Goal: Task Accomplishment & Management: Complete application form

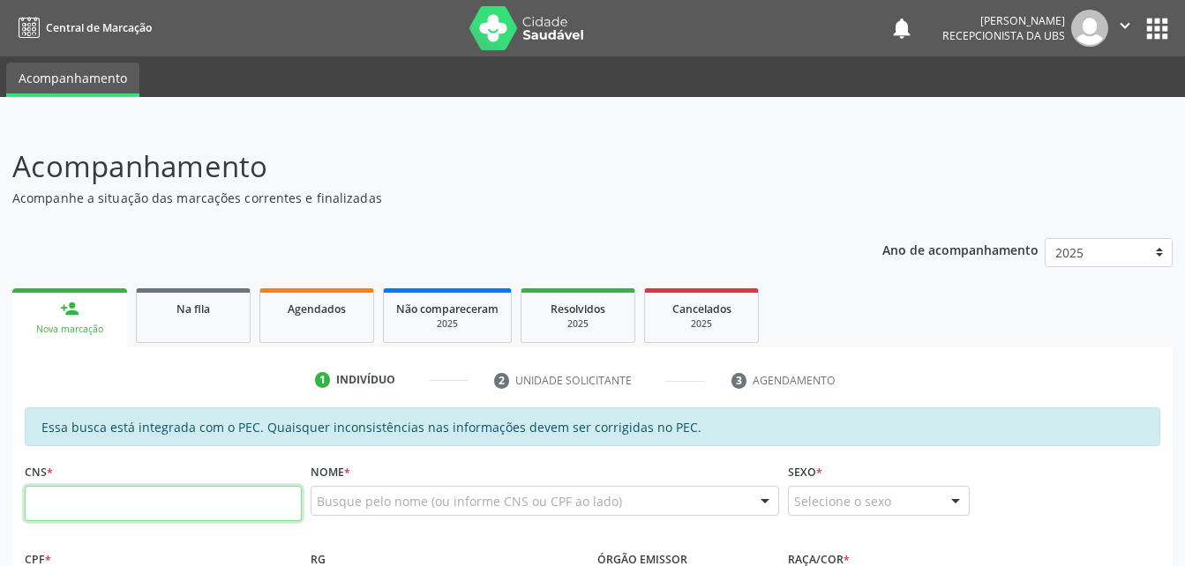
scroll to position [378, 0]
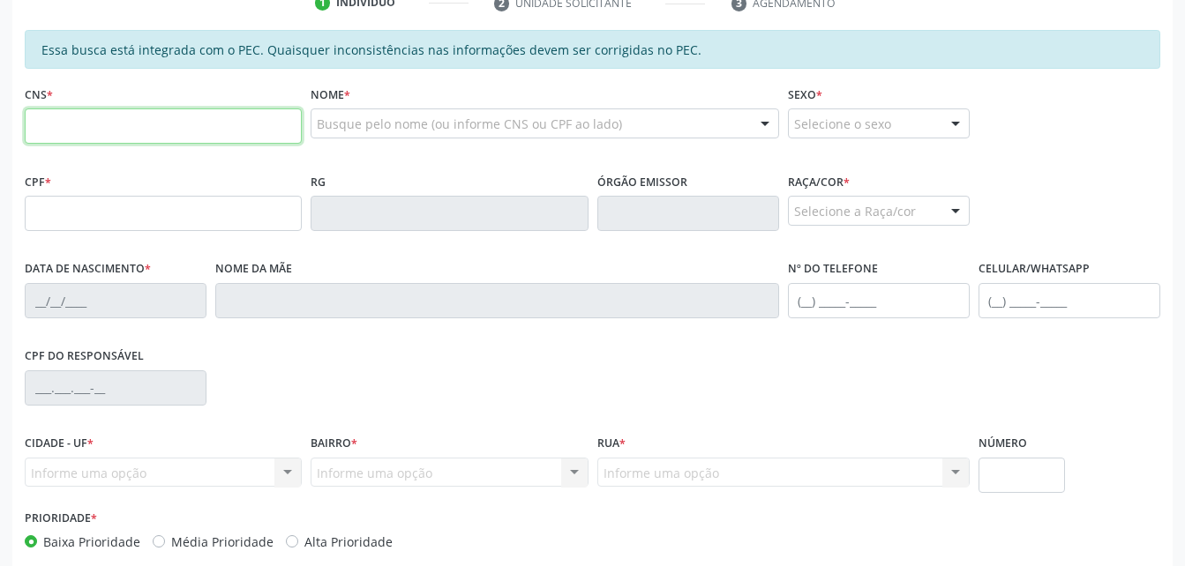
click at [211, 132] on input "text" at bounding box center [163, 125] width 277 height 35
paste input "703 6030 2844 9637"
type input "703 6030 2844 9637"
type input "003.680.416-97"
type input "2[DATE]"
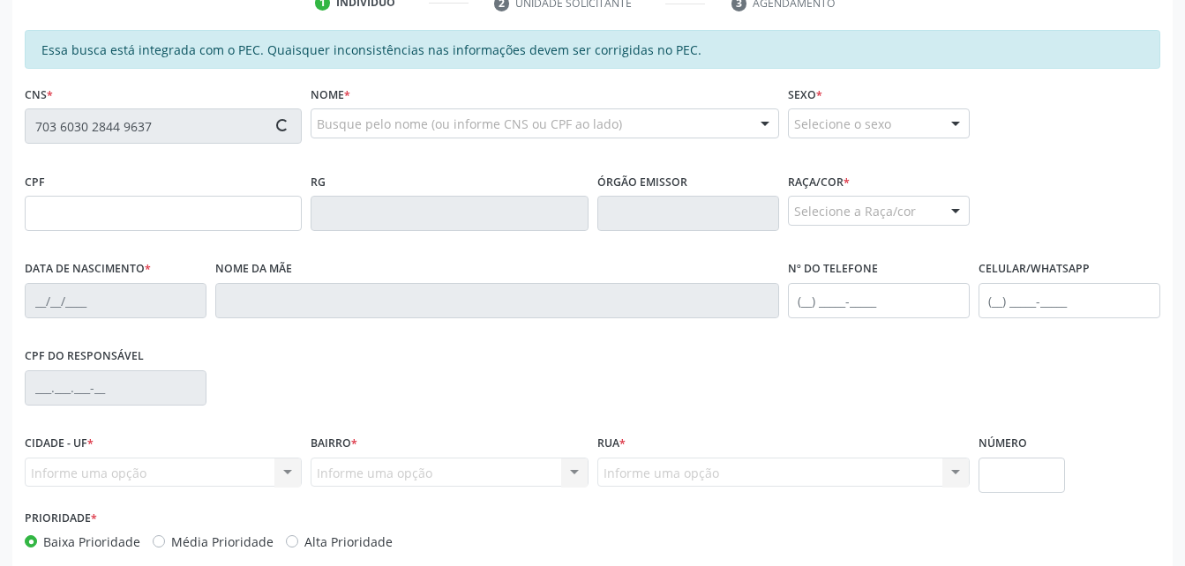
type input "Maria Juliana da Silva Barbosa"
type input "(82) 99393-7816"
type input "S/N"
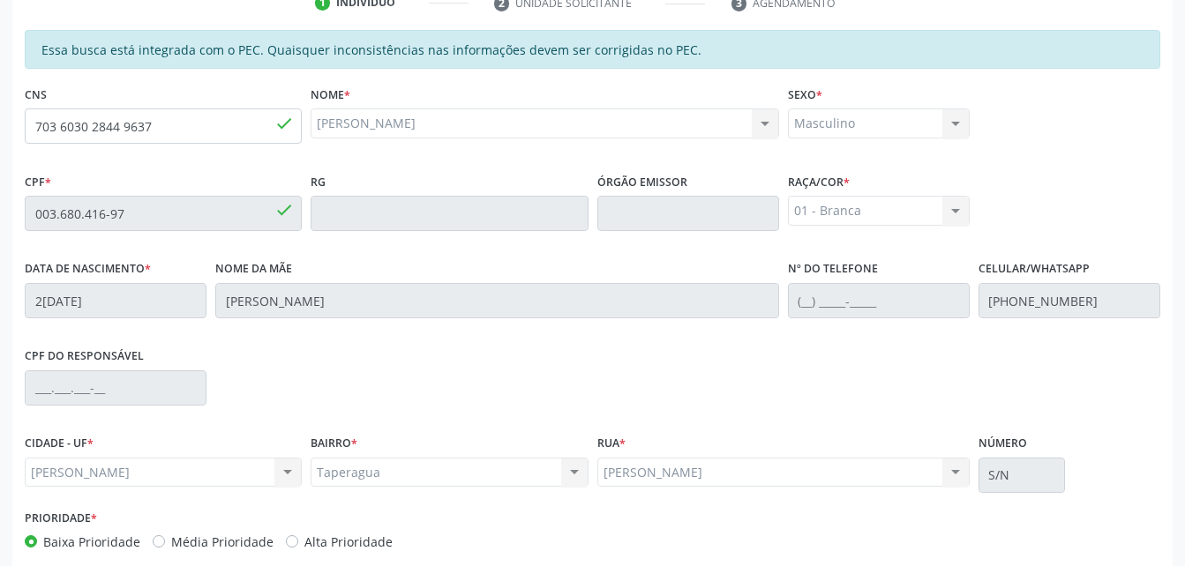
scroll to position [466, 0]
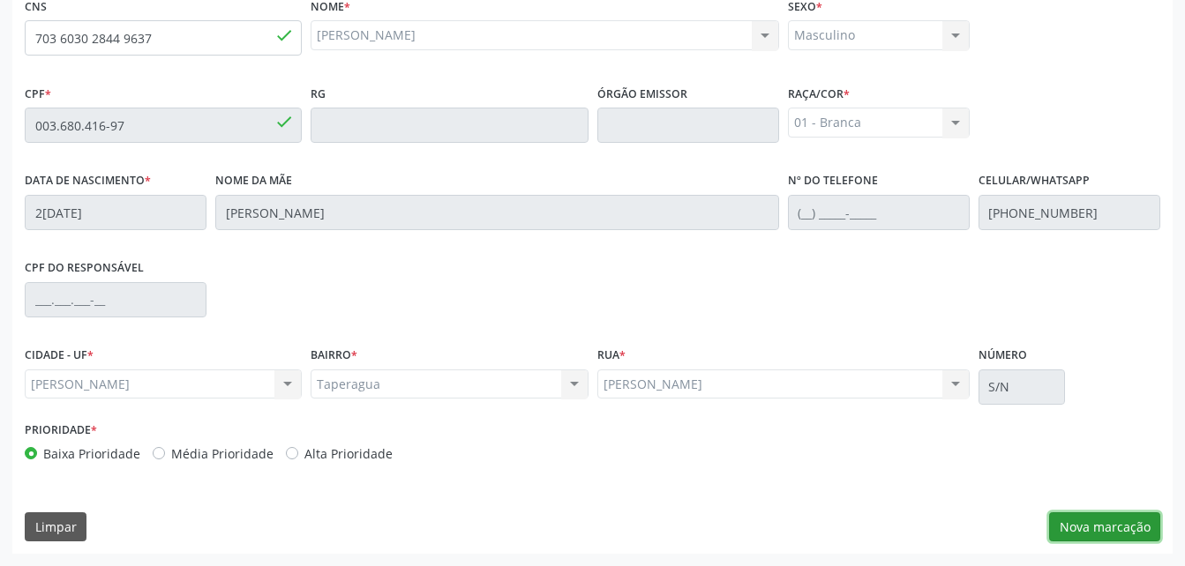
click at [1076, 528] on button "Nova marcação" at bounding box center [1104, 527] width 111 height 30
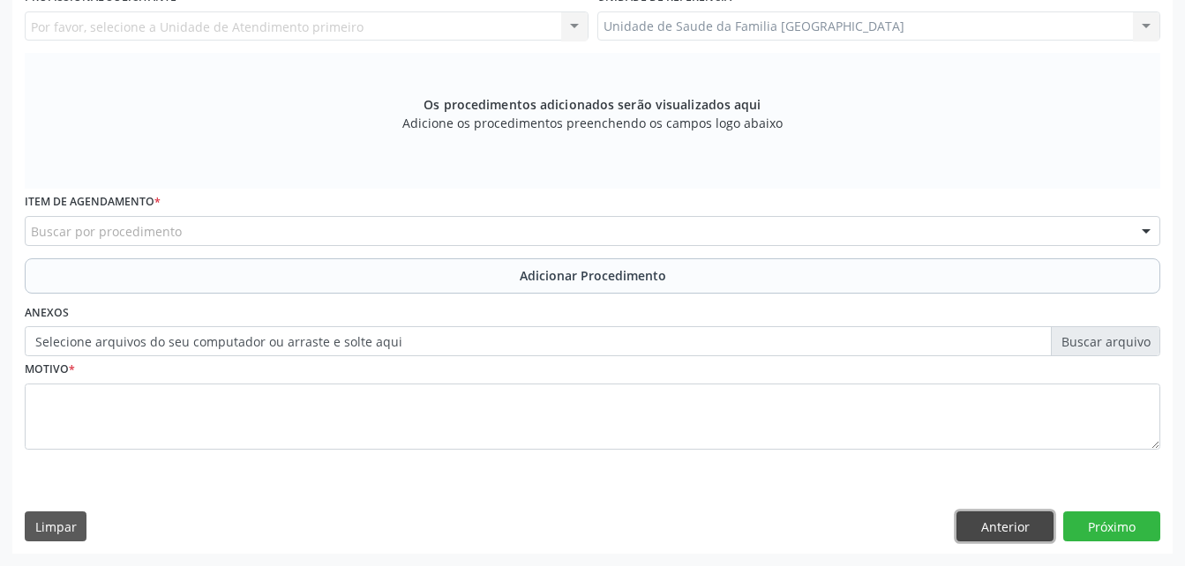
click at [1045, 535] on button "Anterior" at bounding box center [1004, 527] width 97 height 30
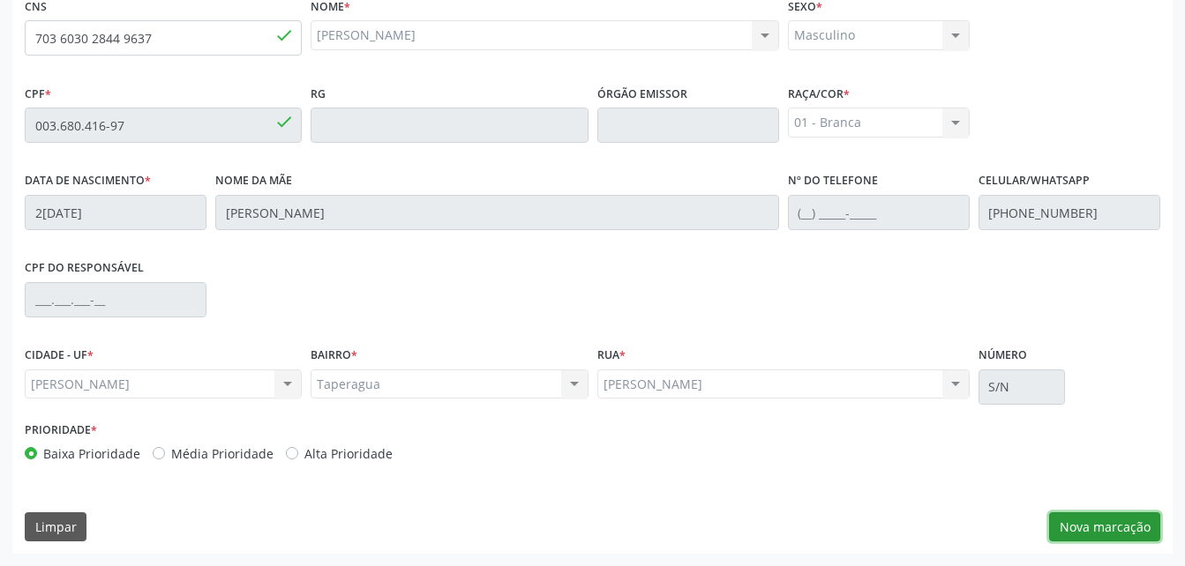
click at [1056, 518] on button "Nova marcação" at bounding box center [1104, 527] width 111 height 30
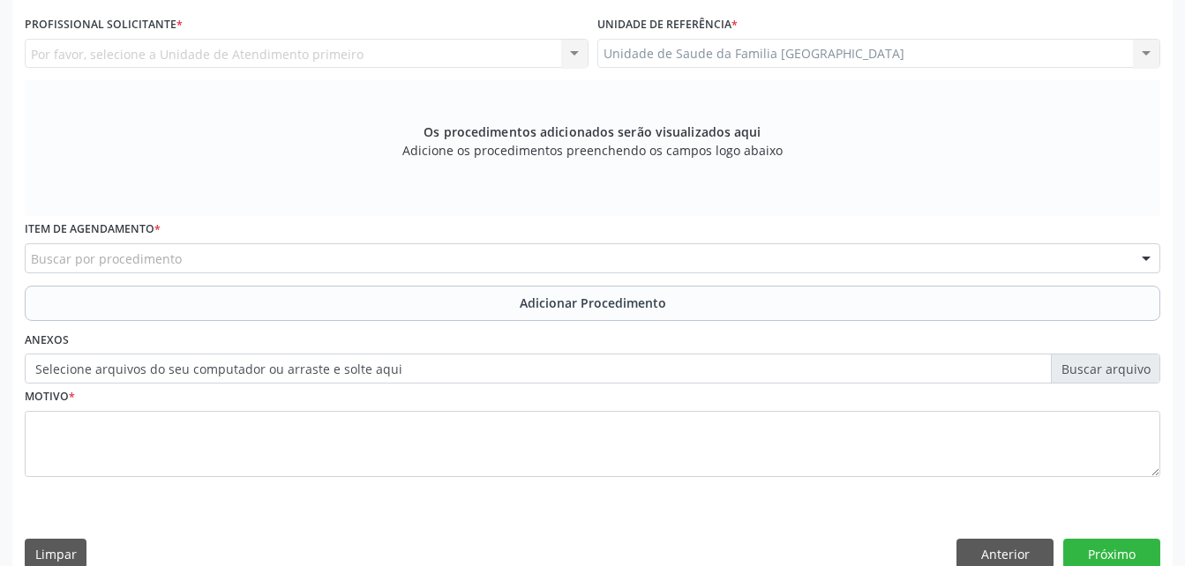
scroll to position [378, 0]
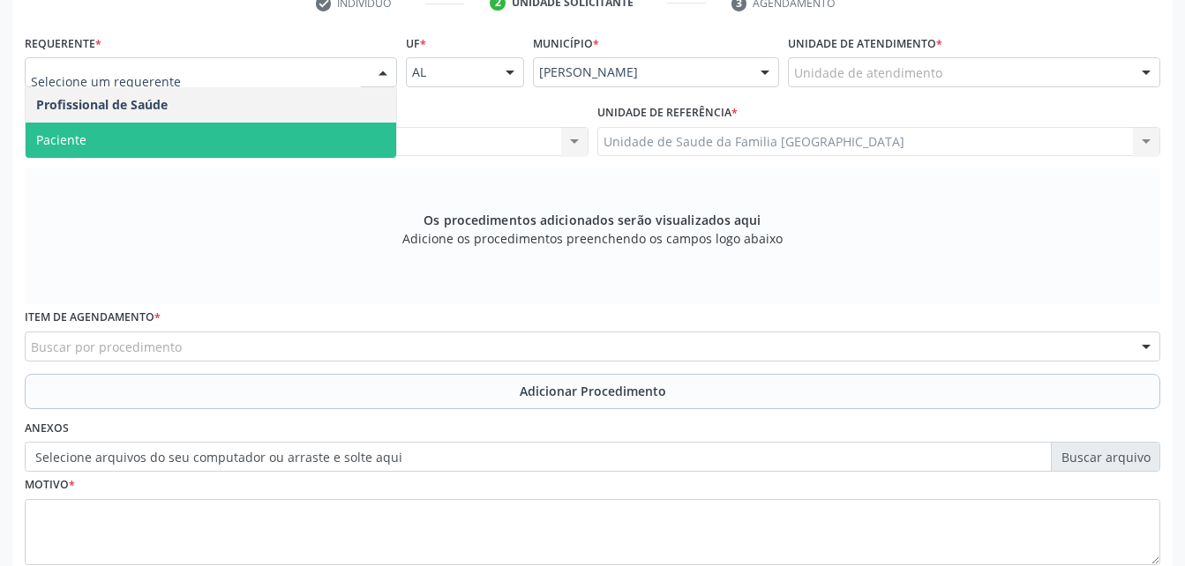
click at [329, 133] on span "Paciente" at bounding box center [211, 140] width 370 height 35
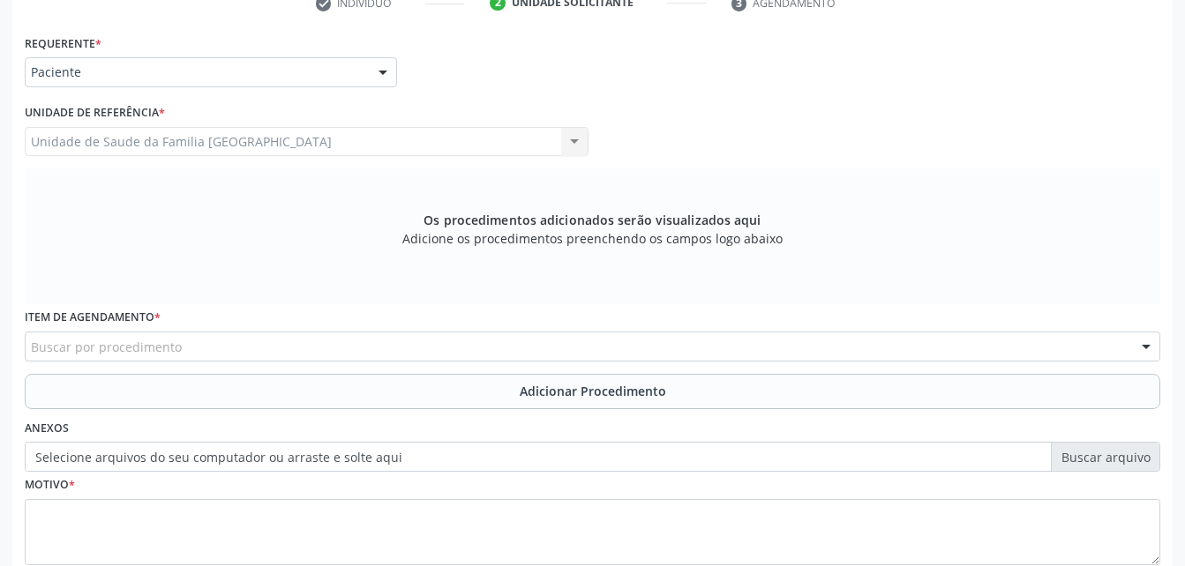
scroll to position [466, 0]
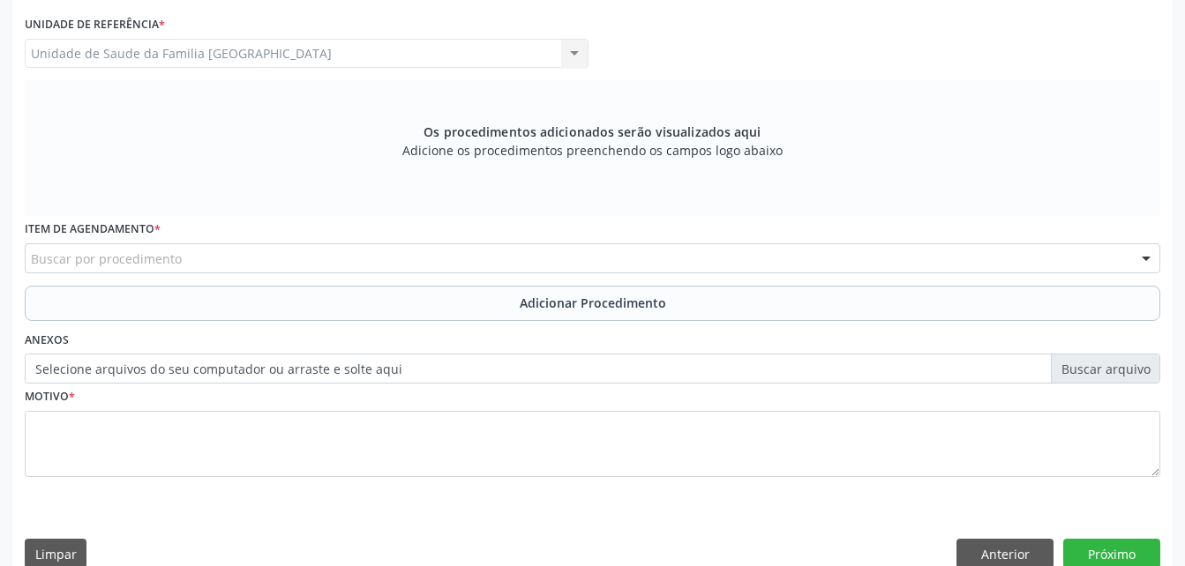
click at [365, 266] on div "Buscar por procedimento" at bounding box center [592, 258] width 1135 height 30
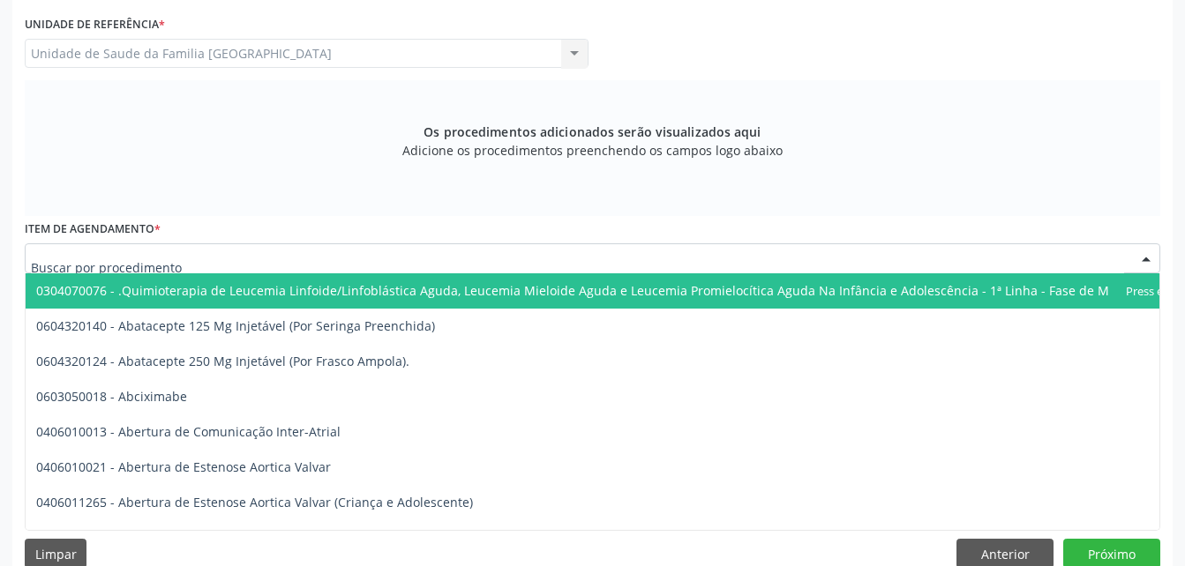
click at [359, 254] on input "text" at bounding box center [577, 267] width 1093 height 35
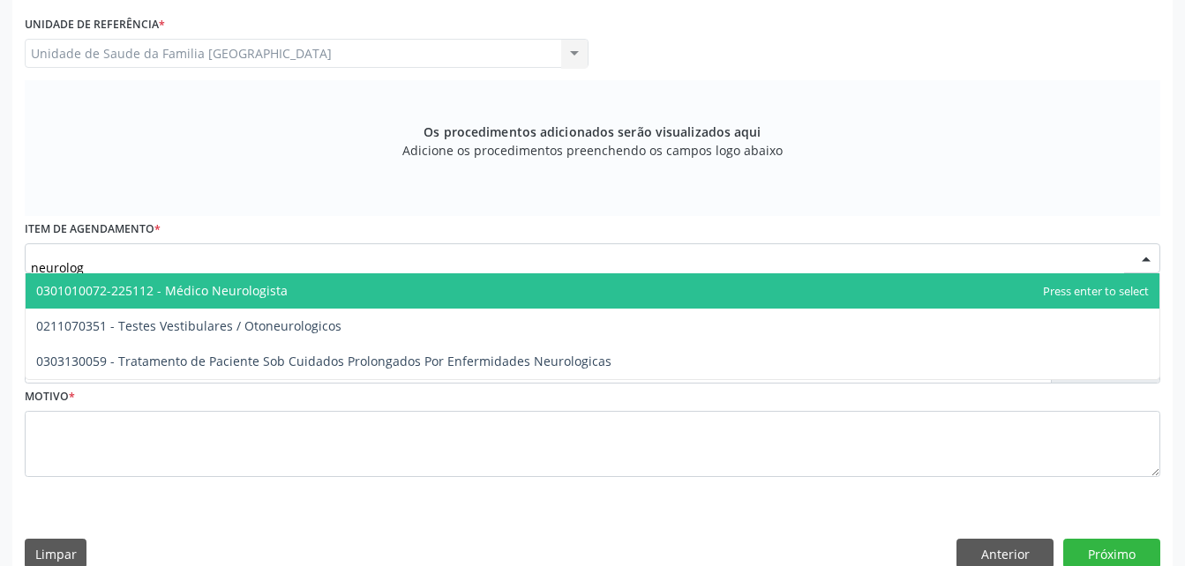
type input "neurologi"
click at [417, 275] on span "0301010072-225112 - Médico Neurologista" at bounding box center [592, 290] width 1133 height 35
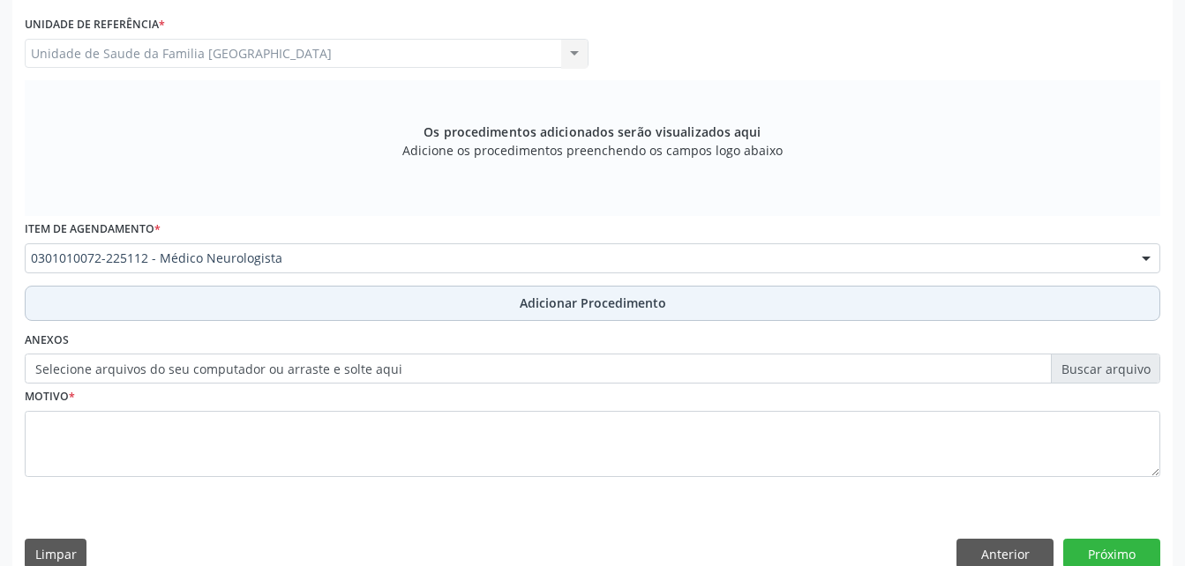
click at [467, 304] on button "Adicionar Procedimento" at bounding box center [592, 303] width 1135 height 35
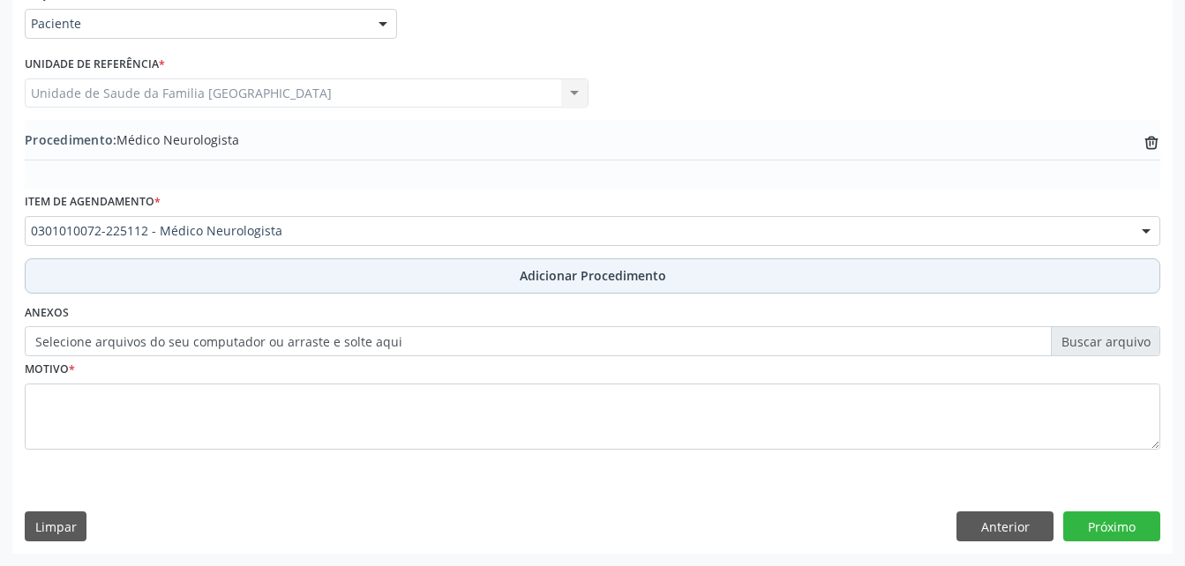
scroll to position [426, 0]
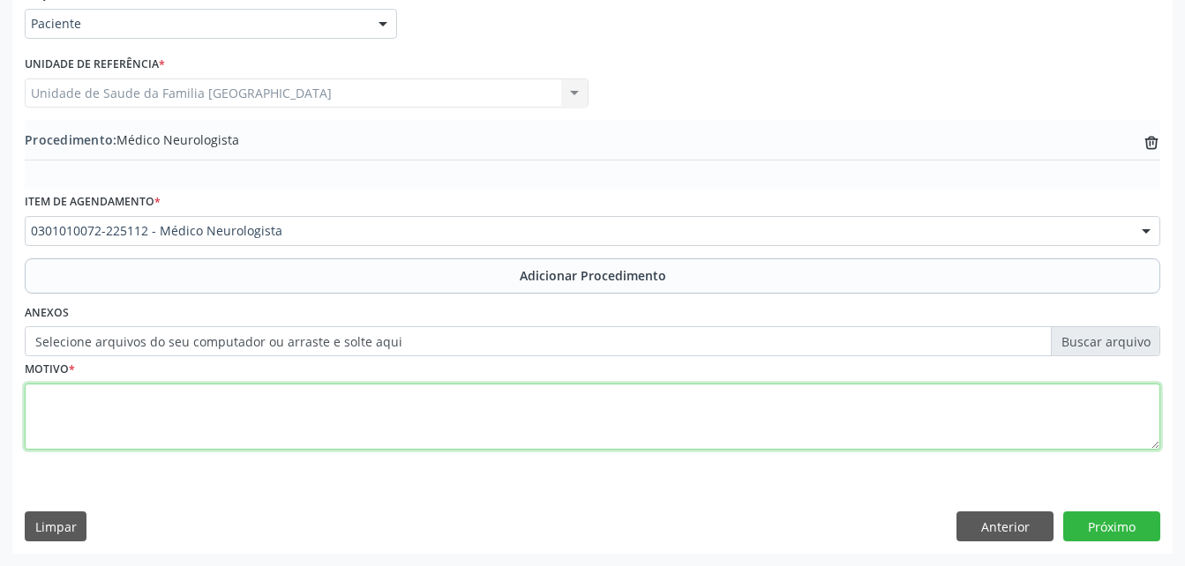
click at [458, 406] on textarea at bounding box center [592, 417] width 1135 height 67
type textarea "TDAH"
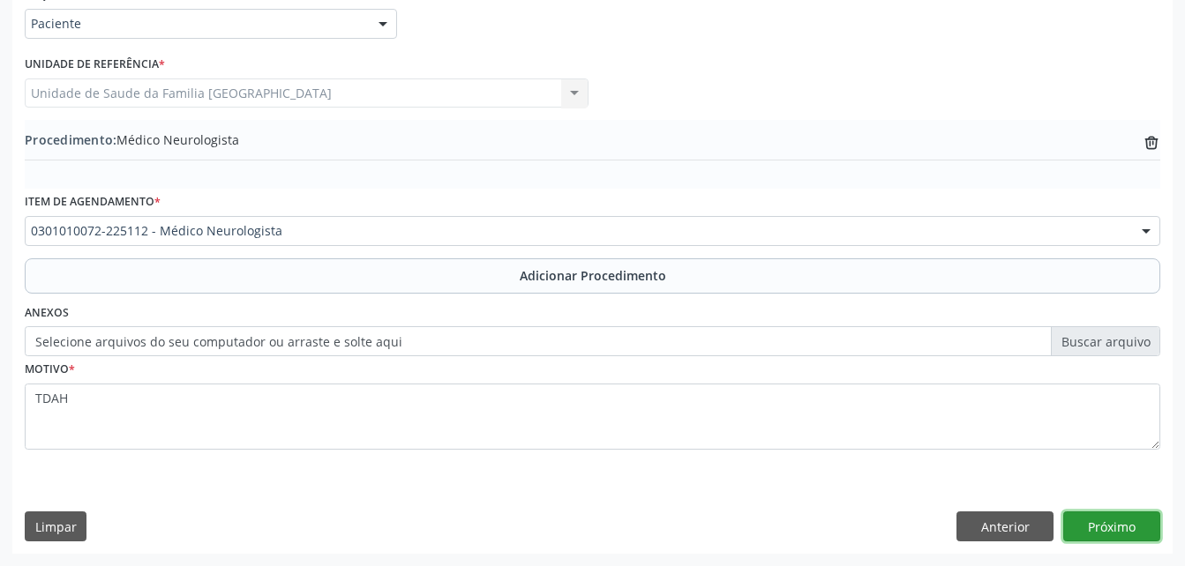
click at [1095, 527] on button "Próximo" at bounding box center [1111, 527] width 97 height 30
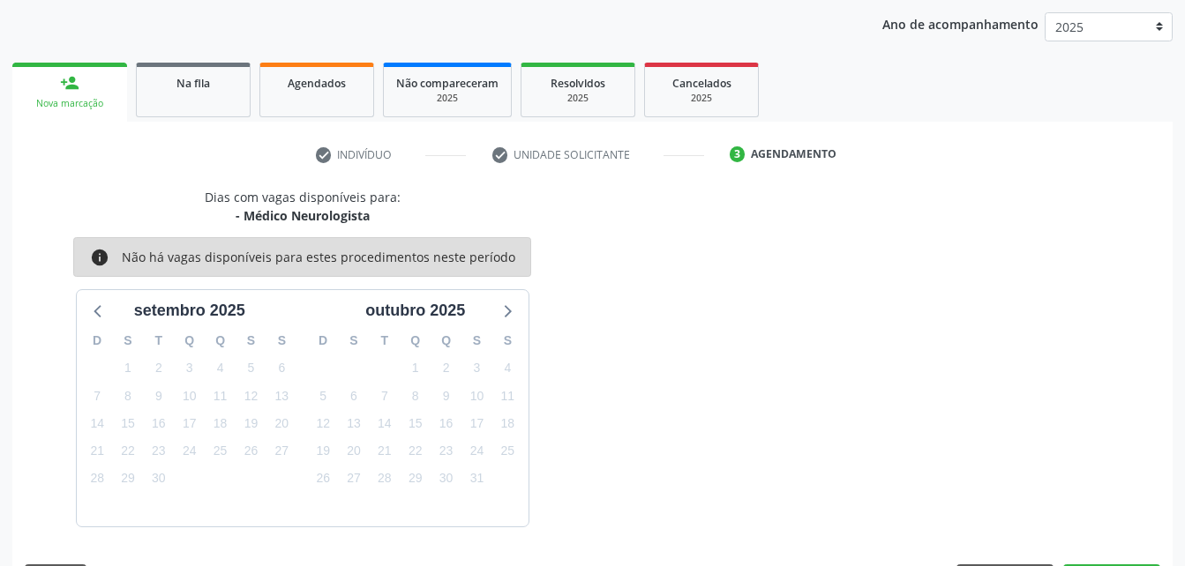
scroll to position [278, 0]
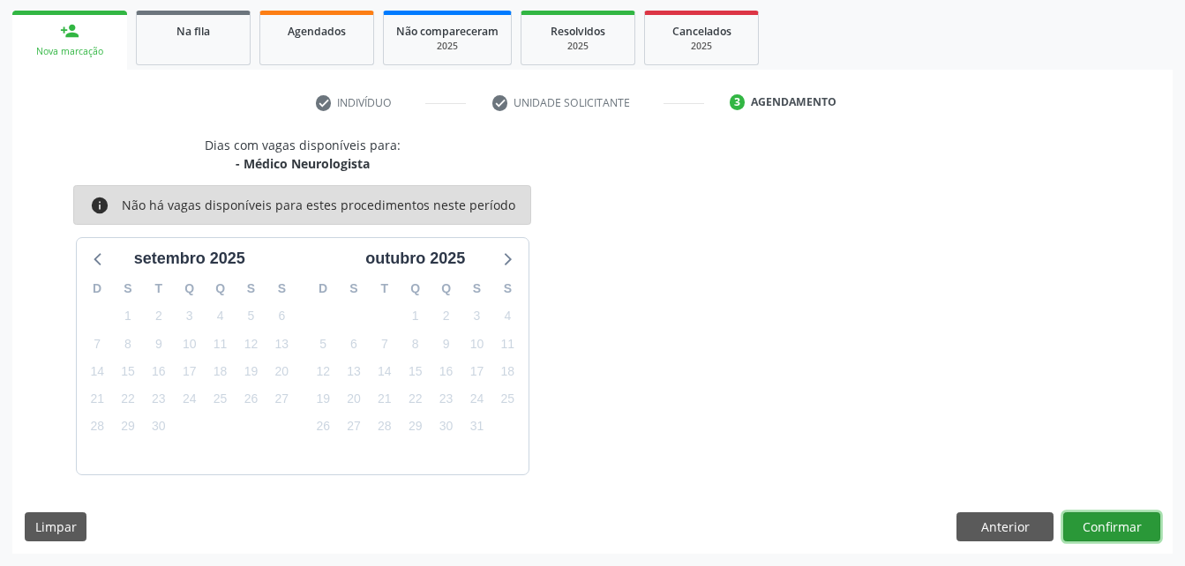
click at [1095, 527] on button "Confirmar" at bounding box center [1111, 527] width 97 height 30
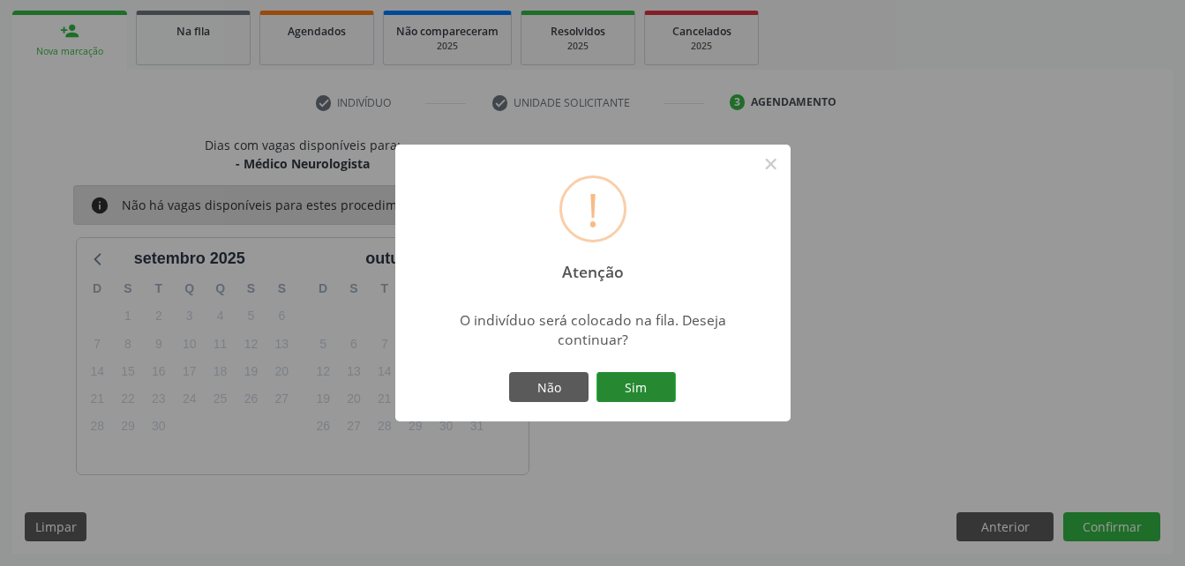
click at [626, 382] on button "Sim" at bounding box center [635, 387] width 79 height 30
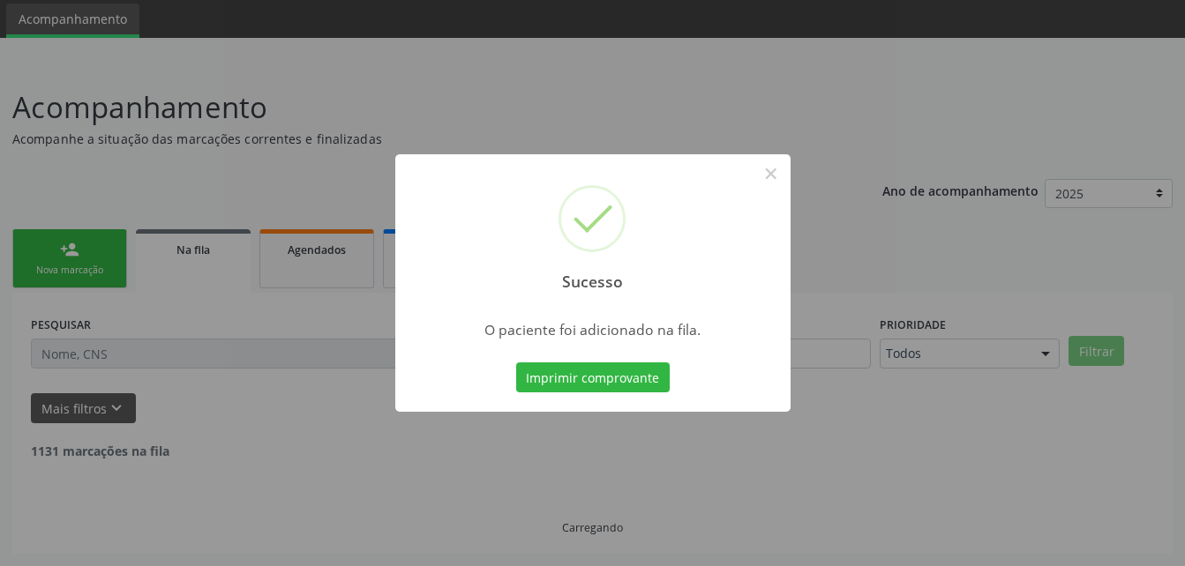
scroll to position [41, 0]
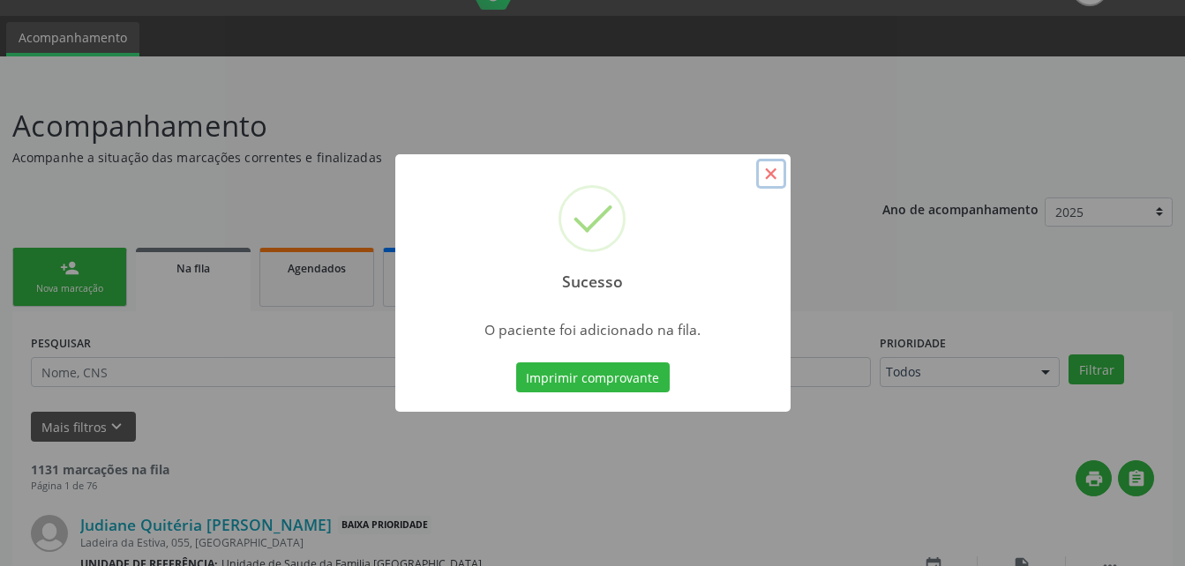
click at [771, 179] on button "×" at bounding box center [771, 174] width 30 height 30
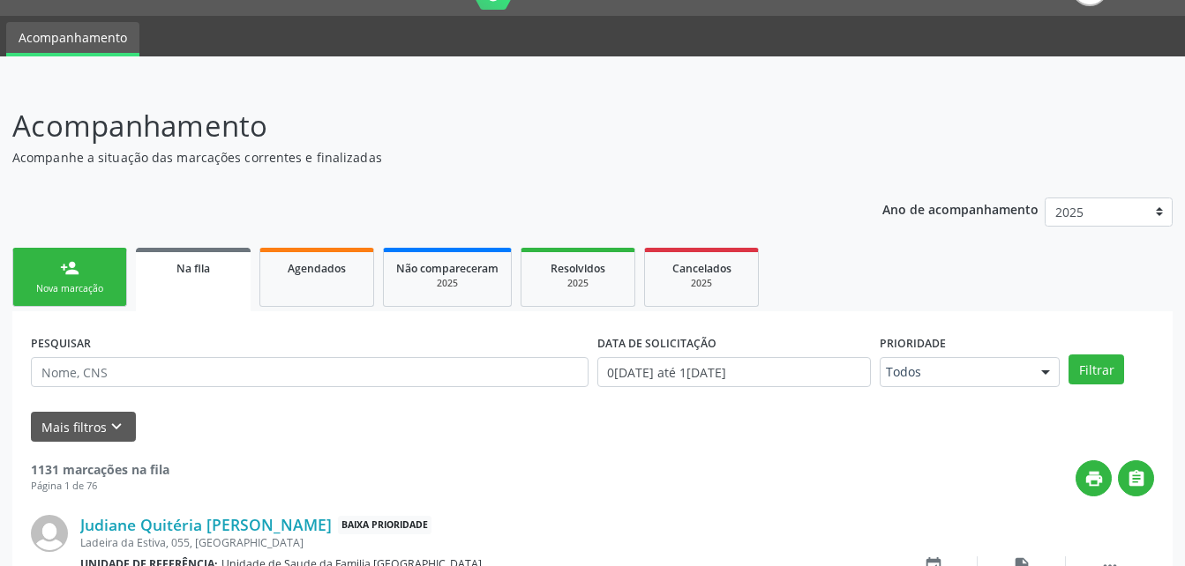
click at [59, 289] on div "Nova marcação" at bounding box center [70, 288] width 88 height 13
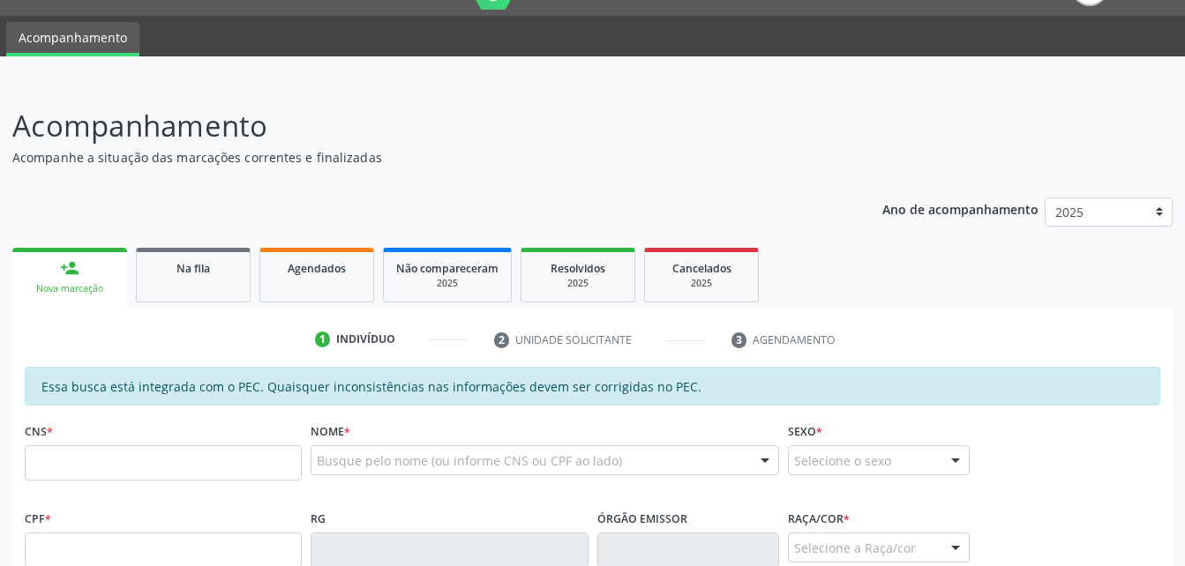
scroll to position [217, 0]
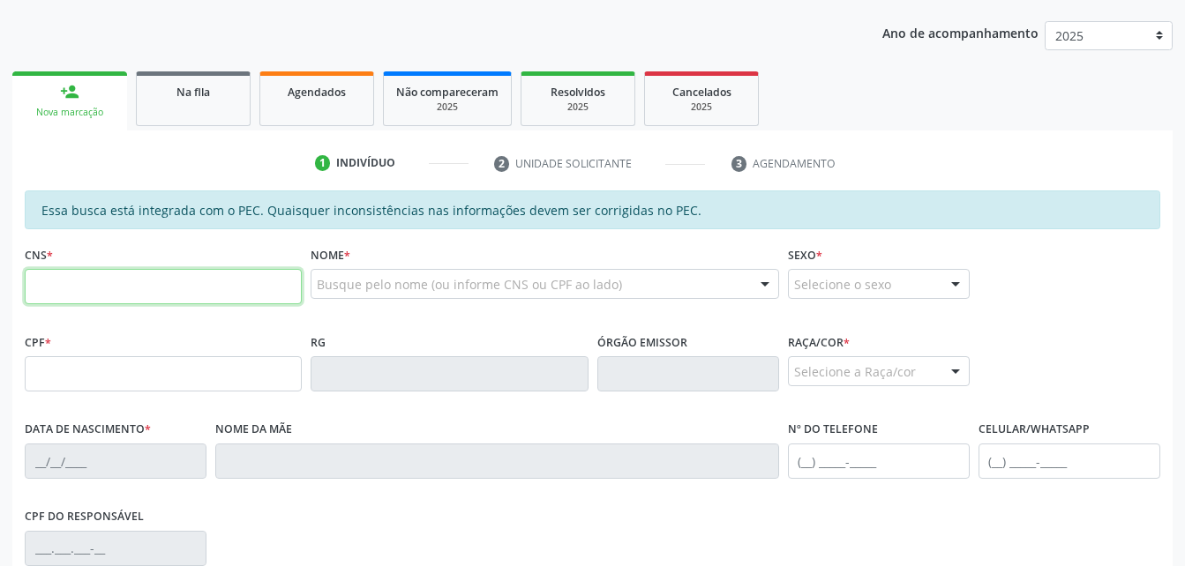
click at [80, 279] on input "text" at bounding box center [163, 286] width 277 height 35
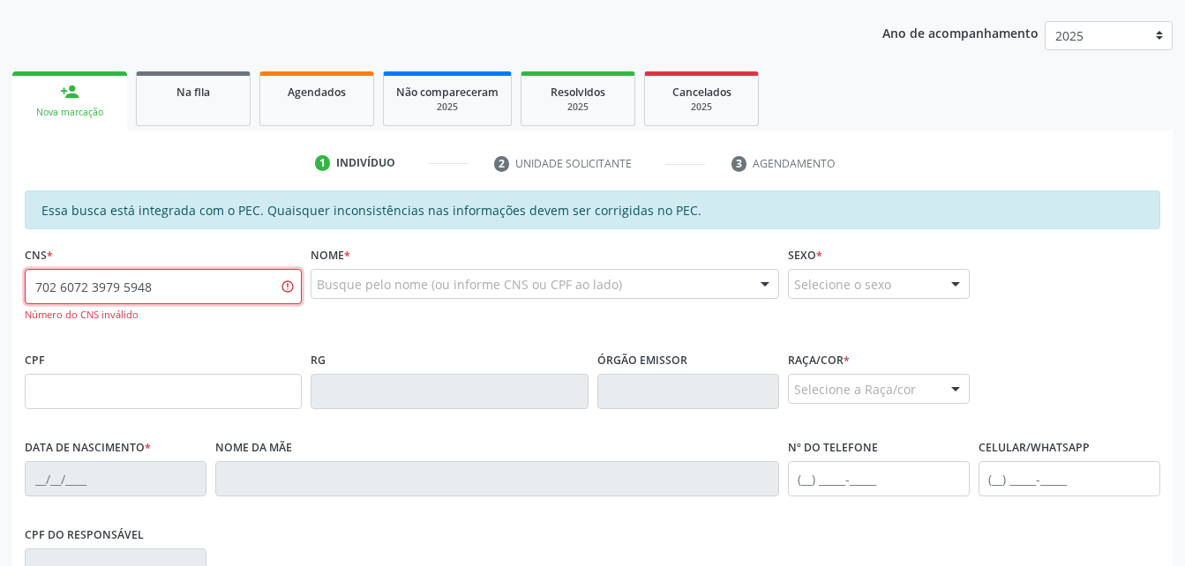
type input "702 6072 3979 5948"
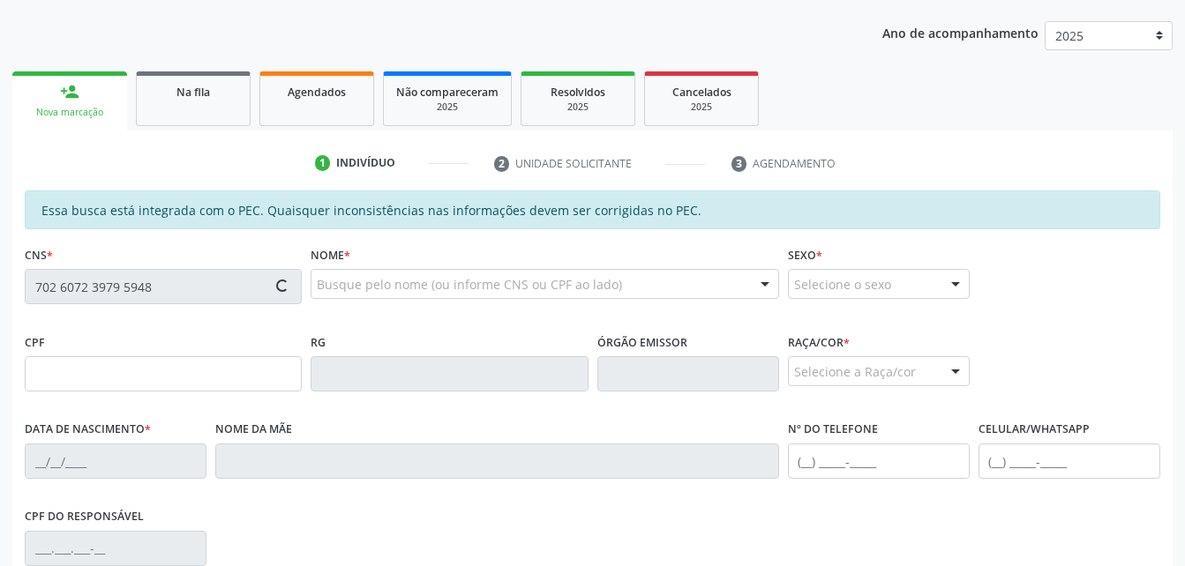
type input "955.672.678-00"
type input "09/10/1955"
type input "Haydée Martins Silva"
type input "(82) 99410-7491"
type input "955.672.678-00"
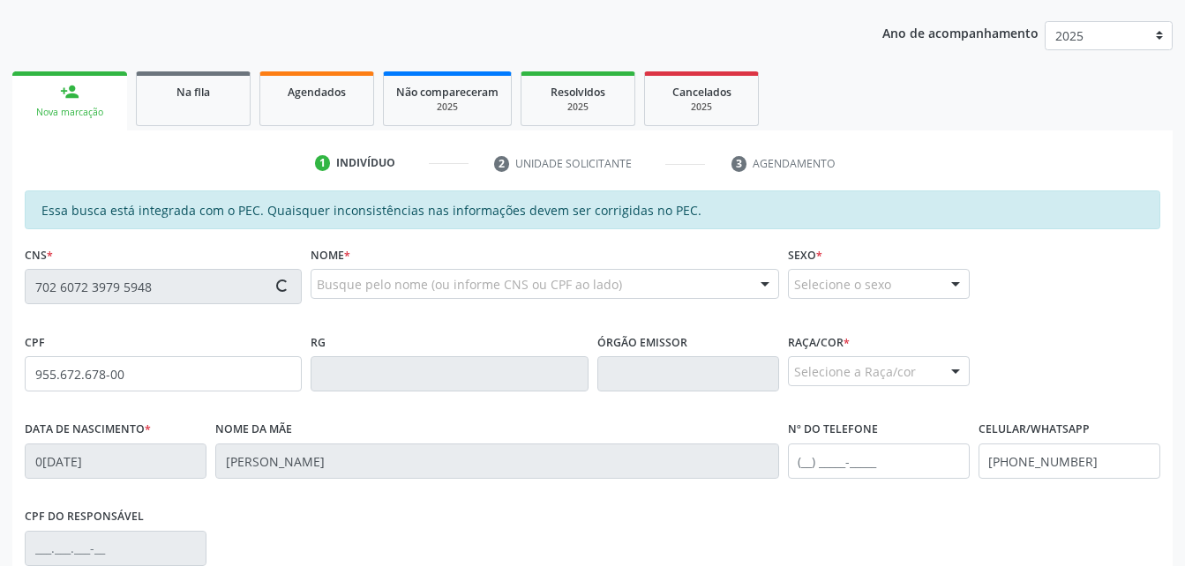
type input "S/N"
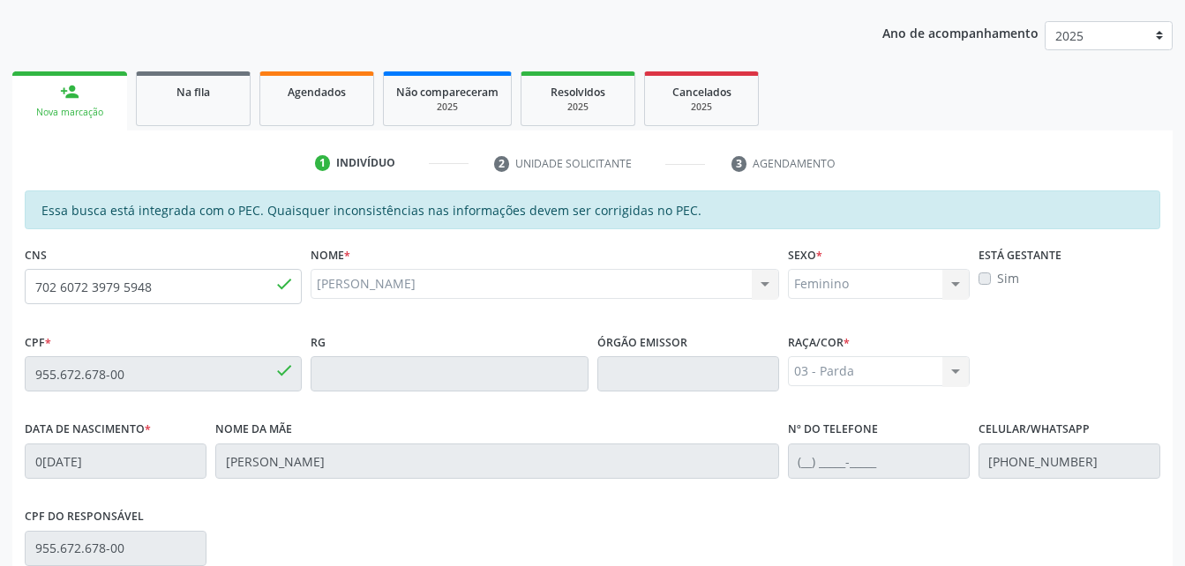
scroll to position [466, 0]
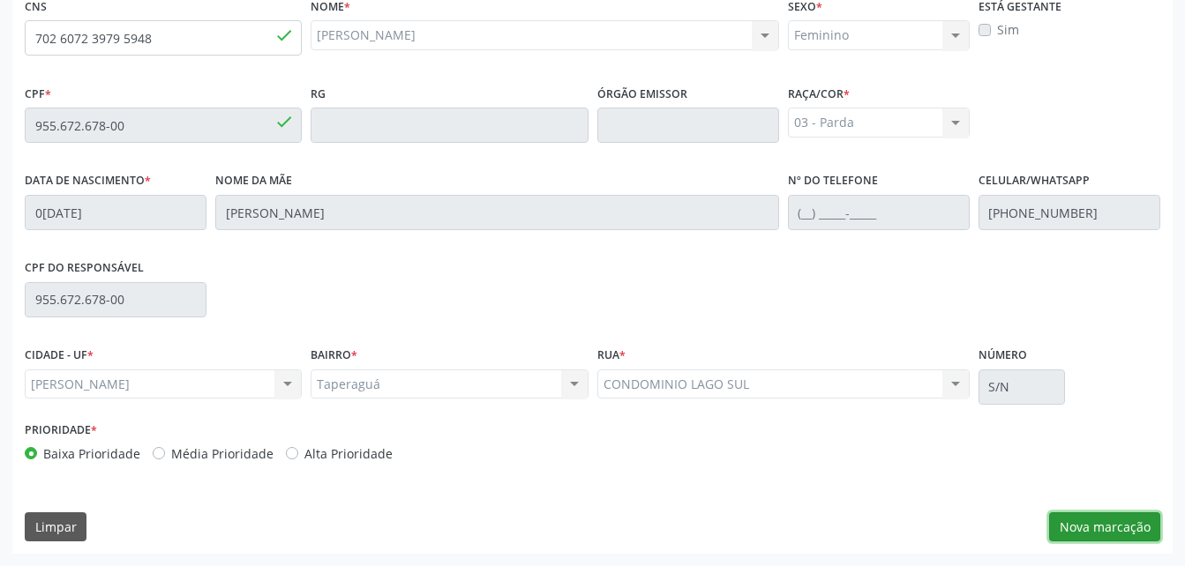
click at [1094, 516] on button "Nova marcação" at bounding box center [1104, 527] width 111 height 30
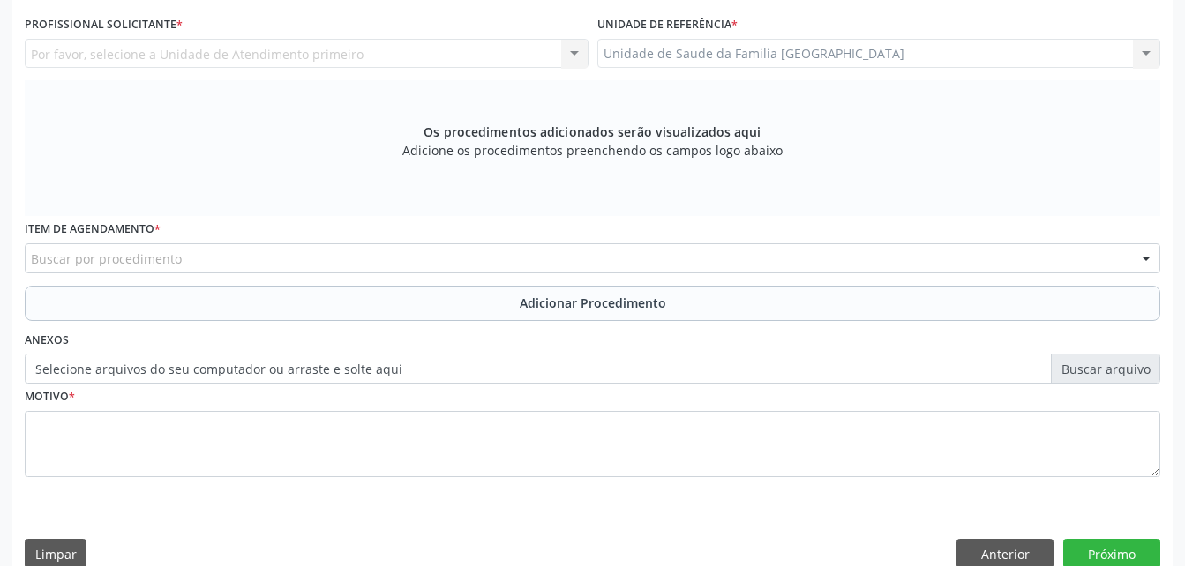
scroll to position [289, 0]
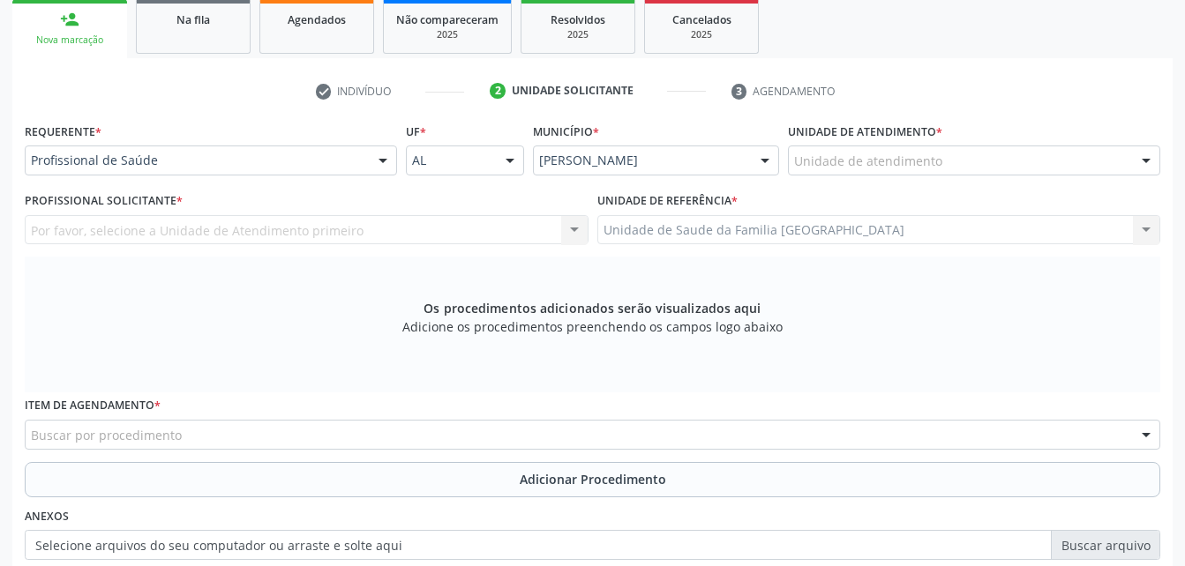
click at [379, 159] on div at bounding box center [383, 161] width 26 height 30
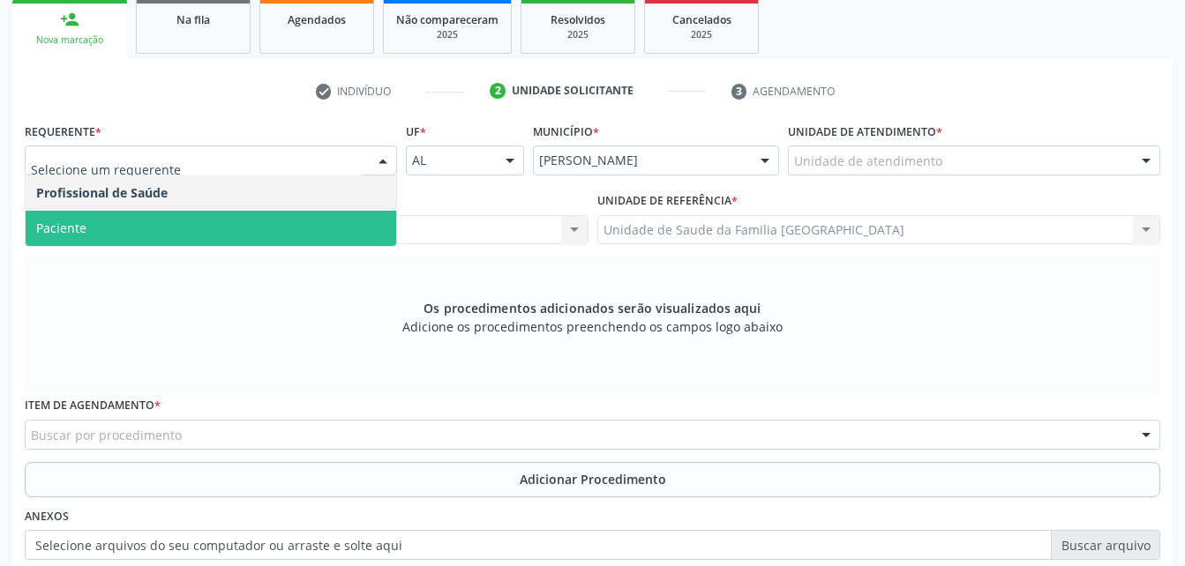
click at [372, 236] on span "Paciente" at bounding box center [211, 228] width 370 height 35
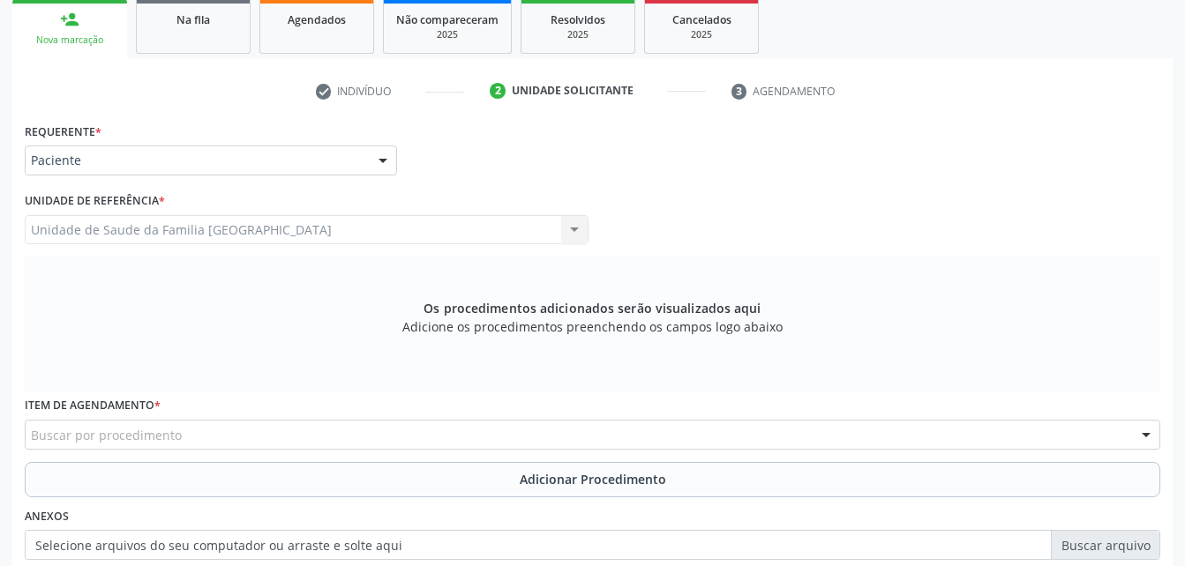
click at [312, 421] on div "Buscar por procedimento" at bounding box center [592, 435] width 1135 height 30
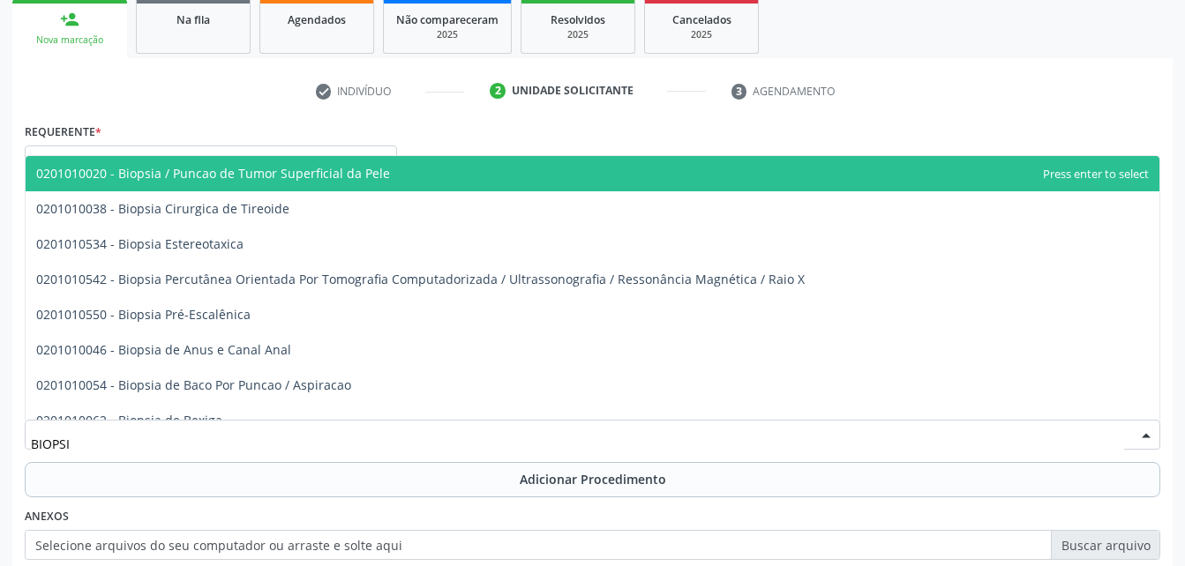
type input "BIOPSIA"
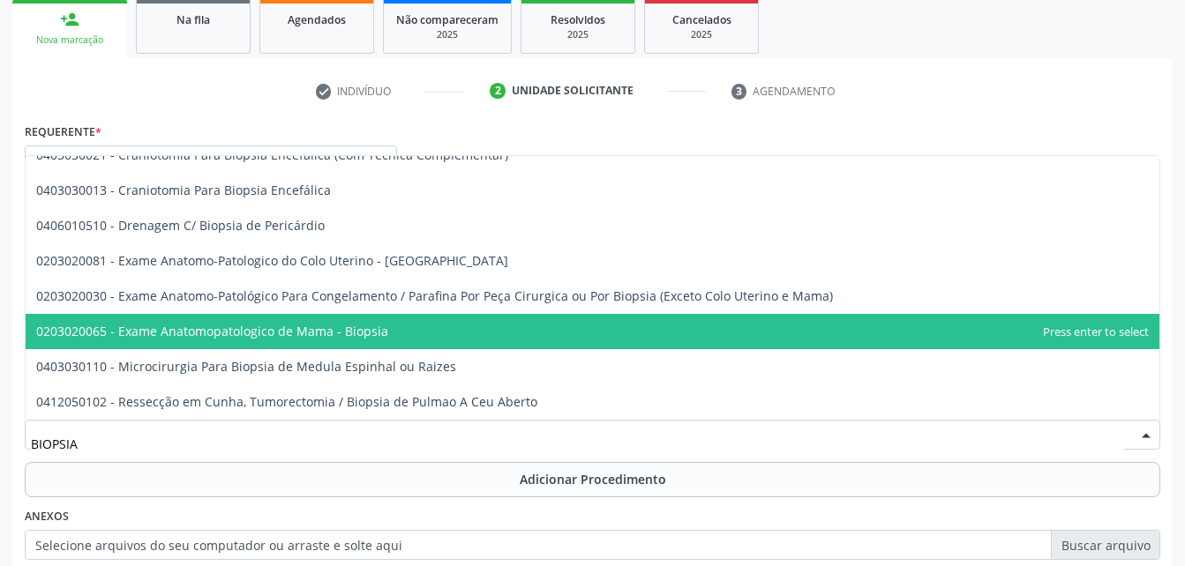
scroll to position [493, 0]
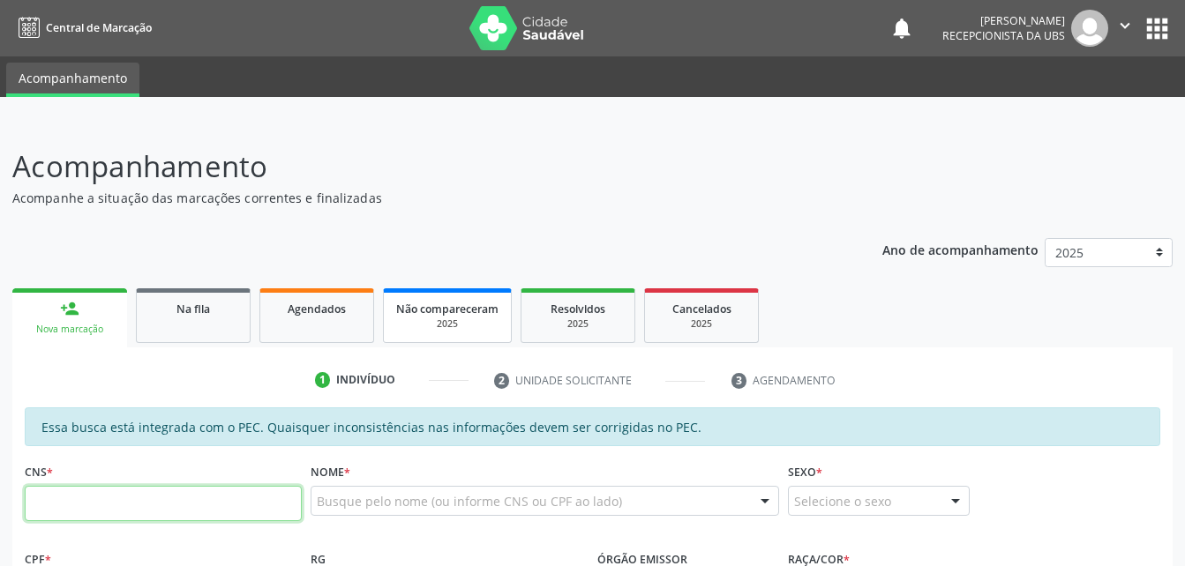
scroll to position [176, 0]
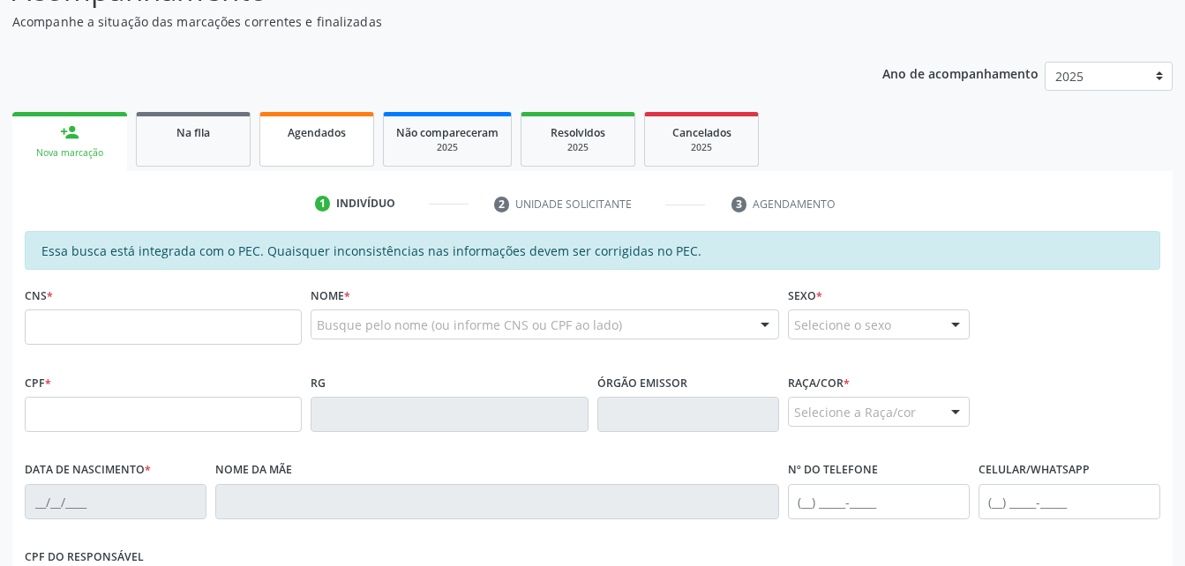
click at [293, 142] on link "Agendados" at bounding box center [316, 139] width 115 height 55
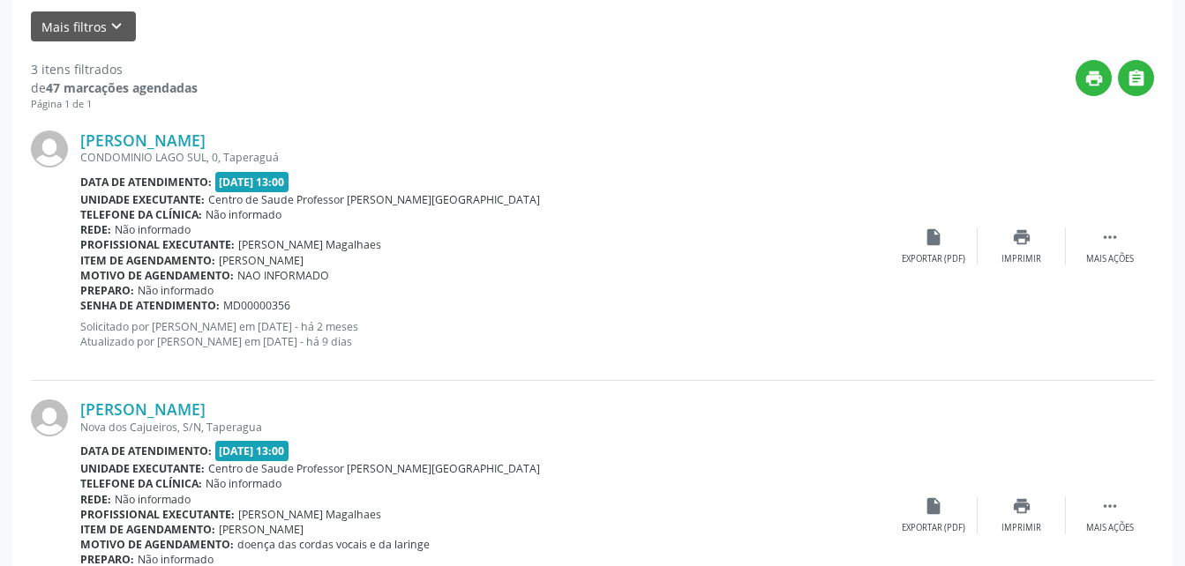
scroll to position [88, 0]
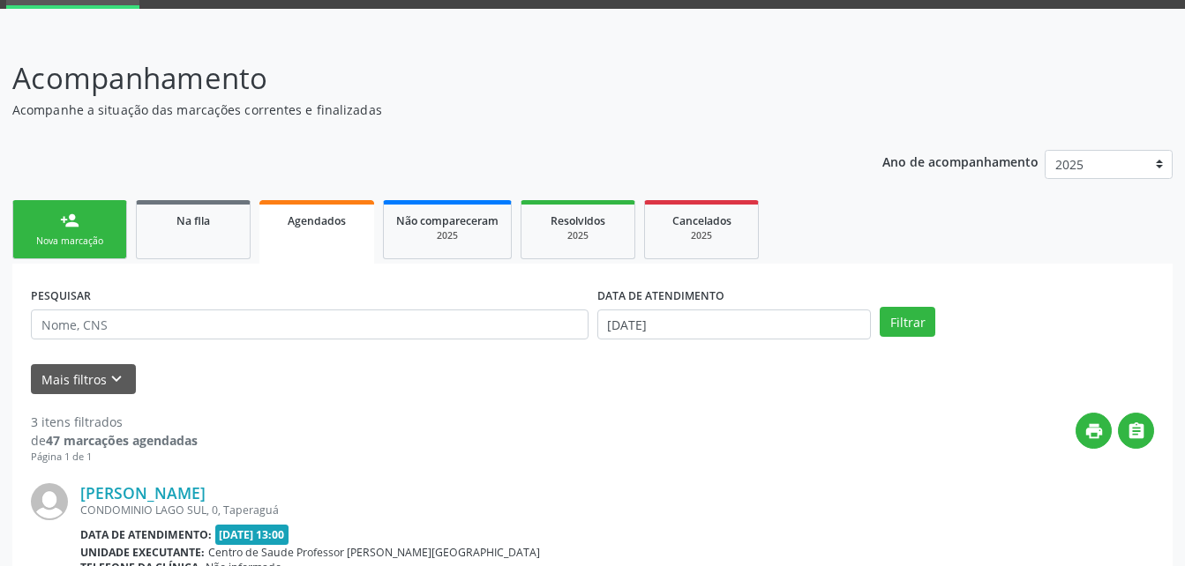
click at [346, 238] on link "Agendados" at bounding box center [316, 232] width 115 height 64
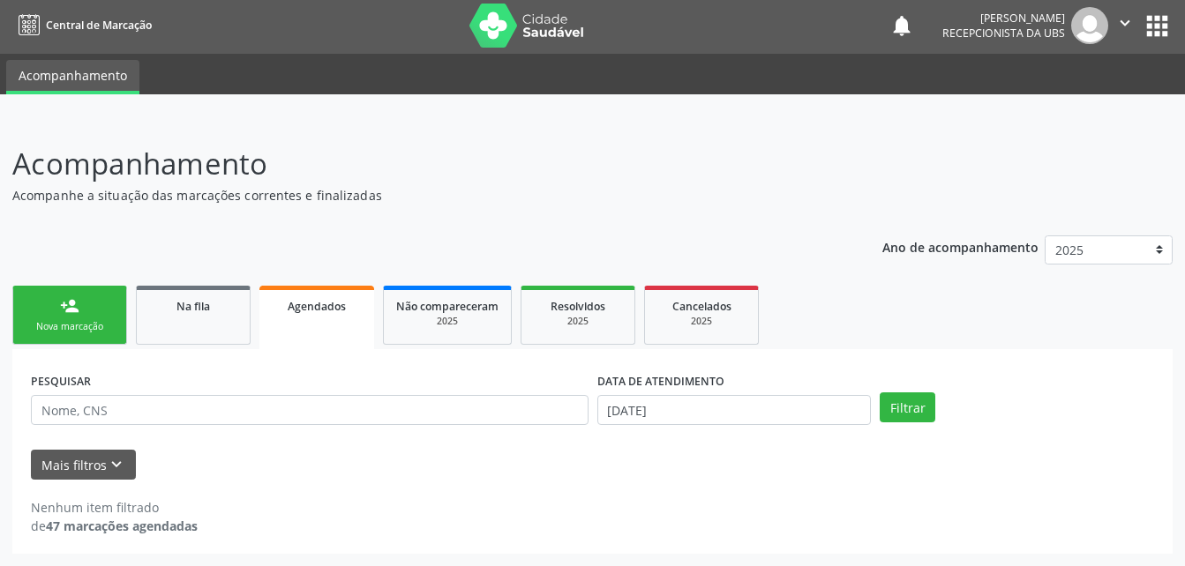
click at [350, 314] on div "Agendados" at bounding box center [317, 305] width 90 height 19
click at [193, 409] on input "text" at bounding box center [309, 410] width 557 height 30
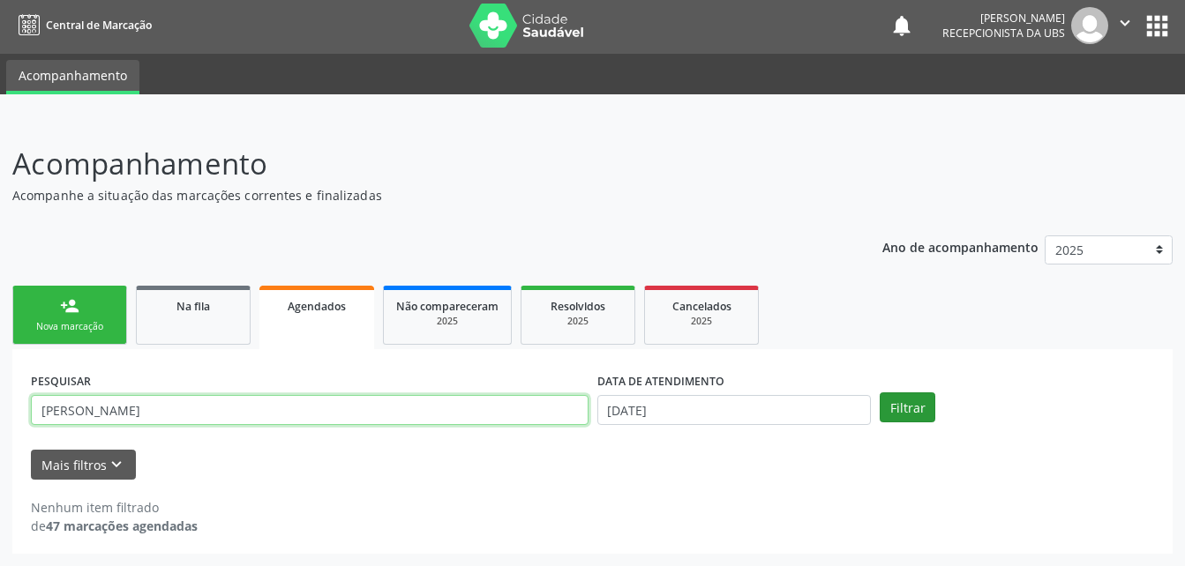
type input "MARIA DE FATIMA PAULINO"
click at [893, 413] on button "Filtrar" at bounding box center [907, 408] width 56 height 30
click at [214, 328] on link "Na fila" at bounding box center [193, 315] width 115 height 59
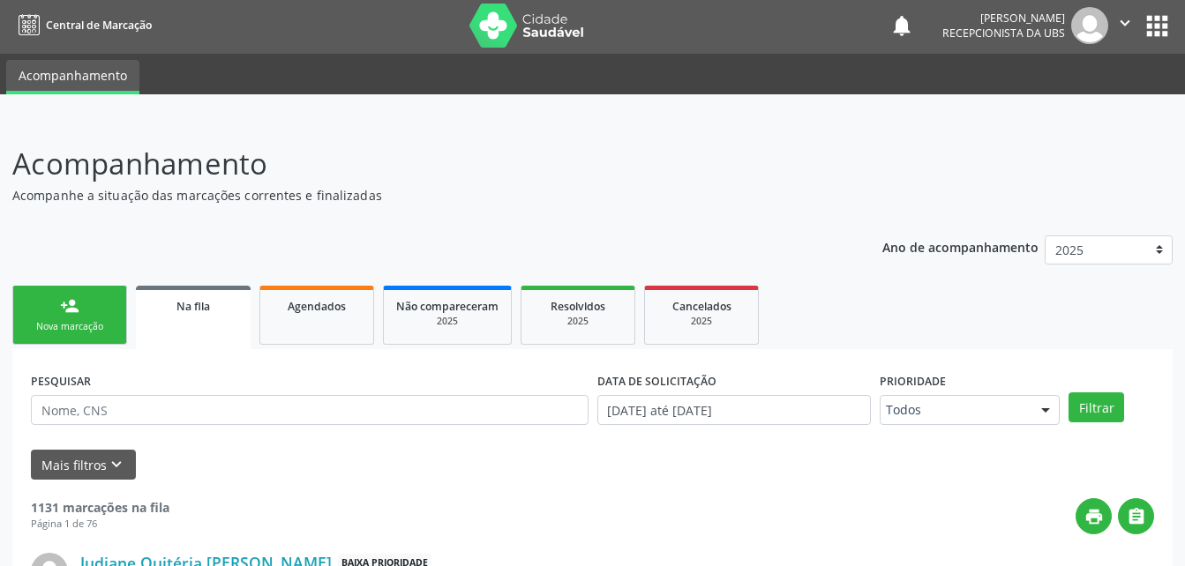
click at [214, 328] on link "Na fila" at bounding box center [193, 318] width 115 height 64
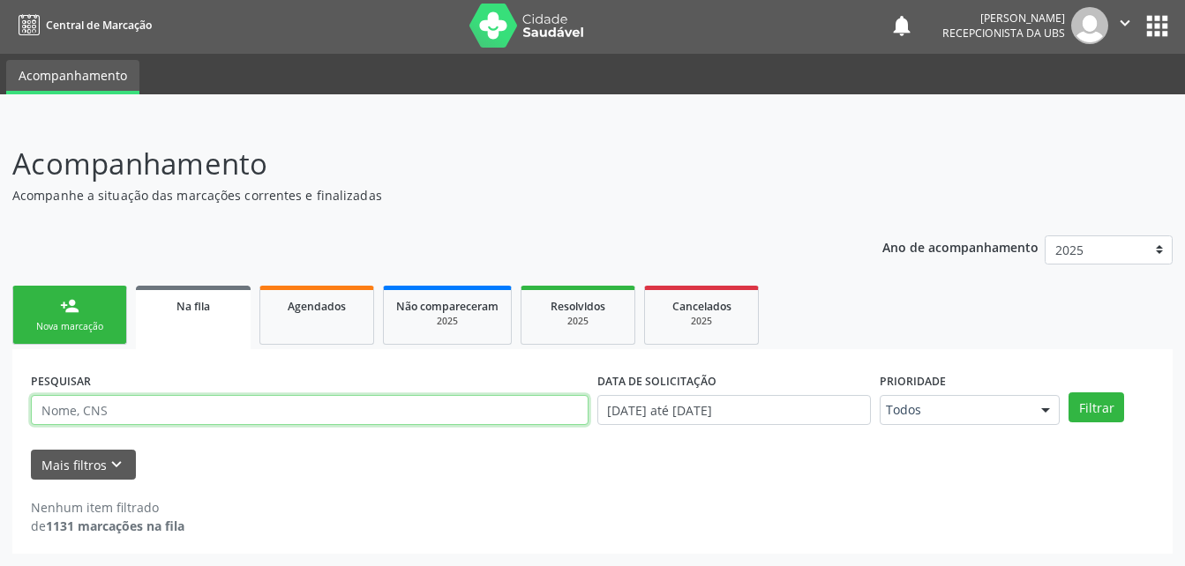
click at [250, 410] on input "text" at bounding box center [309, 410] width 557 height 30
type input "MARIA DE FATIMA PAULINO"
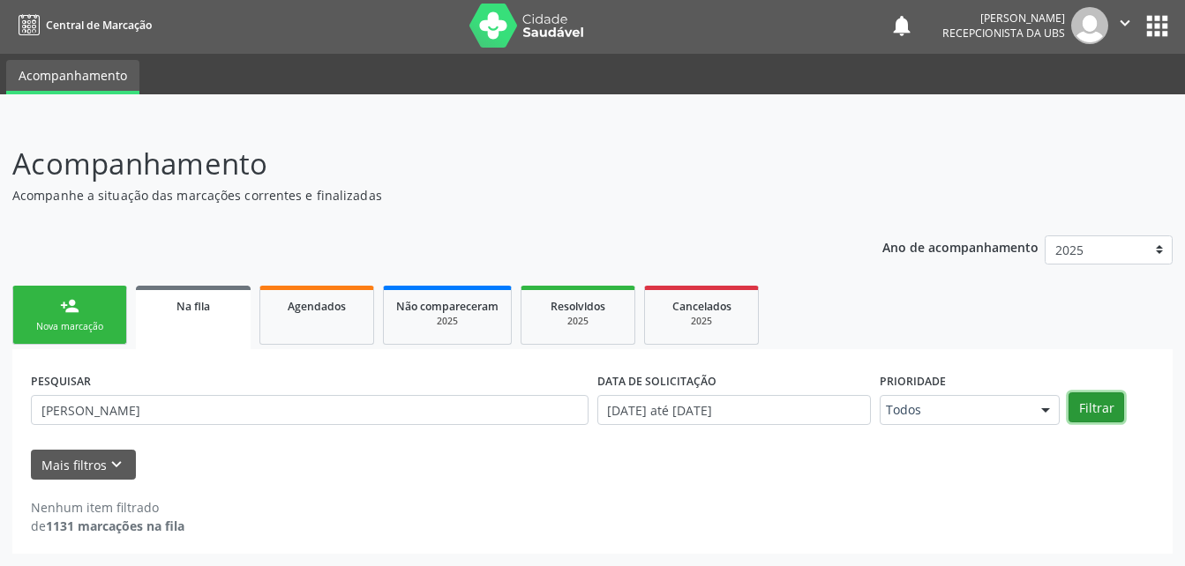
click at [1107, 405] on button "Filtrar" at bounding box center [1096, 408] width 56 height 30
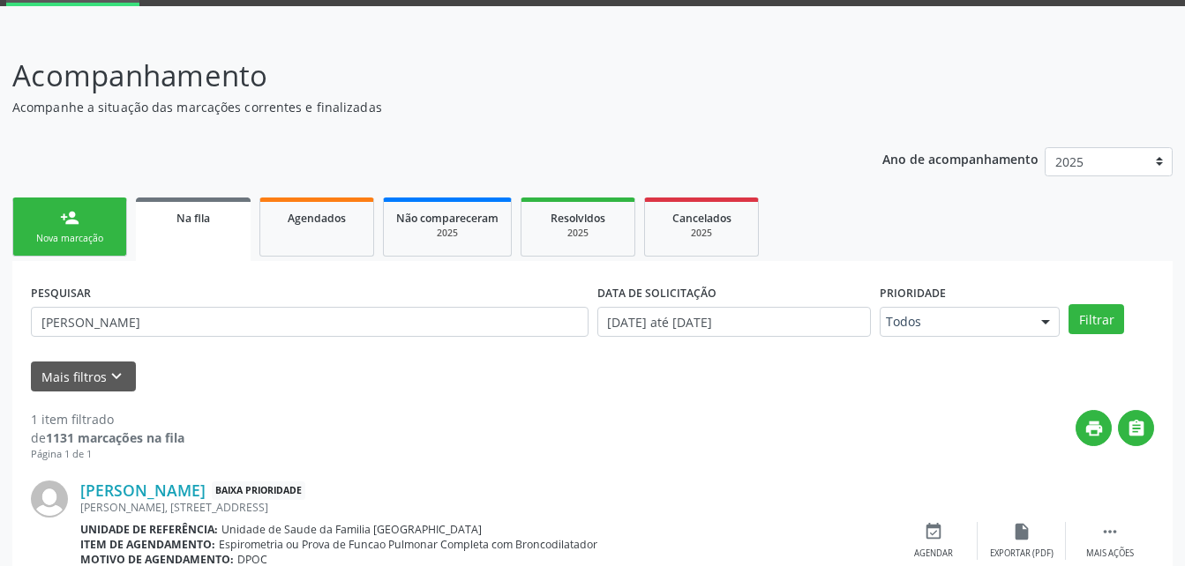
scroll to position [175, 0]
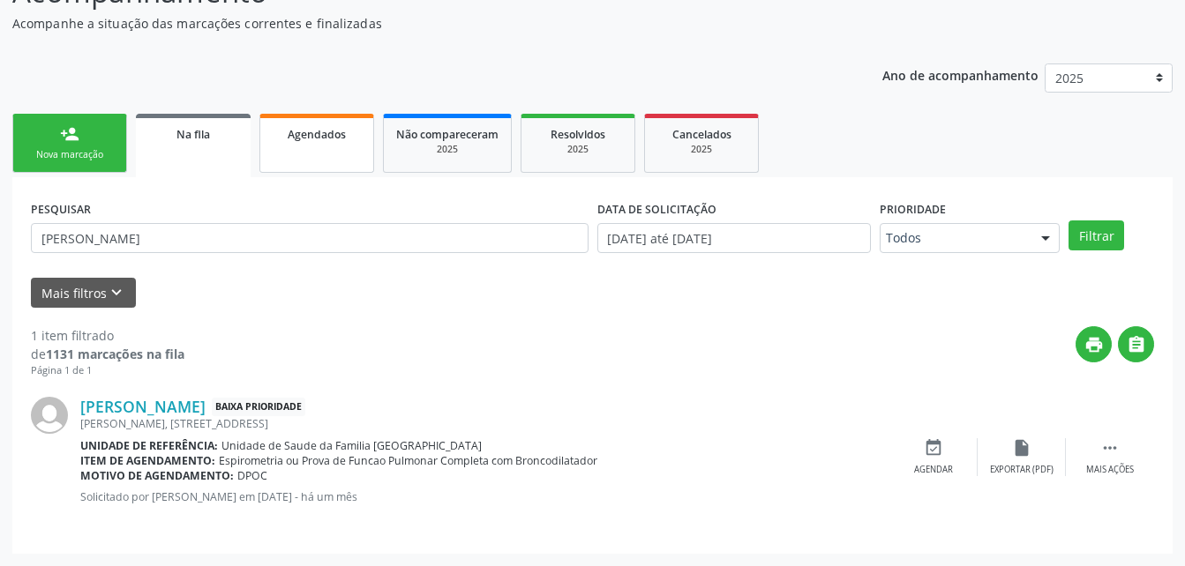
click at [339, 148] on link "Agendados" at bounding box center [316, 143] width 115 height 59
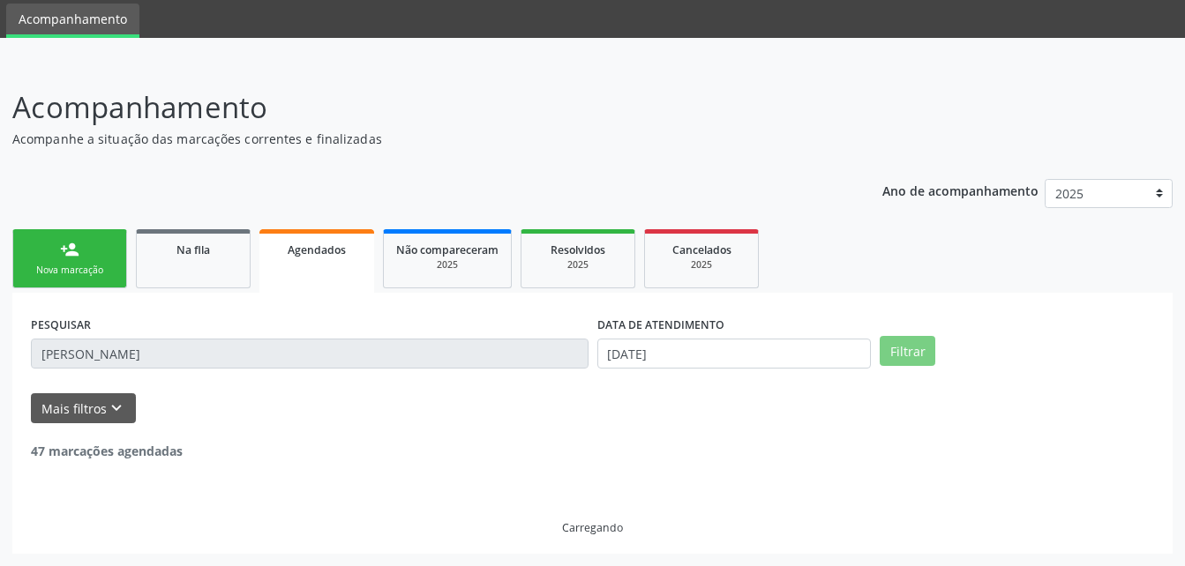
scroll to position [3, 0]
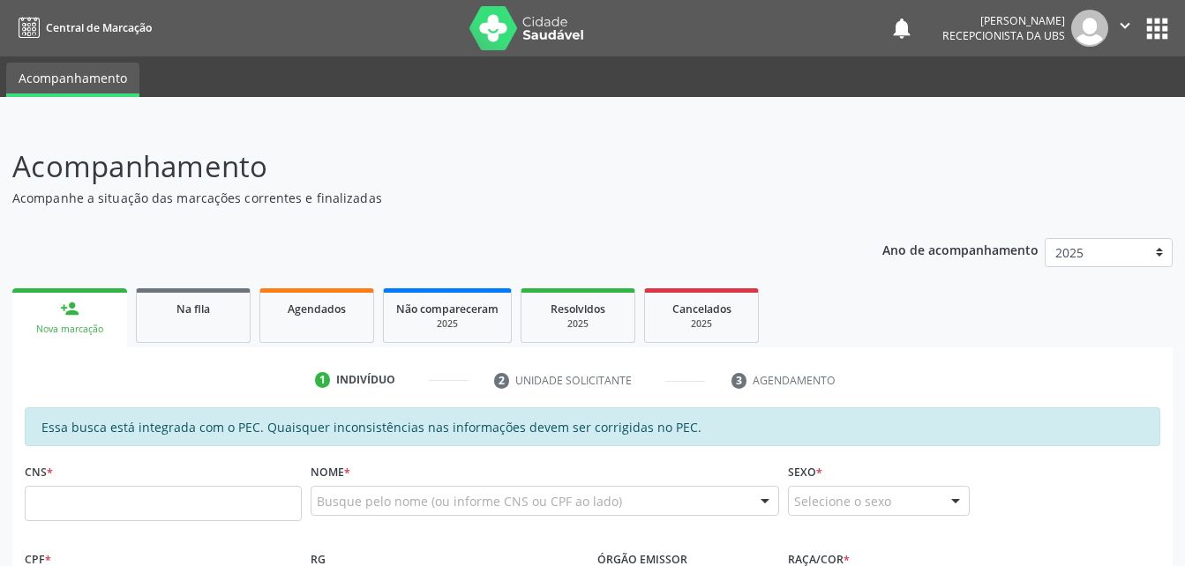
scroll to position [1, 0]
click at [318, 304] on span "Agendados" at bounding box center [317, 308] width 58 height 15
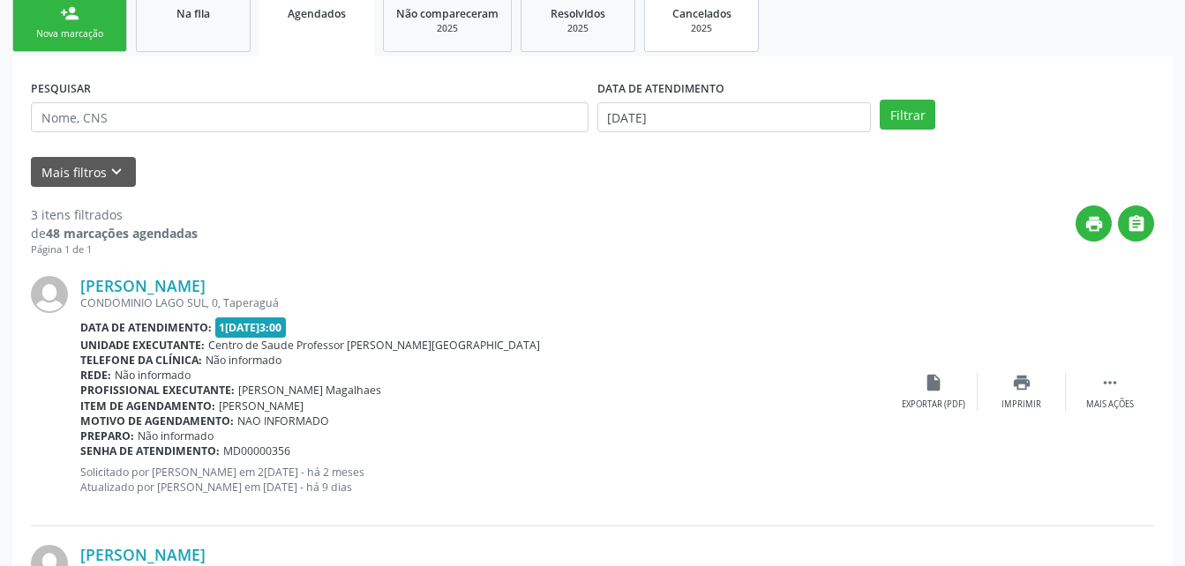
scroll to position [119, 0]
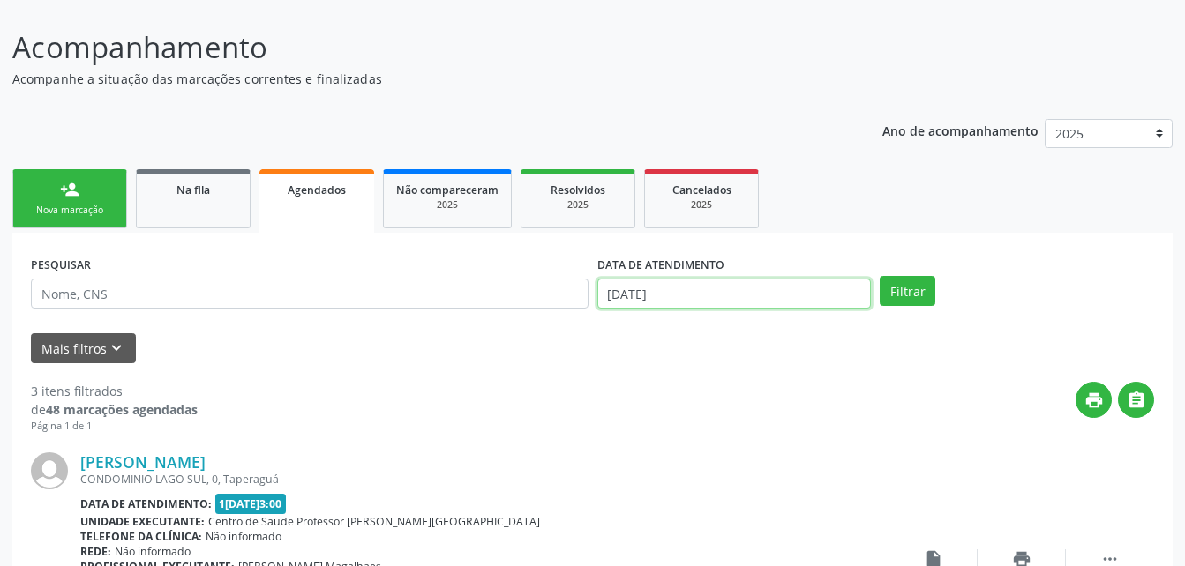
click at [708, 288] on input "[DATE]" at bounding box center [734, 294] width 274 height 30
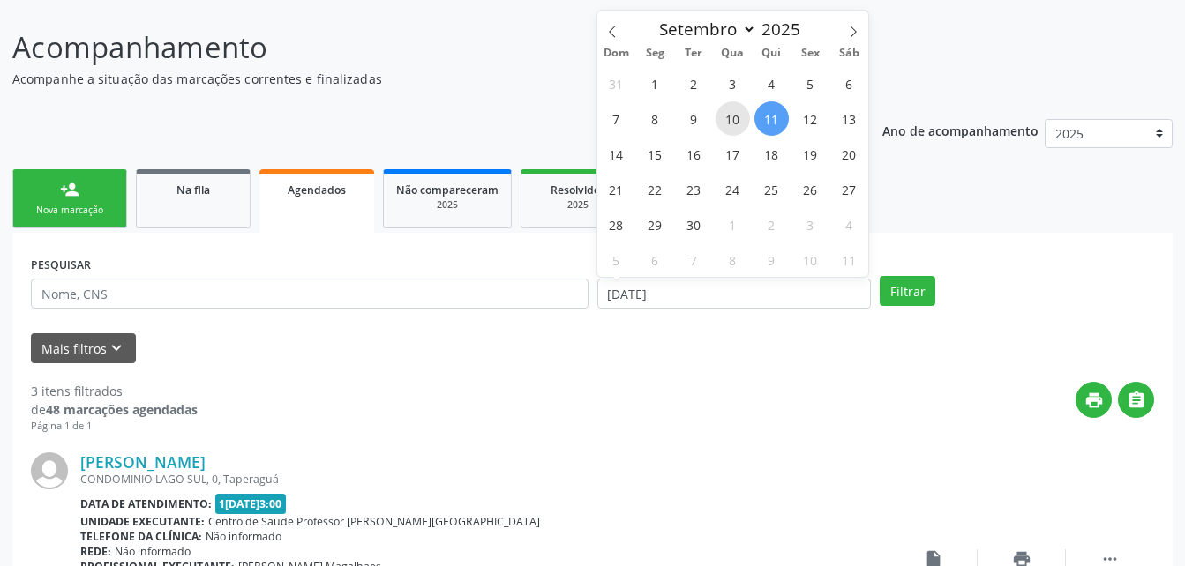
click at [728, 127] on span "10" at bounding box center [732, 118] width 34 height 34
type input "[DATE]"
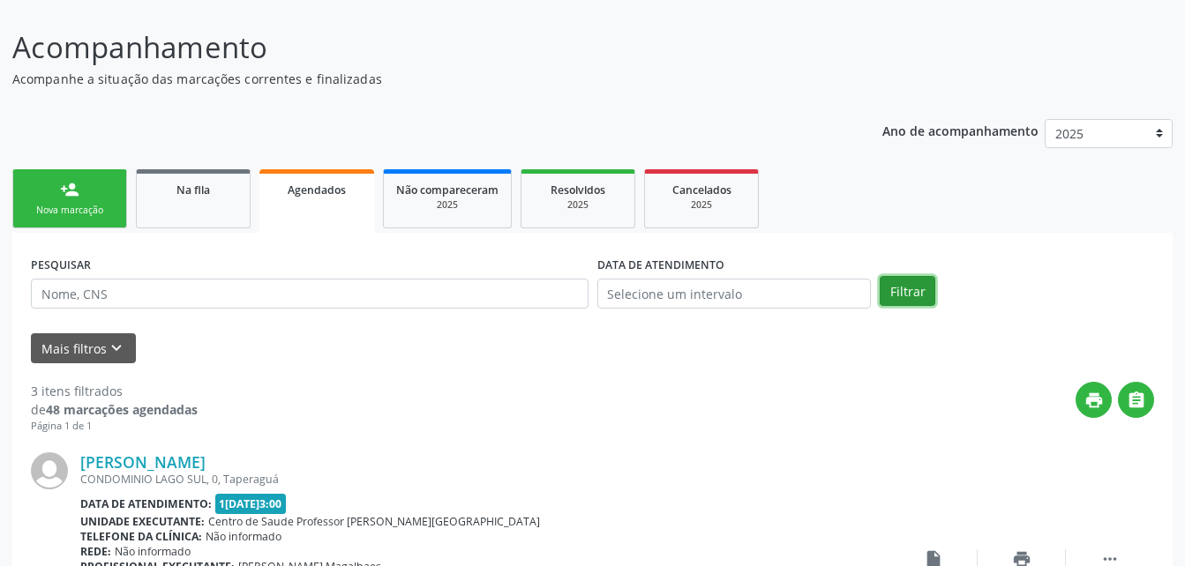
click at [908, 294] on button "Filtrar" at bounding box center [907, 291] width 56 height 30
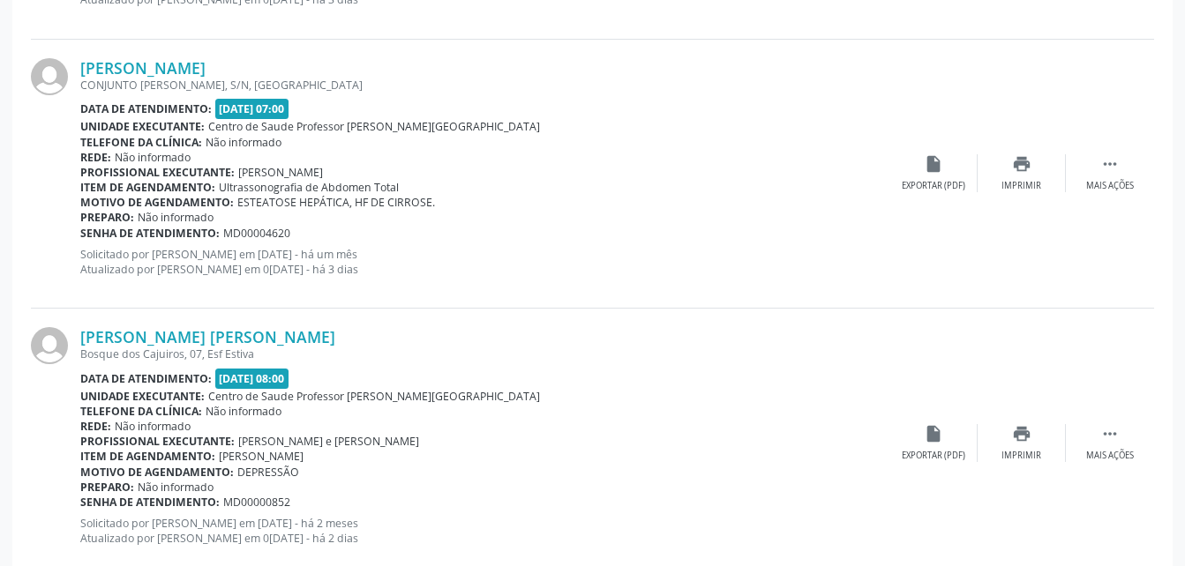
scroll to position [4093, 0]
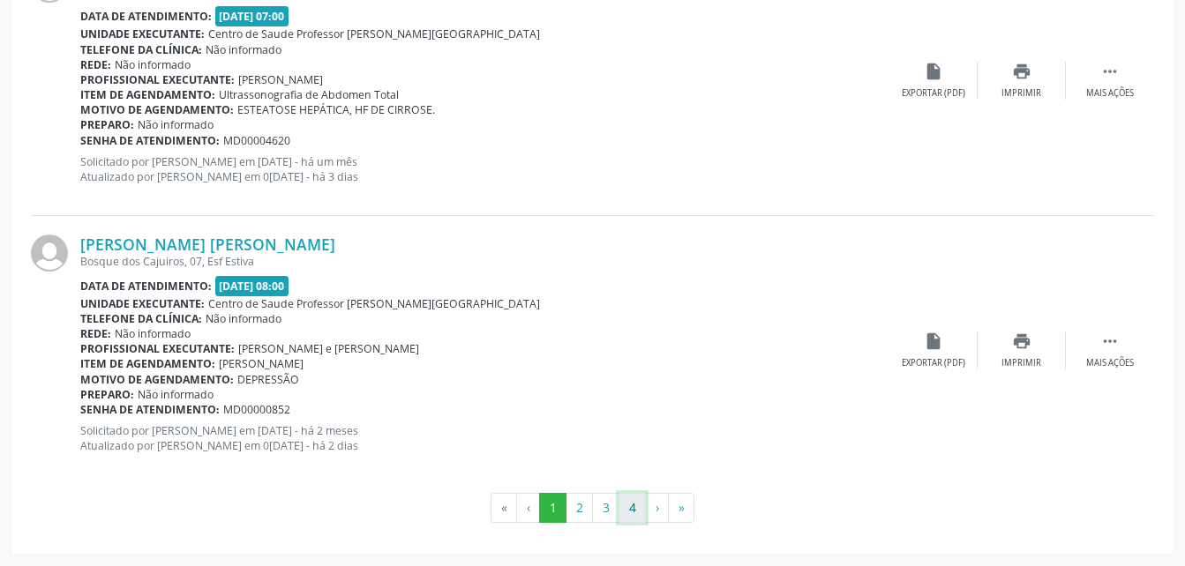
click at [639, 500] on button "4" at bounding box center [631, 508] width 27 height 30
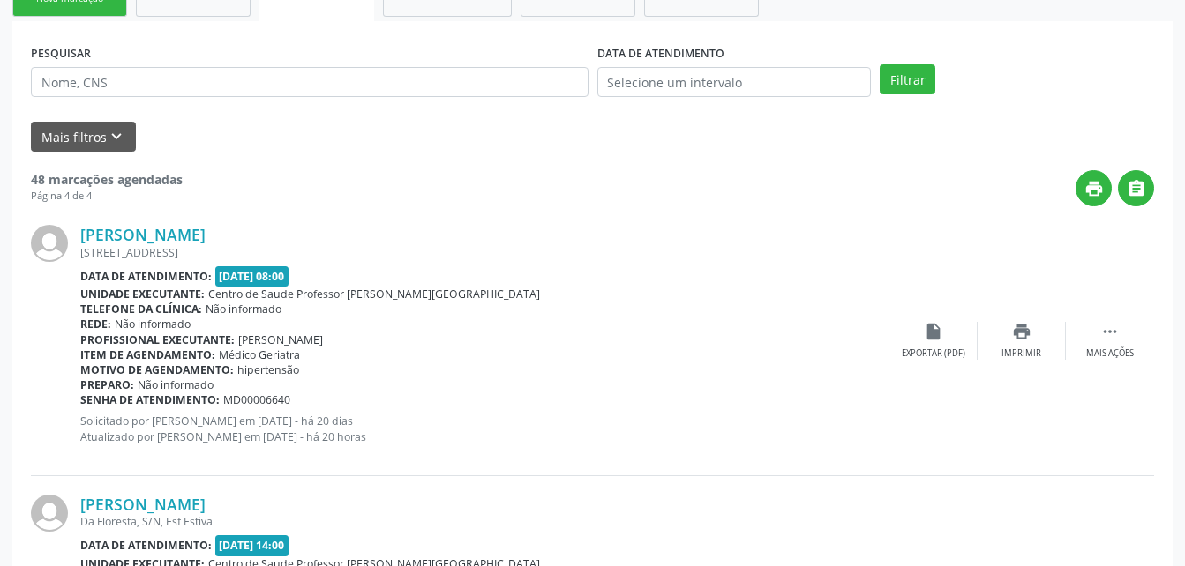
scroll to position [860, 0]
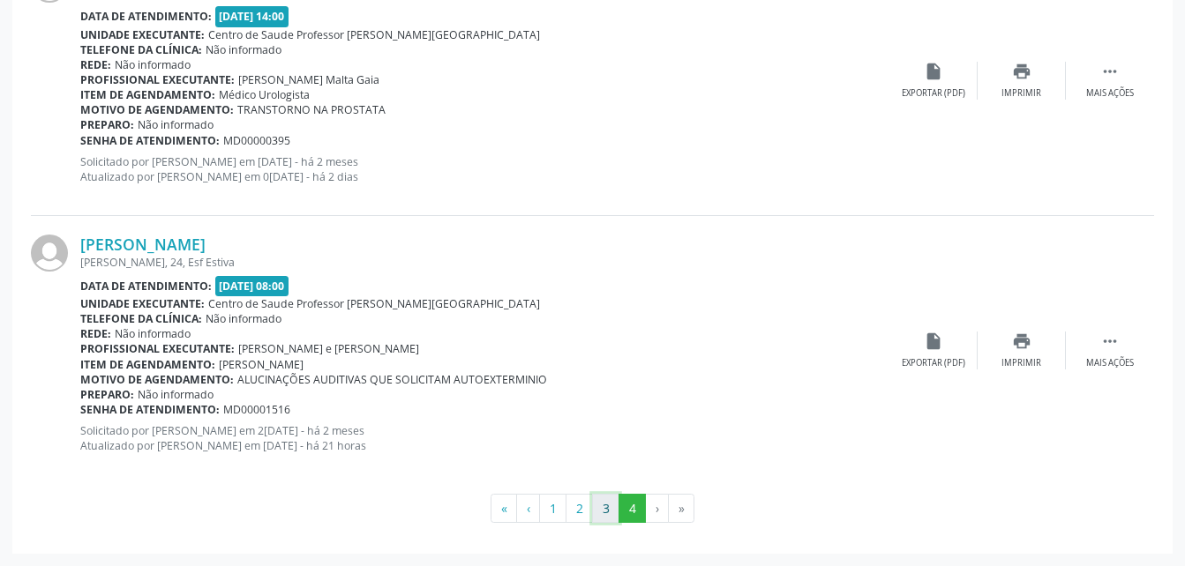
click at [606, 498] on button "3" at bounding box center [605, 509] width 27 height 30
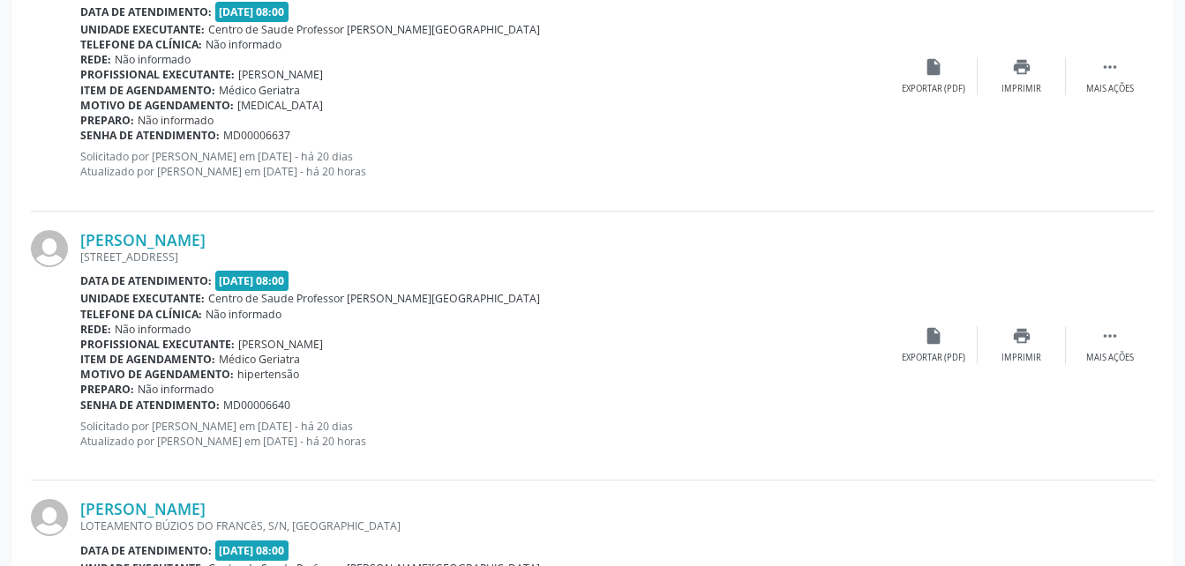
scroll to position [4093, 0]
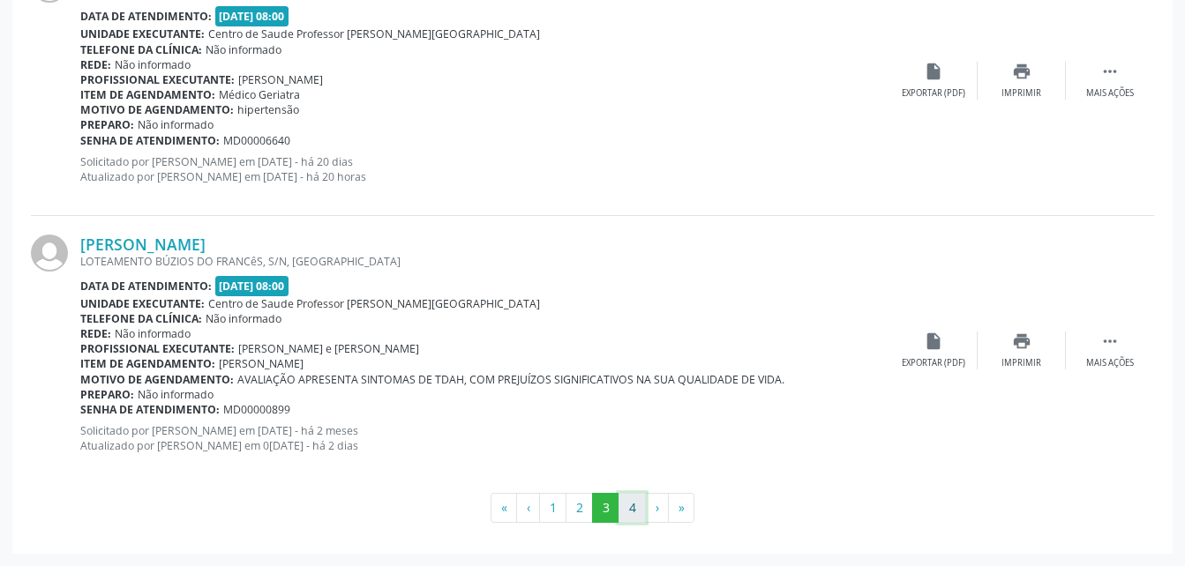
click at [637, 501] on button "4" at bounding box center [631, 508] width 27 height 30
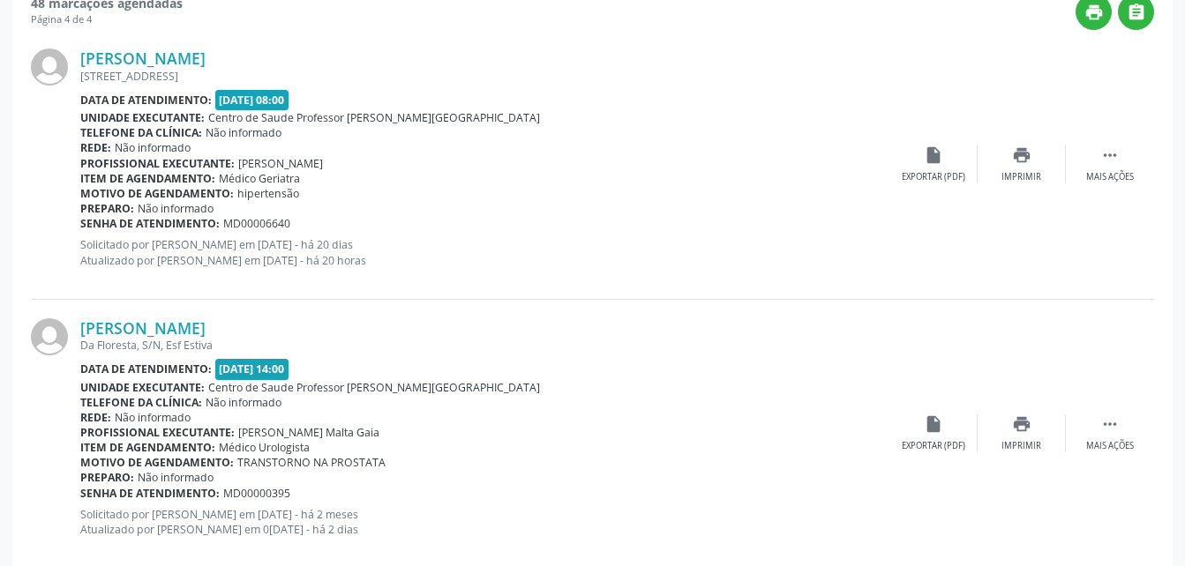
scroll to position [860, 0]
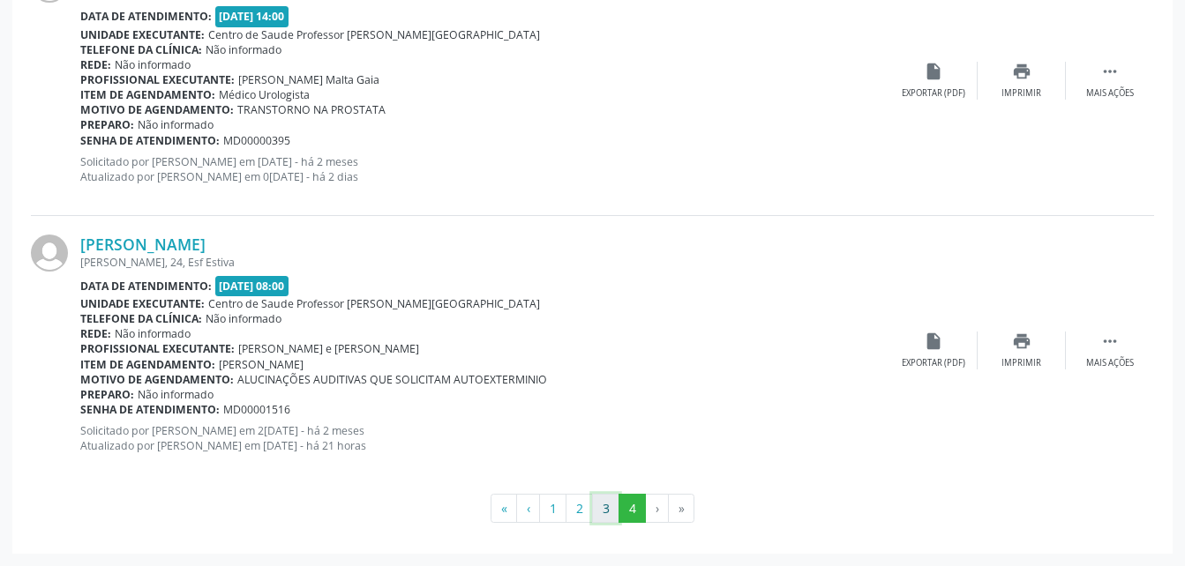
click at [609, 497] on button "3" at bounding box center [605, 509] width 27 height 30
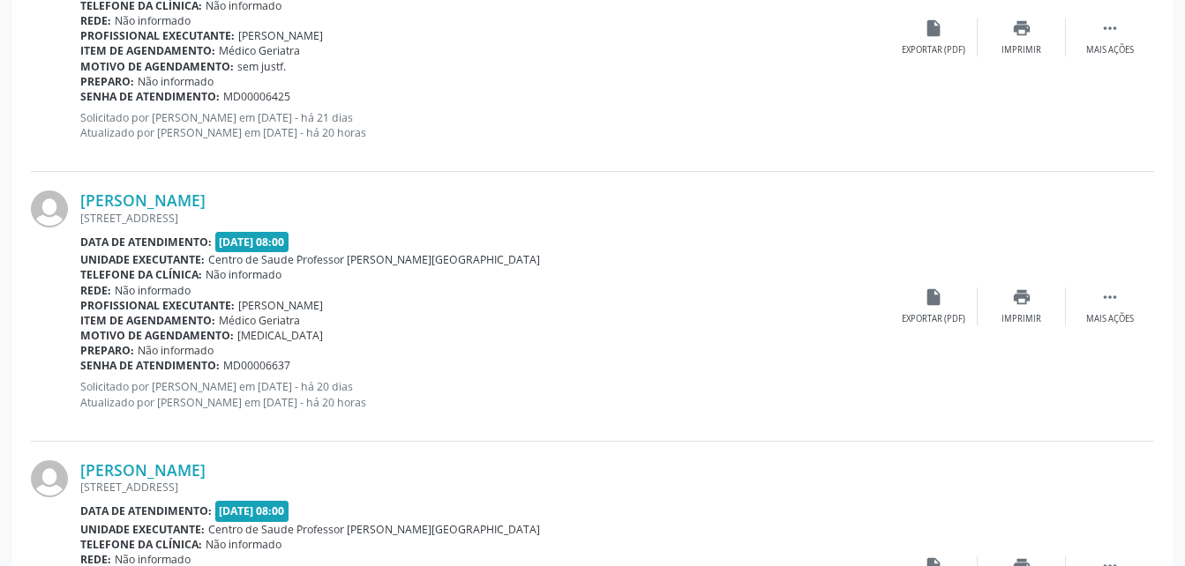
scroll to position [4109, 0]
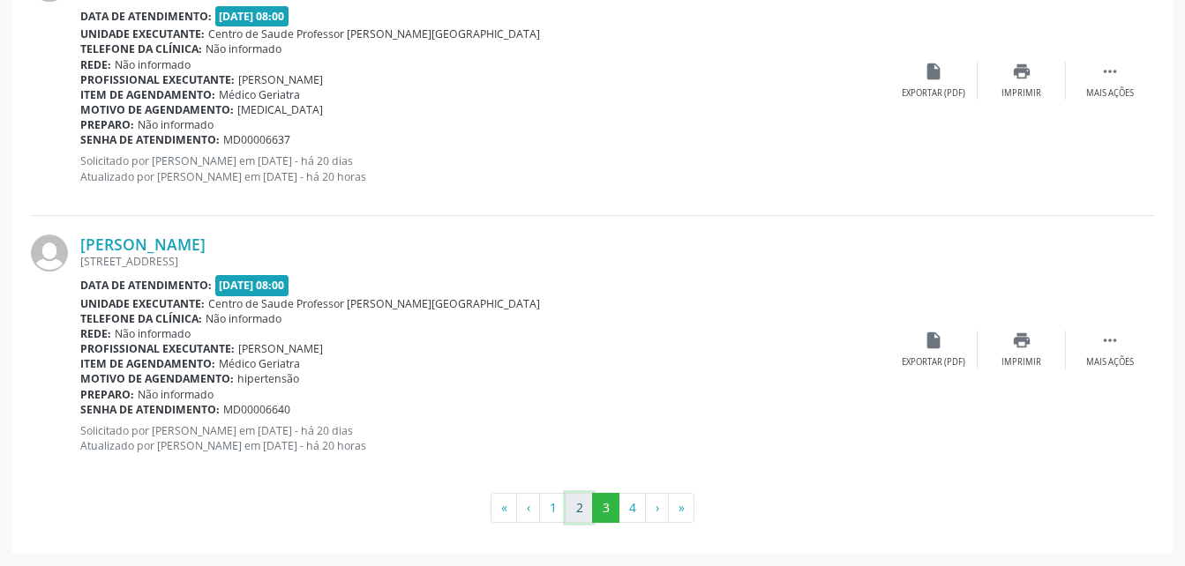
click at [579, 509] on button "2" at bounding box center [578, 508] width 27 height 30
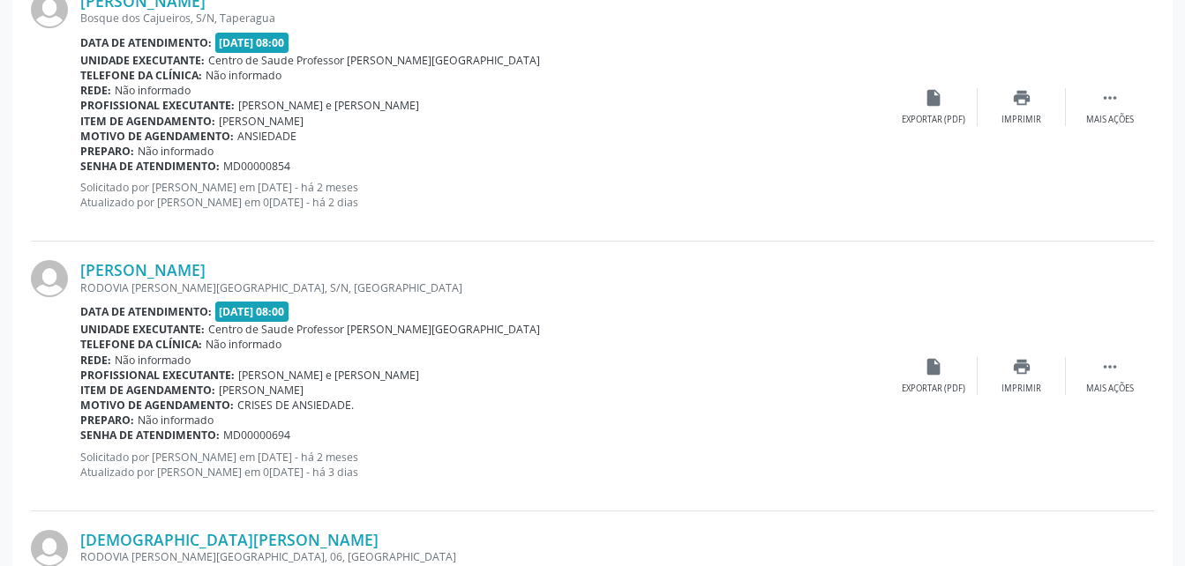
scroll to position [492, 0]
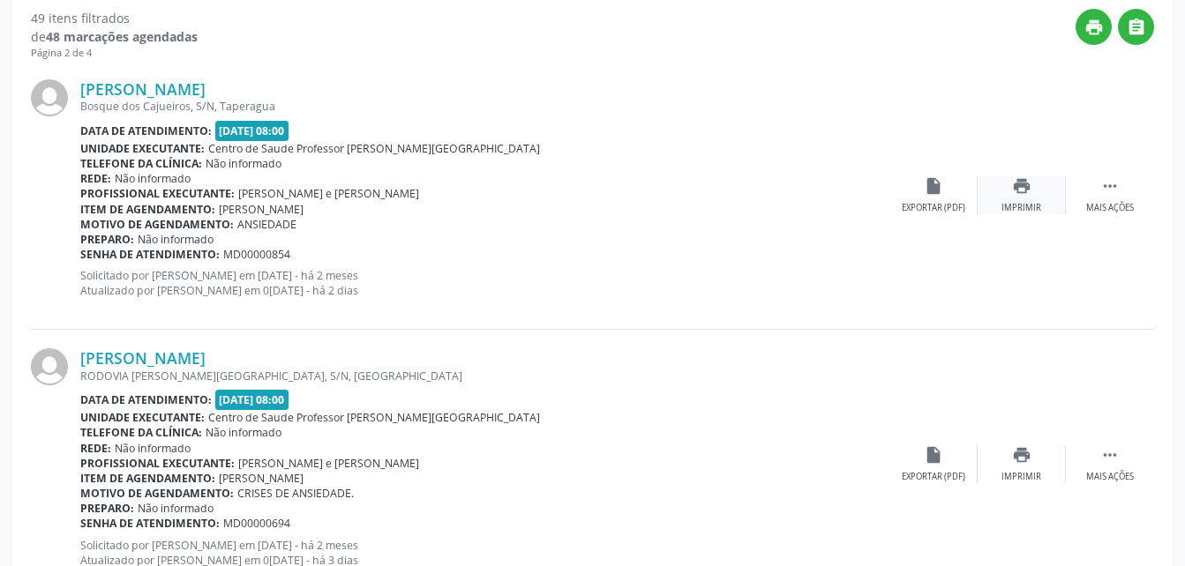
click at [1006, 202] on div "Imprimir" at bounding box center [1021, 208] width 40 height 12
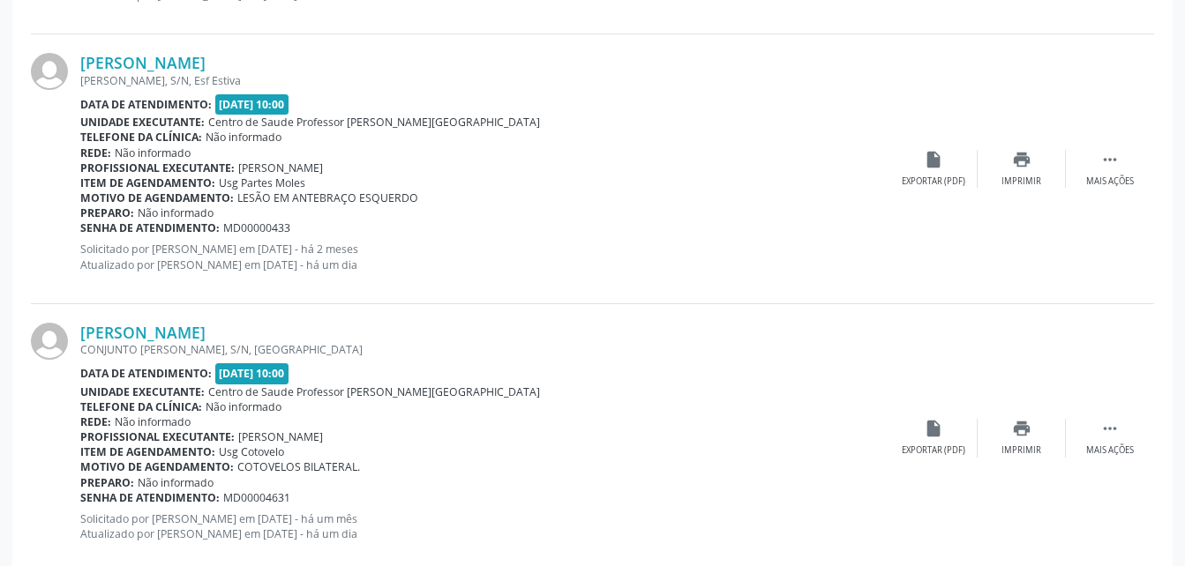
scroll to position [4109, 0]
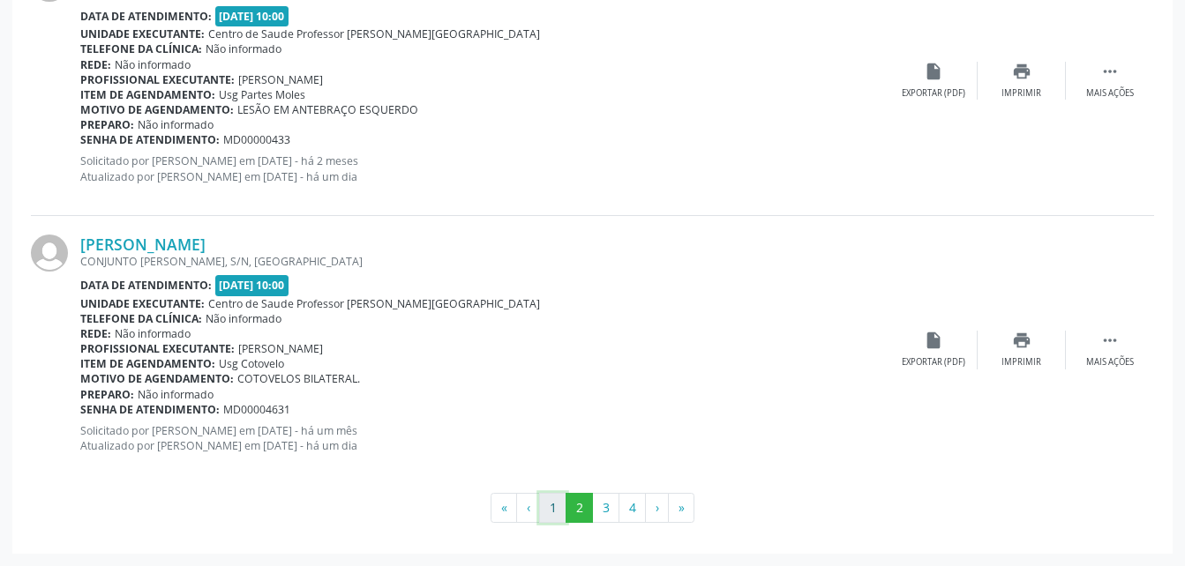
click at [553, 510] on button "1" at bounding box center [552, 508] width 27 height 30
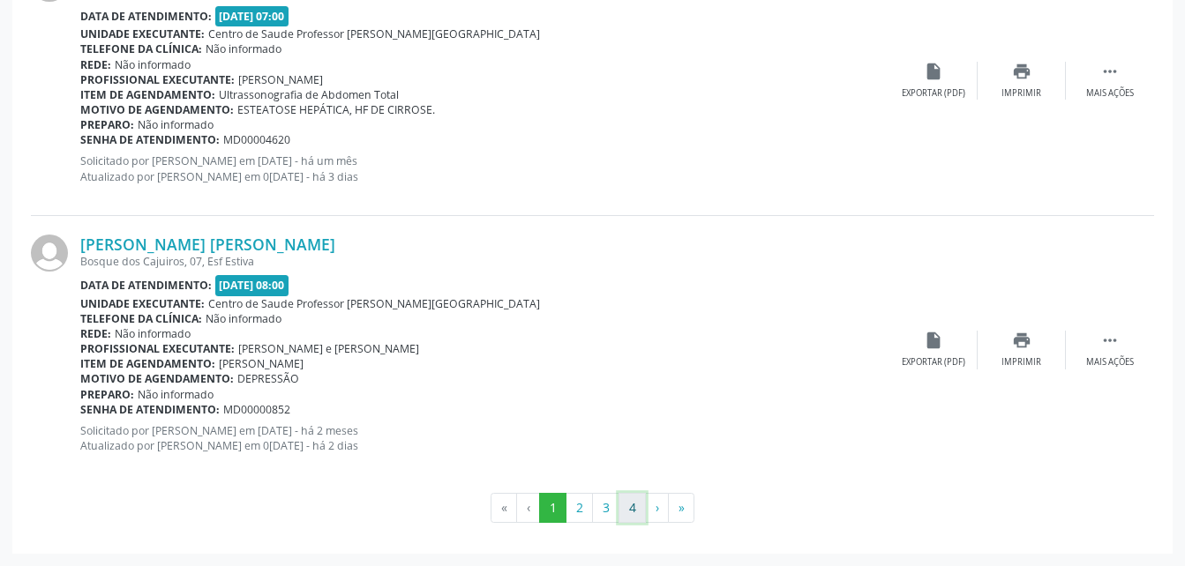
click at [623, 498] on button "4" at bounding box center [631, 508] width 27 height 30
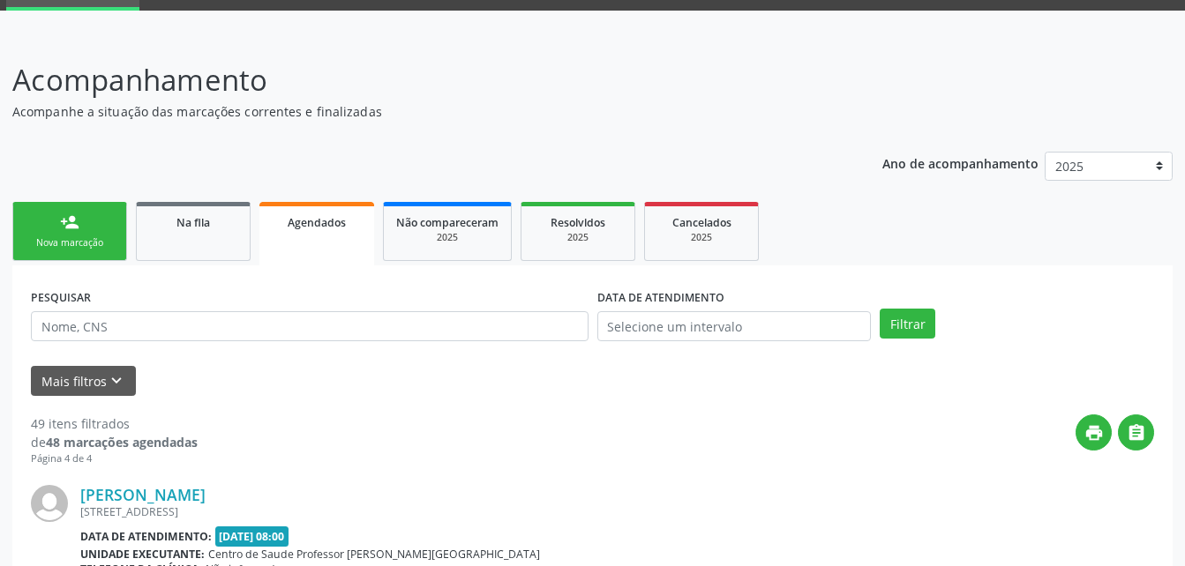
scroll to position [0, 0]
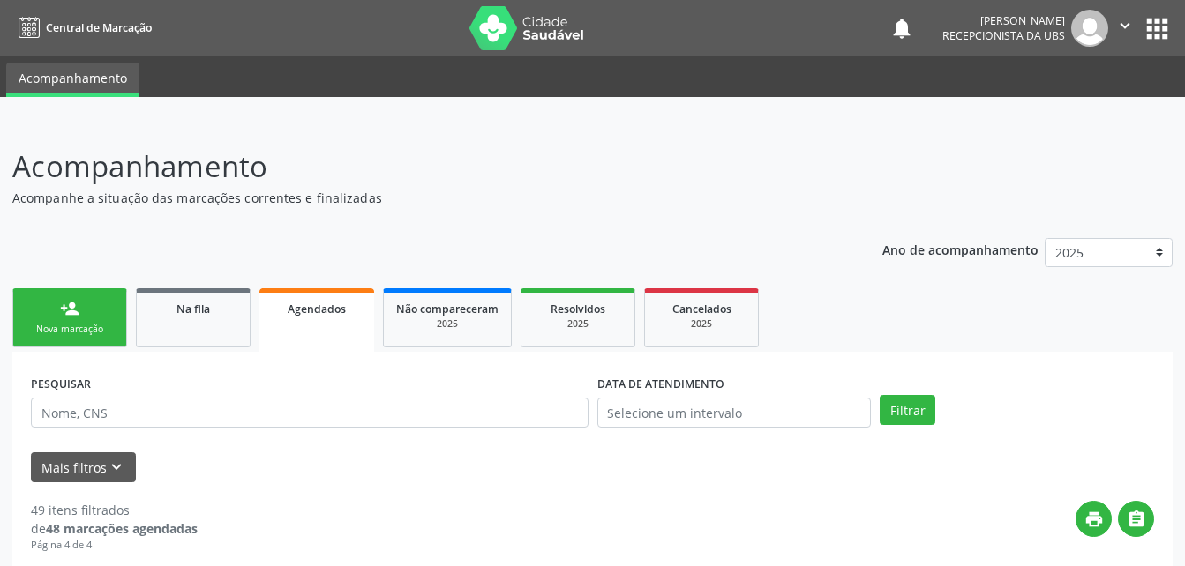
drag, startPoint x: 106, startPoint y: 308, endPoint x: 348, endPoint y: 325, distance: 243.2
click at [106, 308] on link "person_add Nova marcação" at bounding box center [69, 317] width 115 height 59
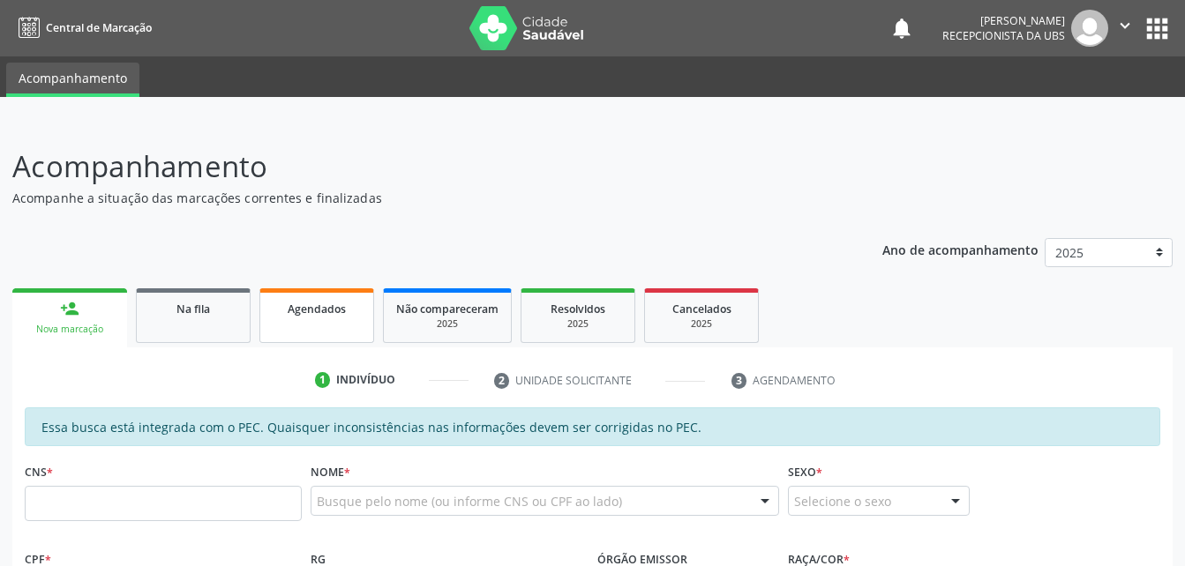
scroll to position [176, 0]
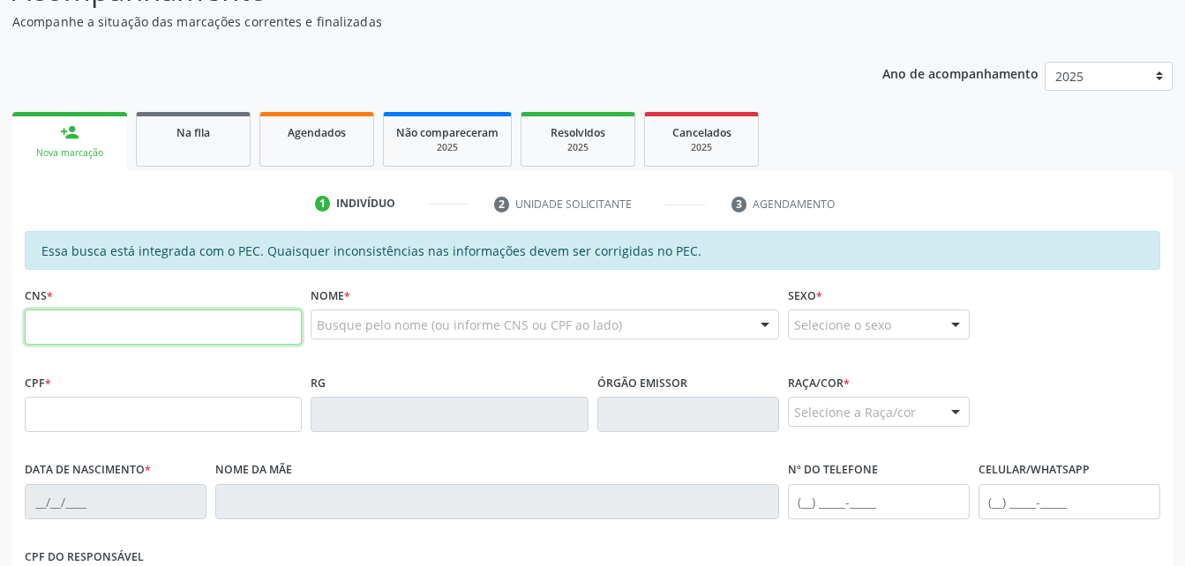
click at [226, 325] on input "text" at bounding box center [163, 327] width 277 height 35
type input "702 1007 2679 2691"
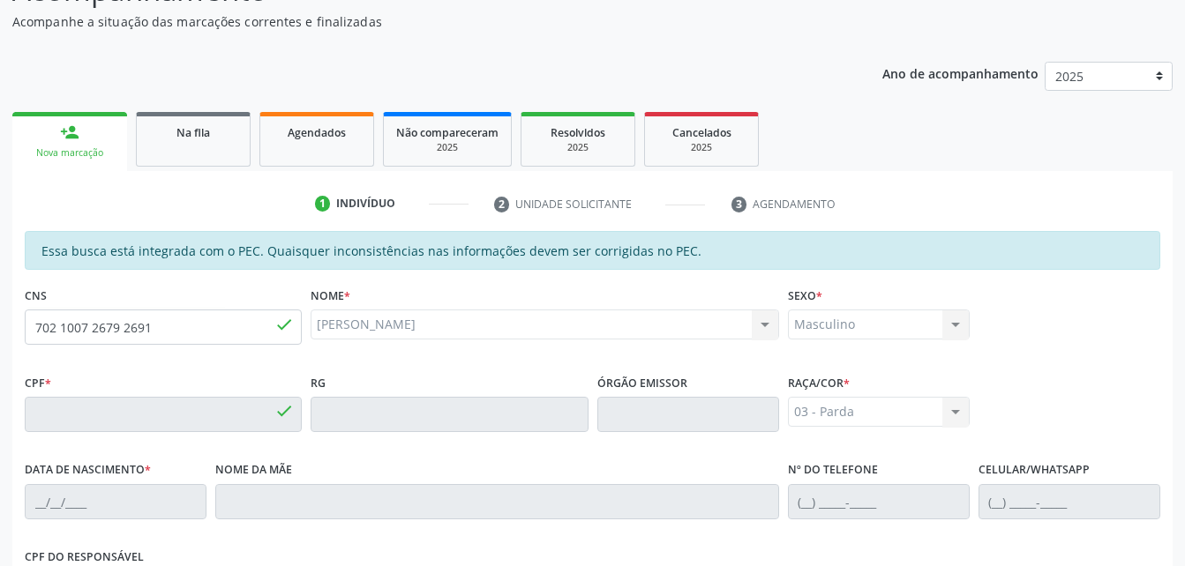
type input "377.122.684-87"
type input "[DATE]"
type input "[PERSON_NAME]"
type input "[PHONE_NUMBER]"
type input "529"
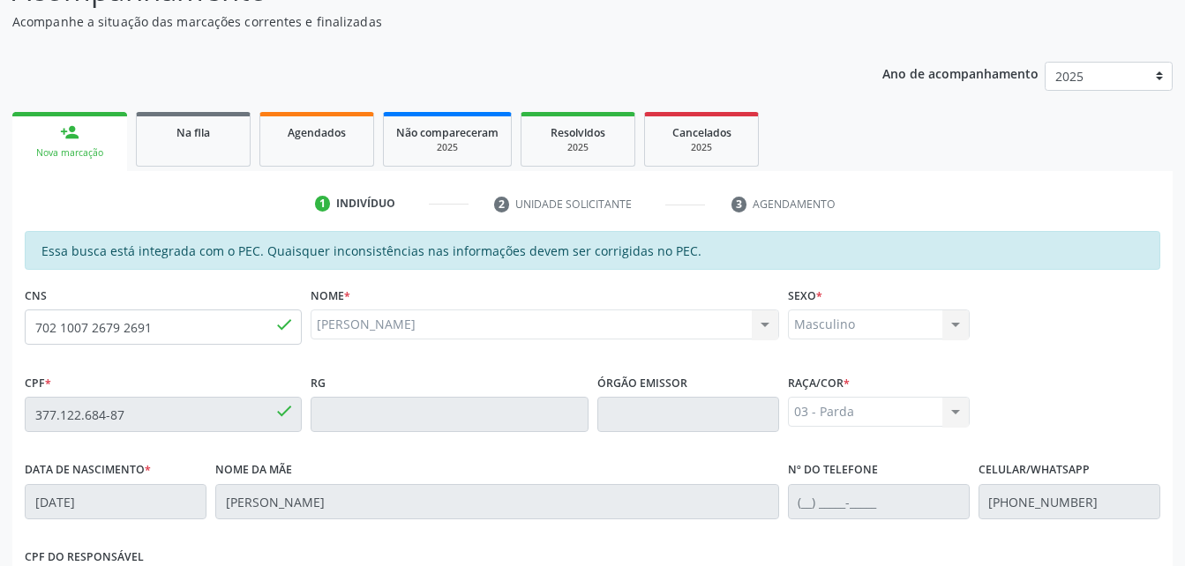
scroll to position [466, 0]
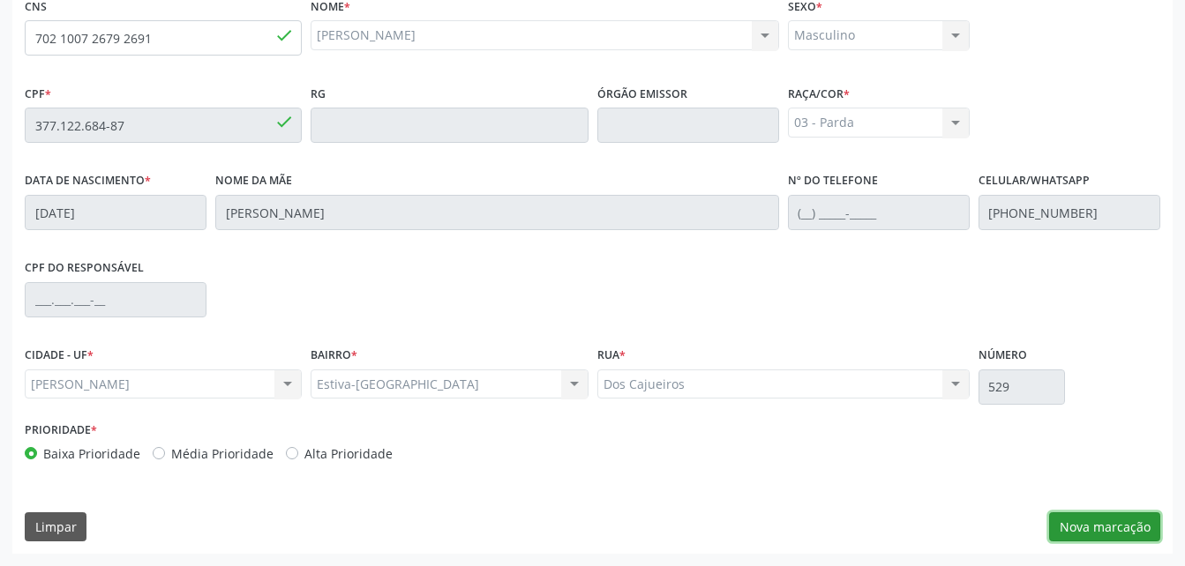
drag, startPoint x: 1107, startPoint y: 517, endPoint x: 1046, endPoint y: 361, distance: 167.6
click at [1107, 517] on button "Nova marcação" at bounding box center [1104, 527] width 111 height 30
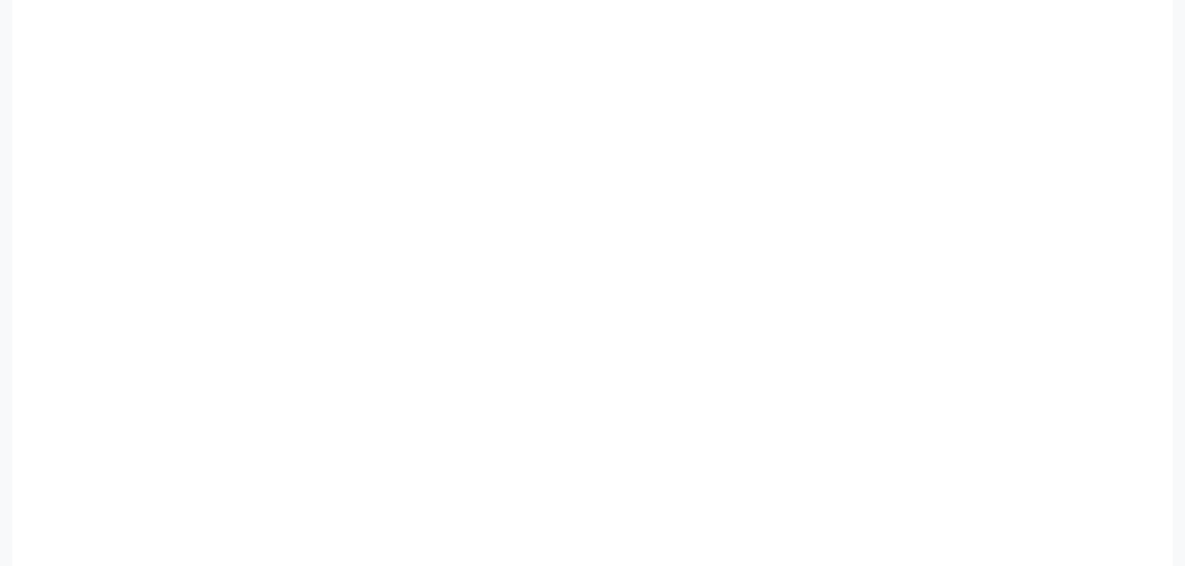
scroll to position [289, 0]
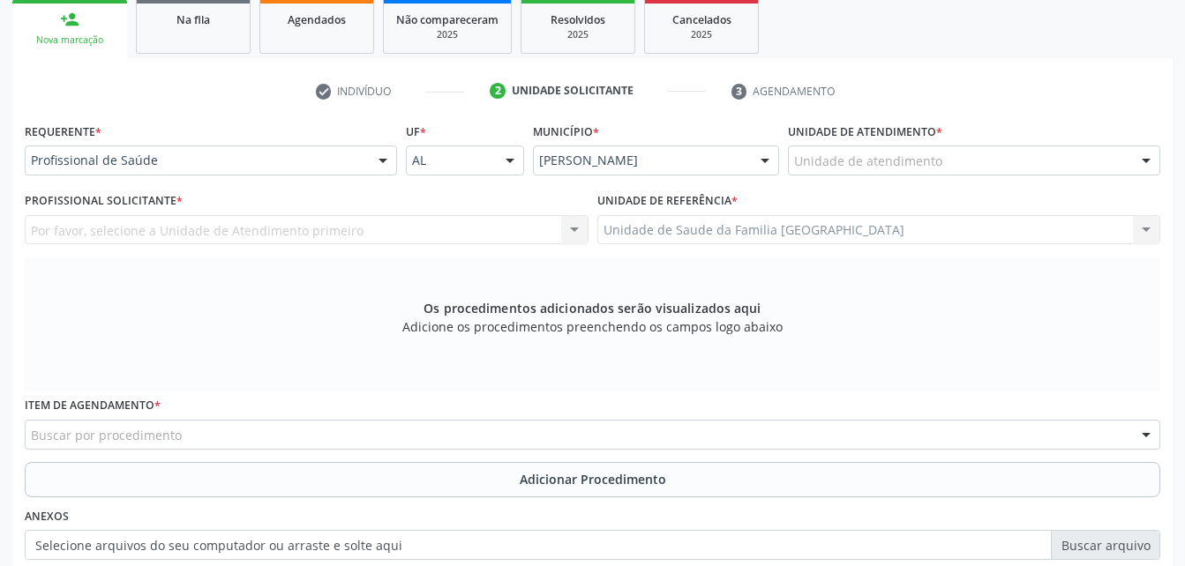
drag, startPoint x: 893, startPoint y: 172, endPoint x: 890, endPoint y: 154, distance: 17.8
click at [892, 162] on div "Unidade de atendimento" at bounding box center [974, 161] width 372 height 30
click at [794, 154] on input "text" at bounding box center [794, 169] width 0 height 35
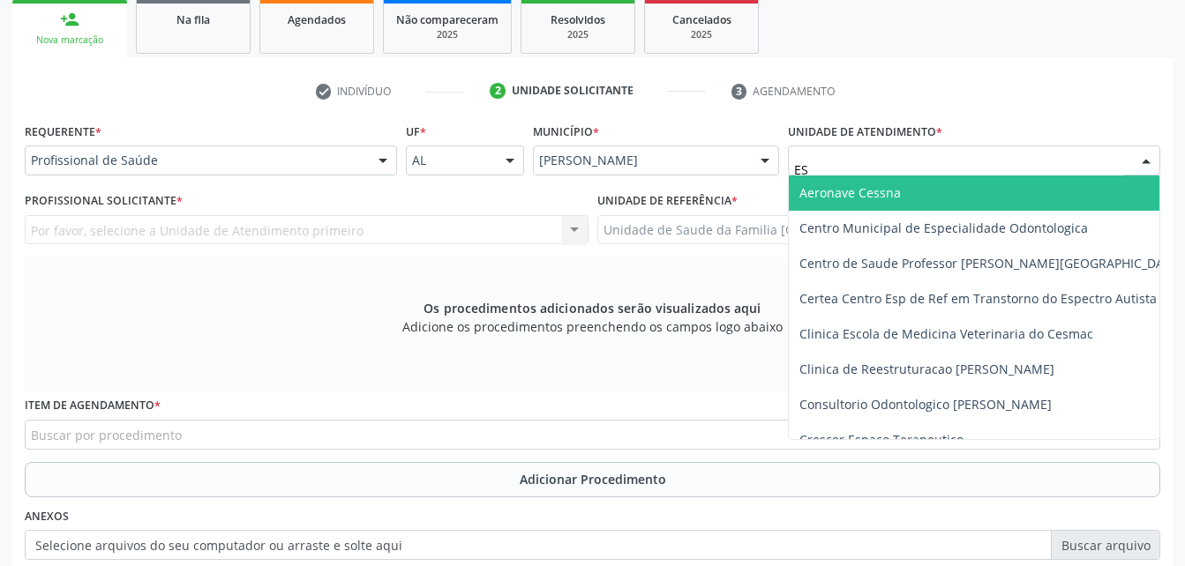
type input "EST"
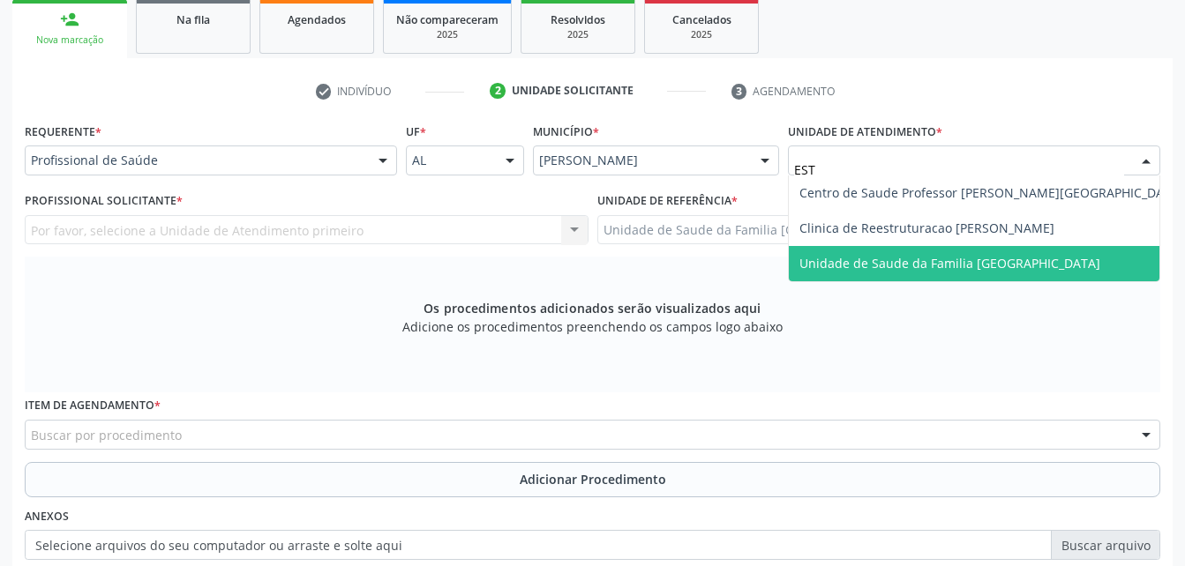
click at [946, 262] on span "Unidade de Saude da Familia [GEOGRAPHIC_DATA]" at bounding box center [949, 263] width 301 height 17
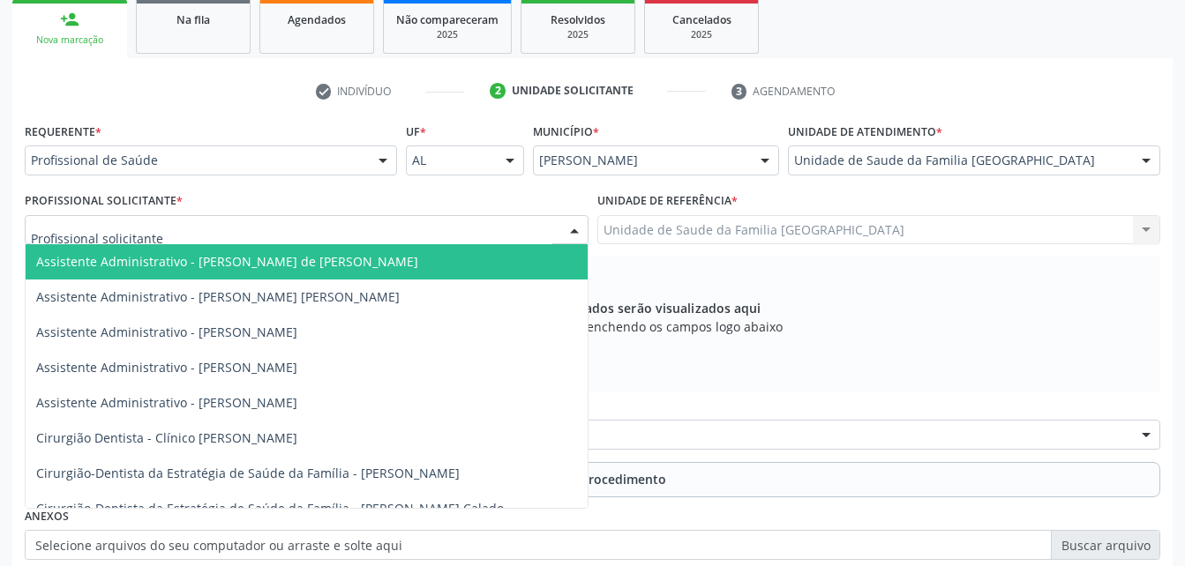
click at [363, 219] on div at bounding box center [307, 230] width 564 height 30
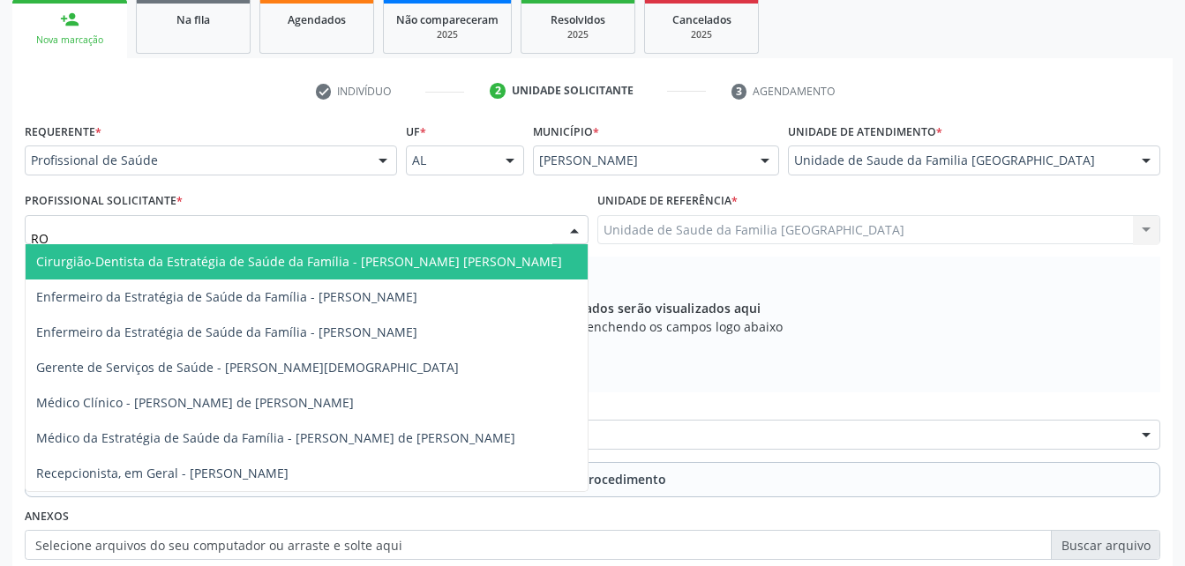
type input "ROD"
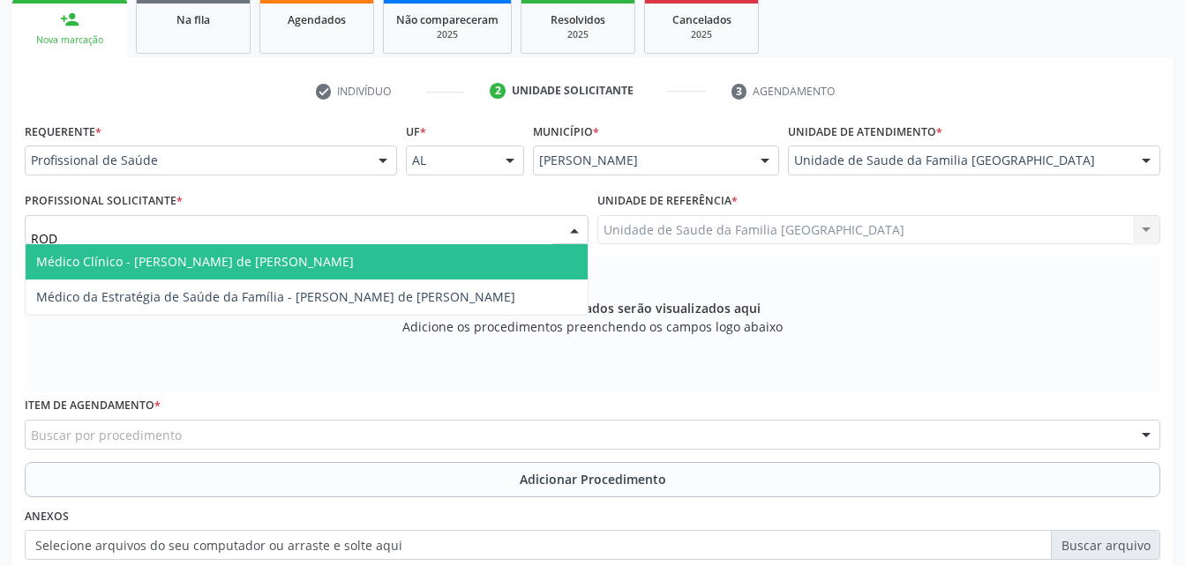
click at [389, 266] on span "Médico Clínico - [PERSON_NAME] de [PERSON_NAME]" at bounding box center [307, 261] width 562 height 35
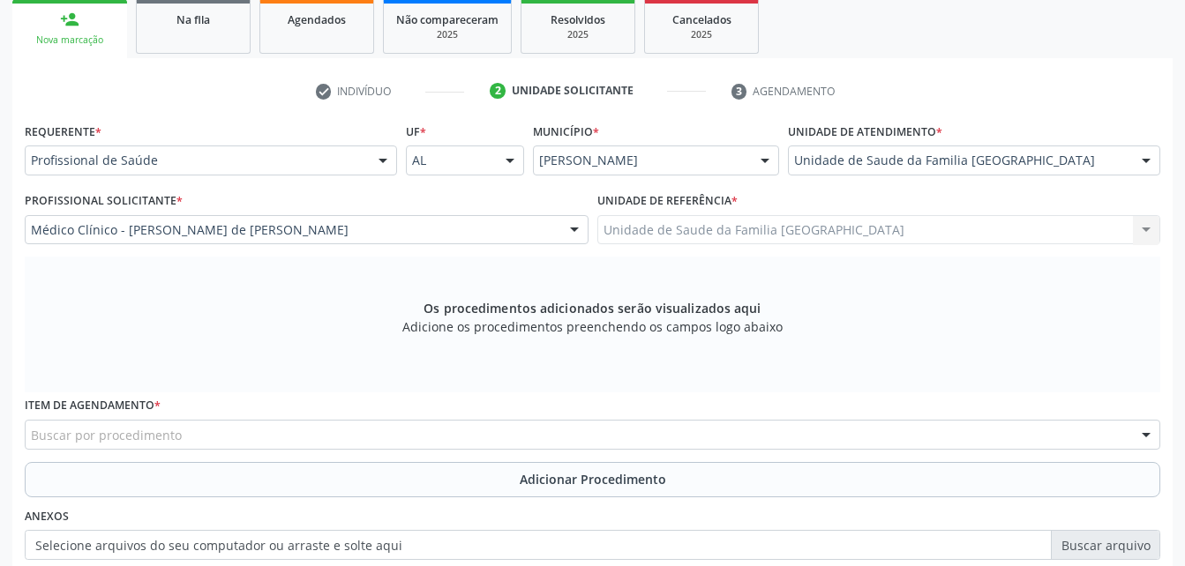
click at [423, 430] on div "Buscar por procedimento" at bounding box center [592, 435] width 1135 height 30
click at [31, 444] on input "text" at bounding box center [31, 443] width 0 height 35
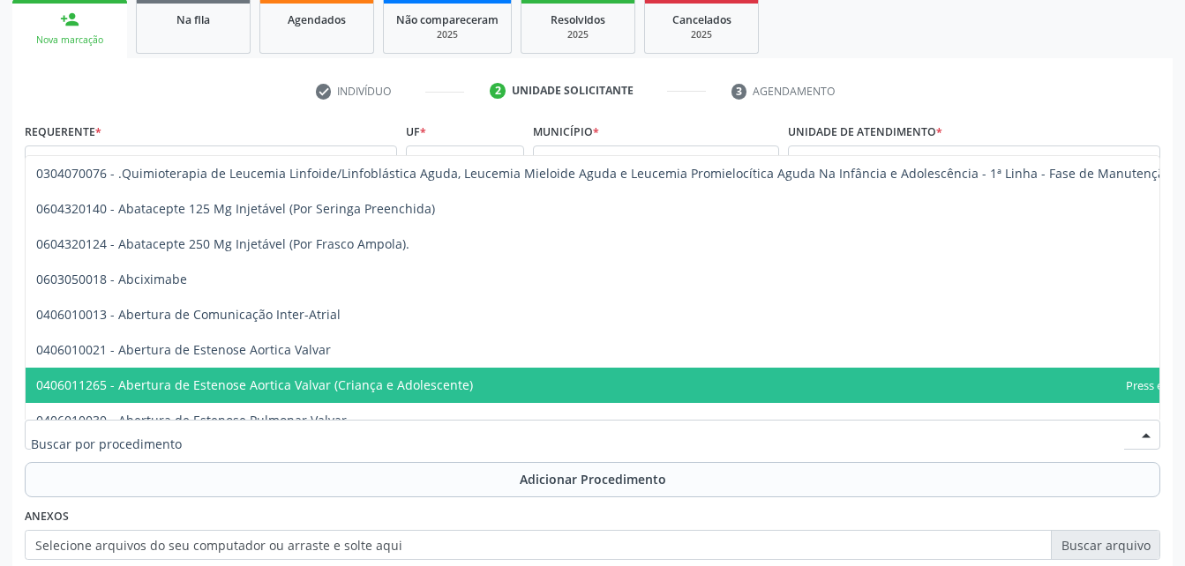
scroll to position [88, 0]
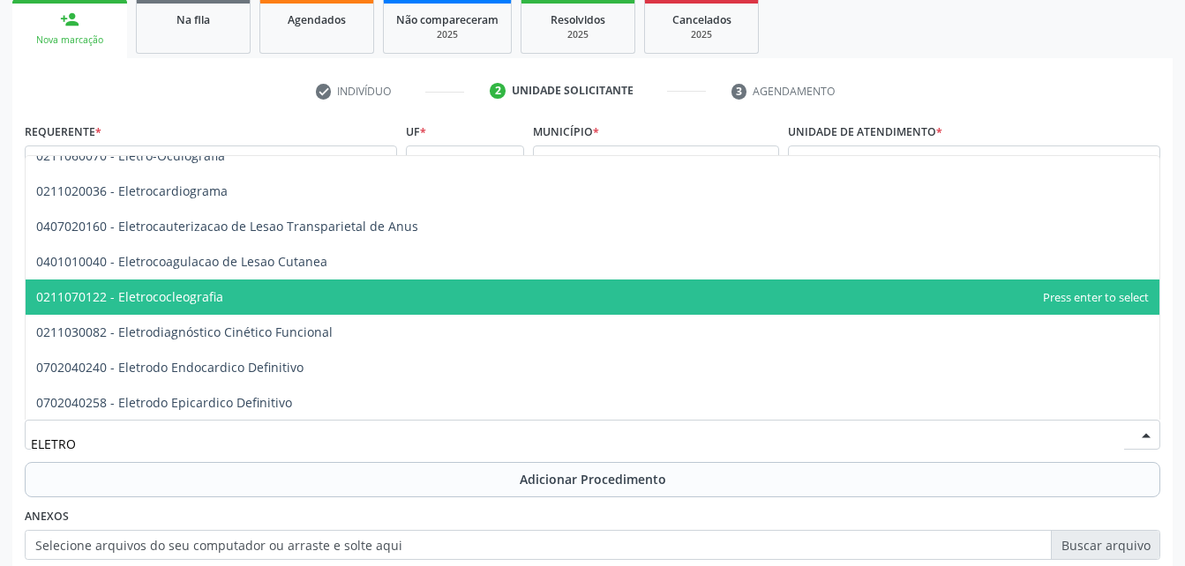
click at [253, 303] on span "0211070122 - Eletrococleografia" at bounding box center [592, 297] width 1133 height 35
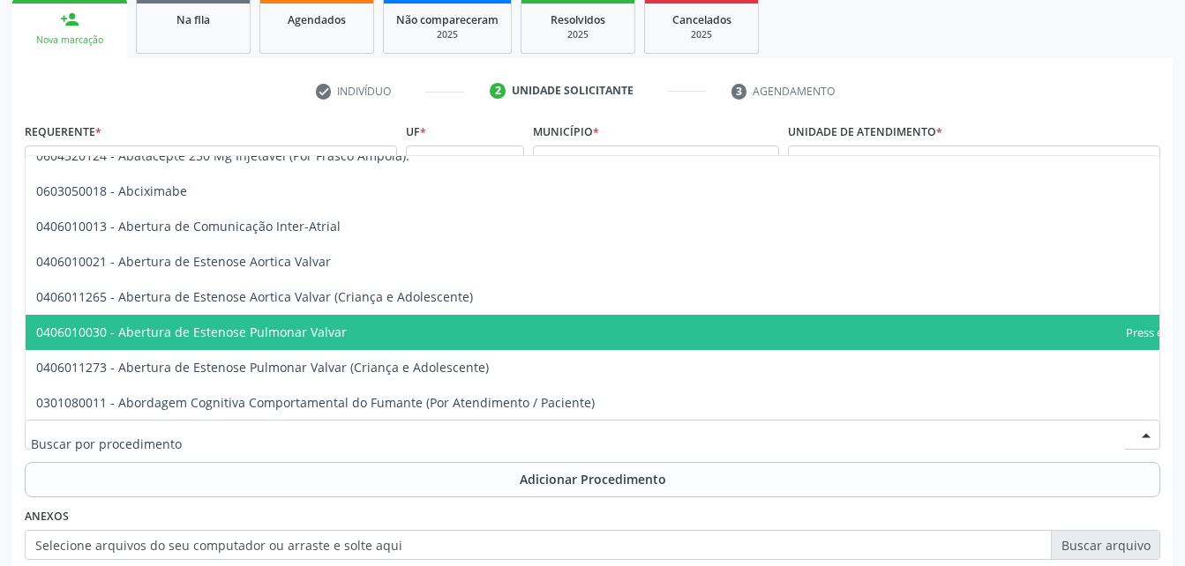
click at [289, 434] on input "text" at bounding box center [577, 443] width 1093 height 35
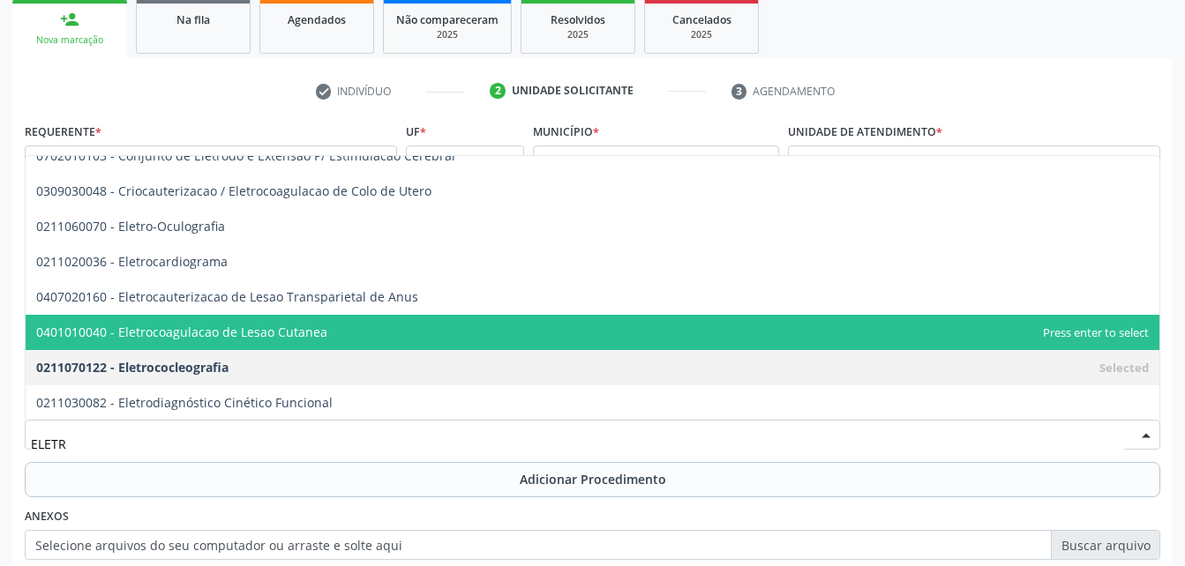
type input "ELETRO"
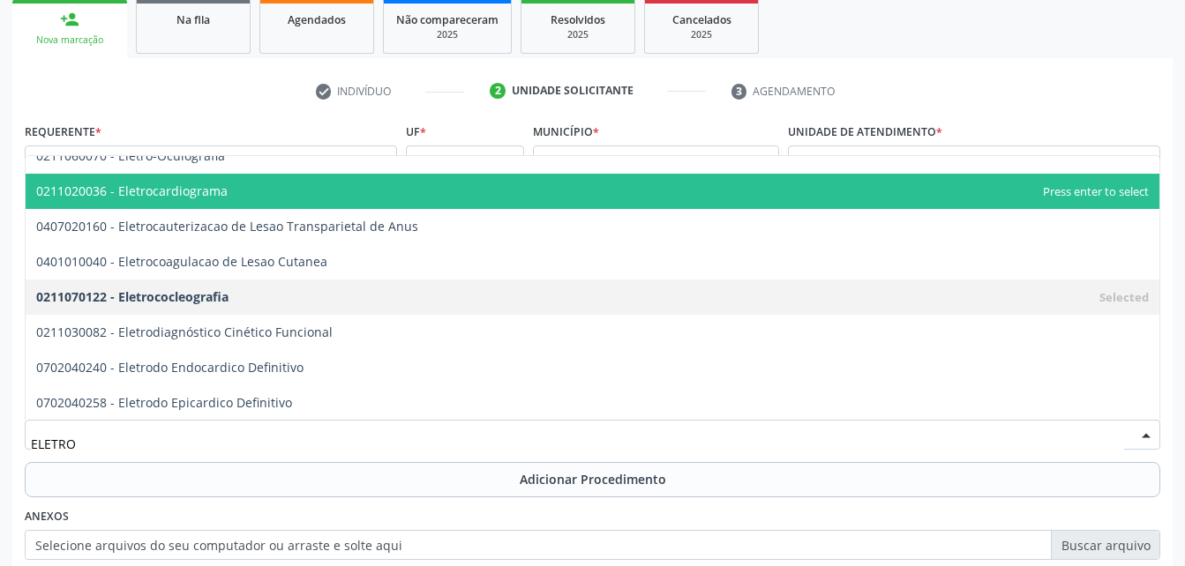
click at [283, 207] on span "0211020036 - Eletrocardiograma" at bounding box center [592, 191] width 1133 height 35
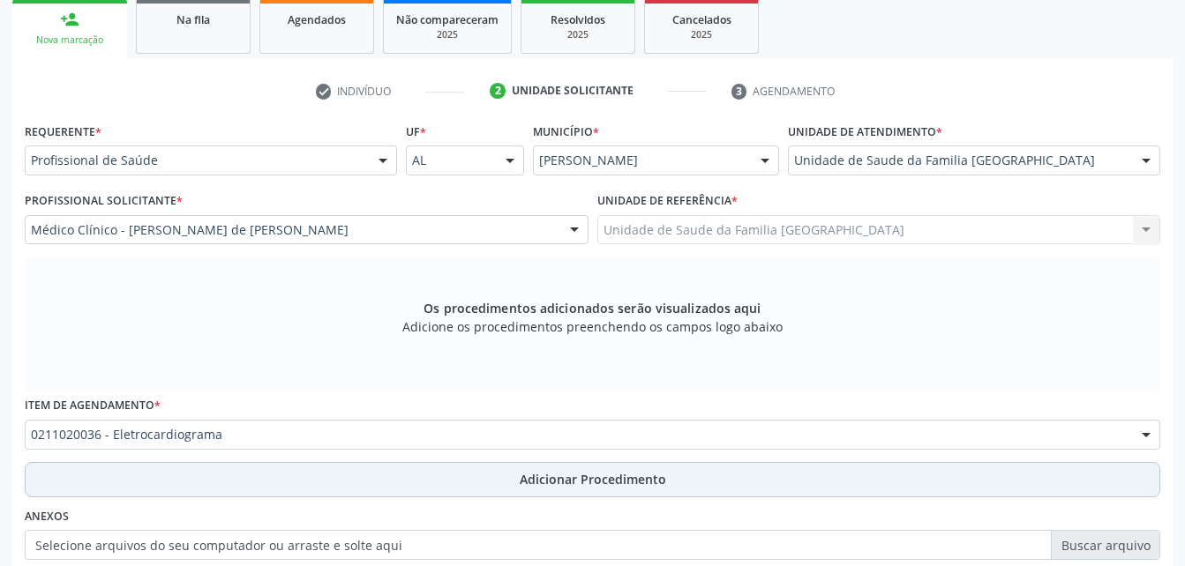
click at [367, 488] on button "Adicionar Procedimento" at bounding box center [592, 479] width 1135 height 35
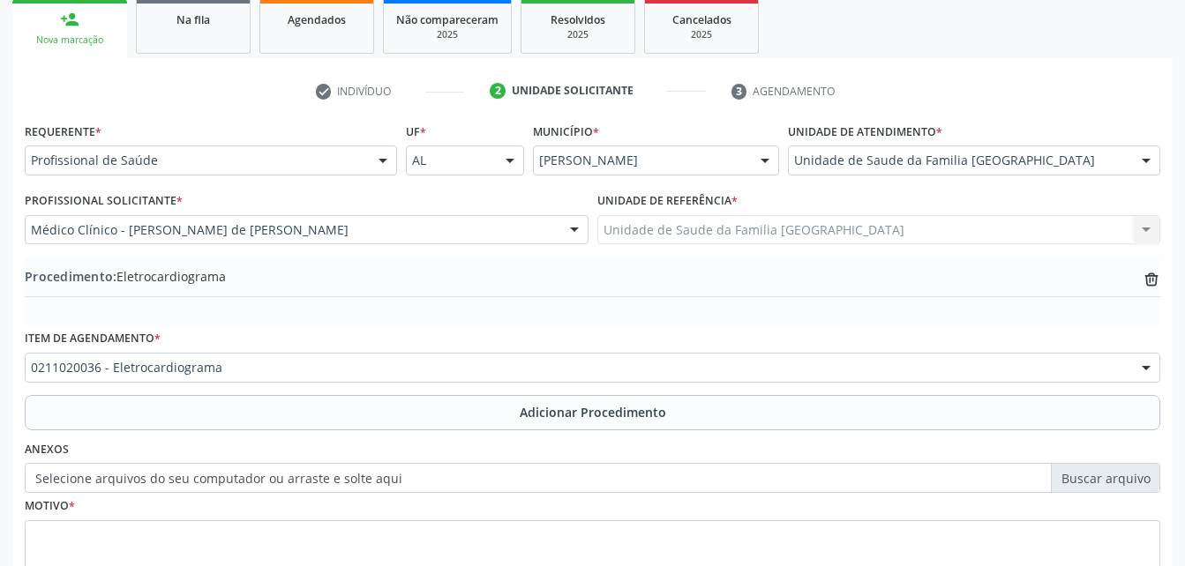
scroll to position [426, 0]
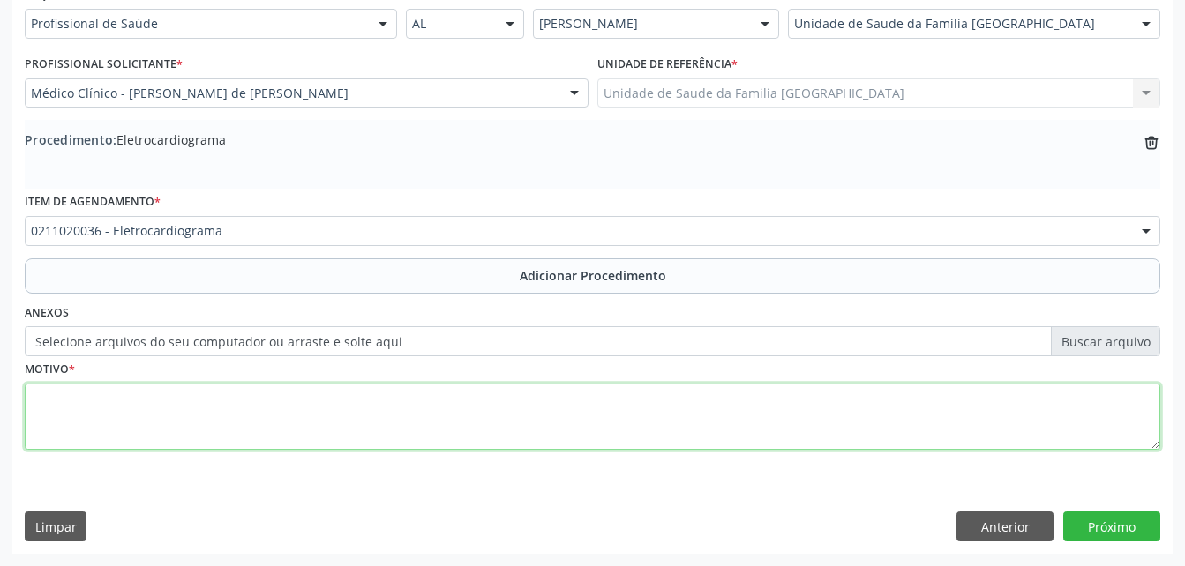
click at [343, 393] on textarea at bounding box center [592, 417] width 1135 height 67
type textarea "ROTINA"
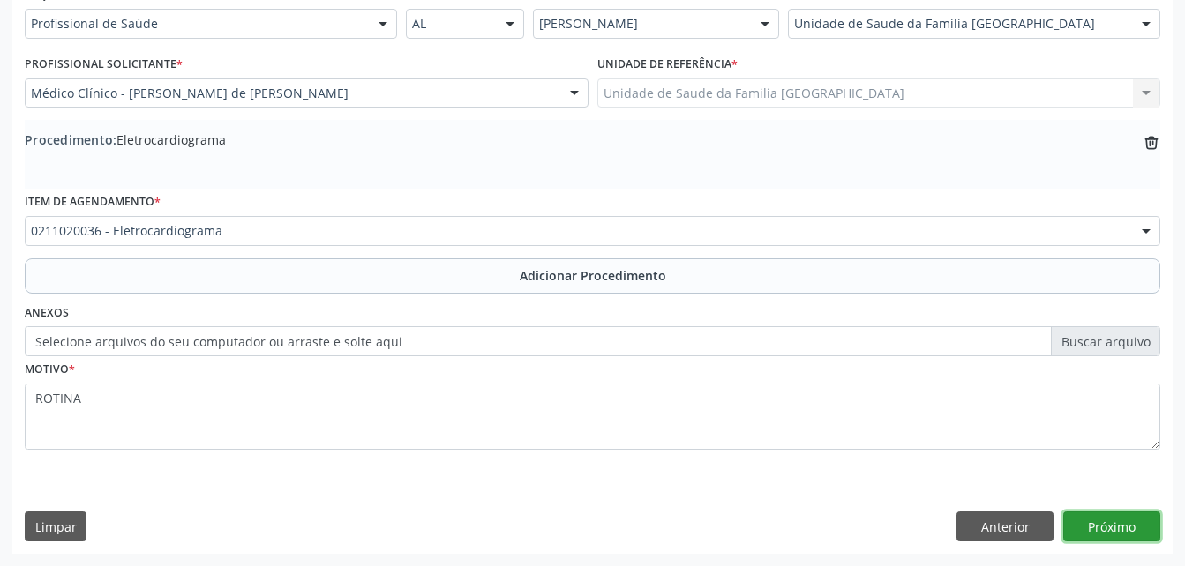
click at [1116, 521] on button "Próximo" at bounding box center [1111, 527] width 97 height 30
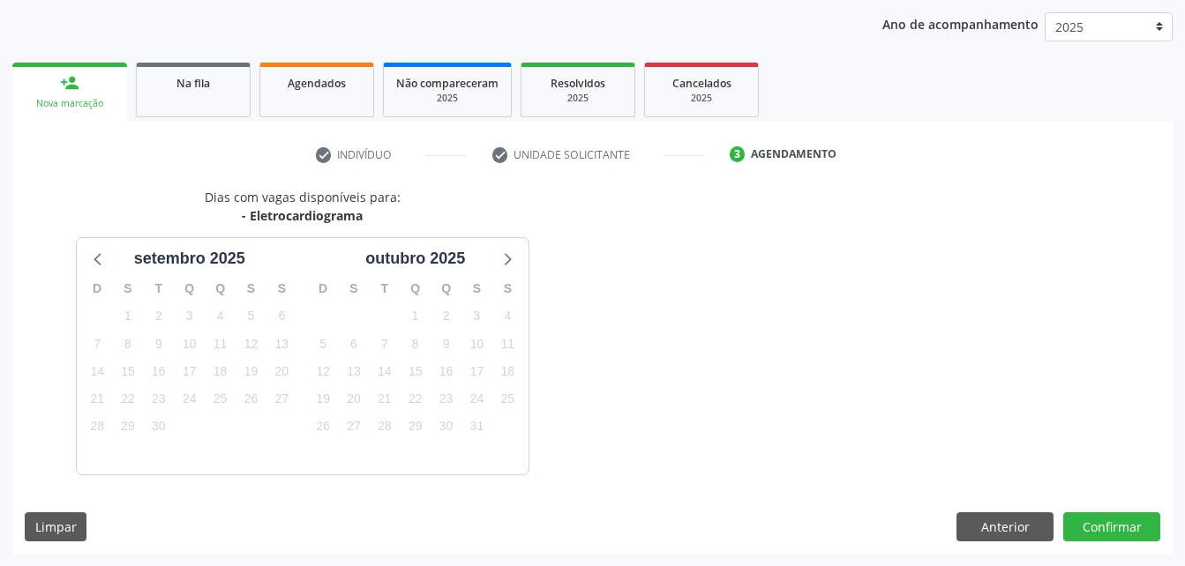
scroll to position [278, 0]
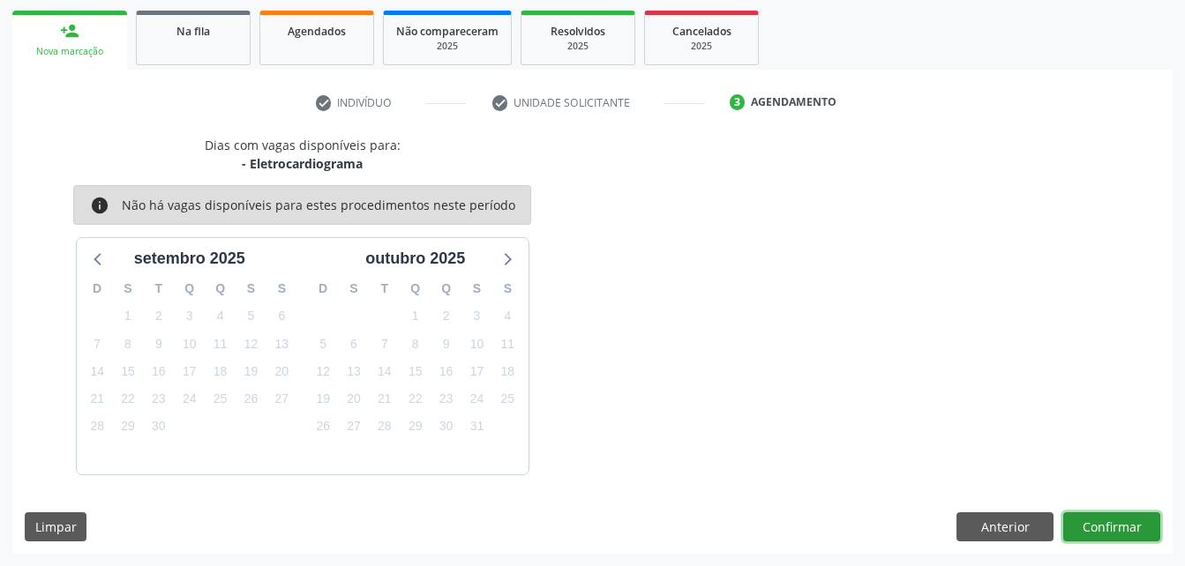
click at [1116, 521] on button "Confirmar" at bounding box center [1111, 527] width 97 height 30
click at [1089, 513] on button "Confirmar" at bounding box center [1111, 527] width 97 height 30
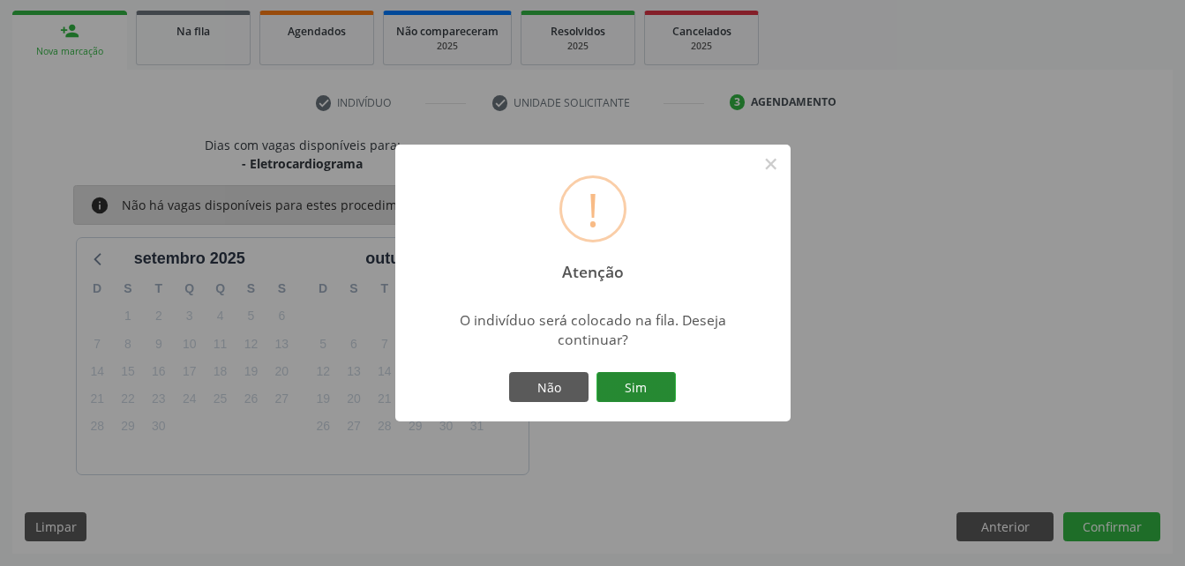
click at [662, 385] on button "Sim" at bounding box center [635, 387] width 79 height 30
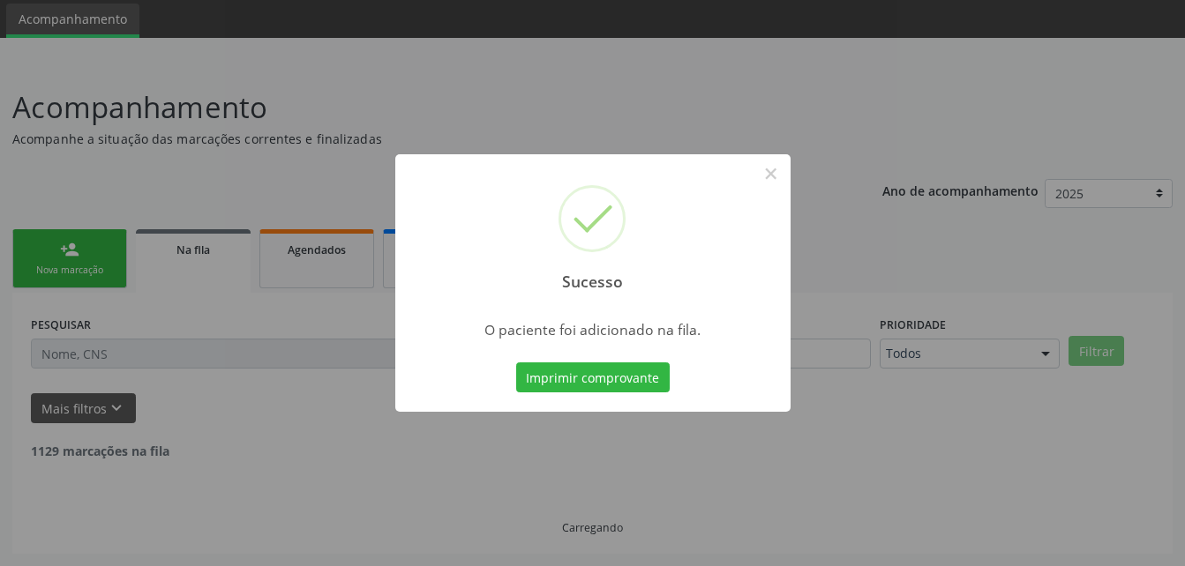
scroll to position [41, 0]
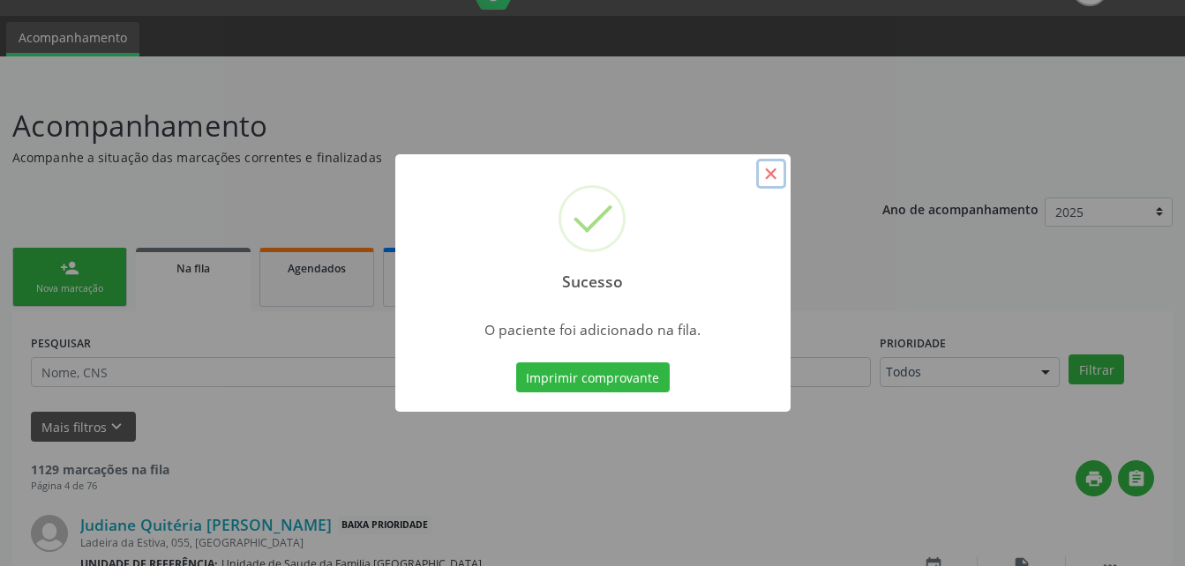
click at [773, 169] on button "×" at bounding box center [771, 174] width 30 height 30
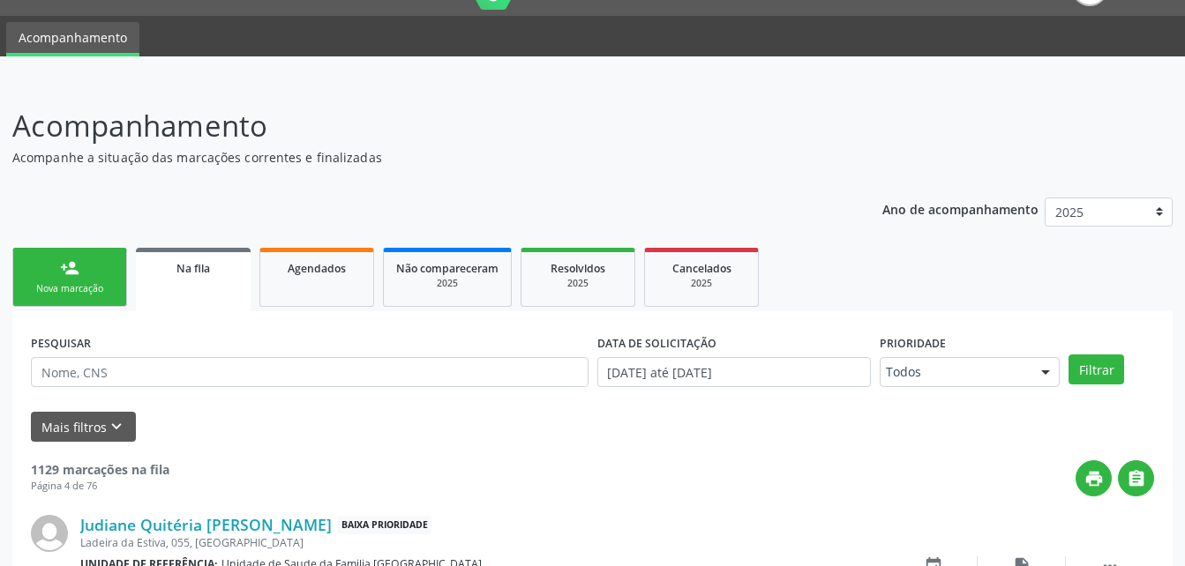
click at [85, 277] on link "person_add Nova marcação" at bounding box center [69, 277] width 115 height 59
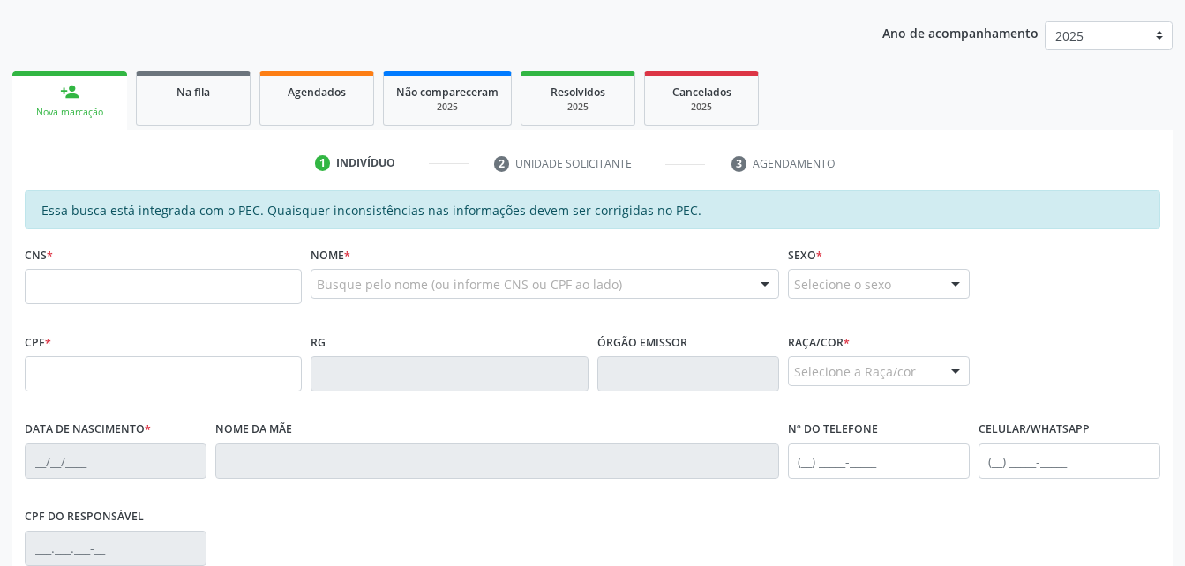
scroll to position [305, 0]
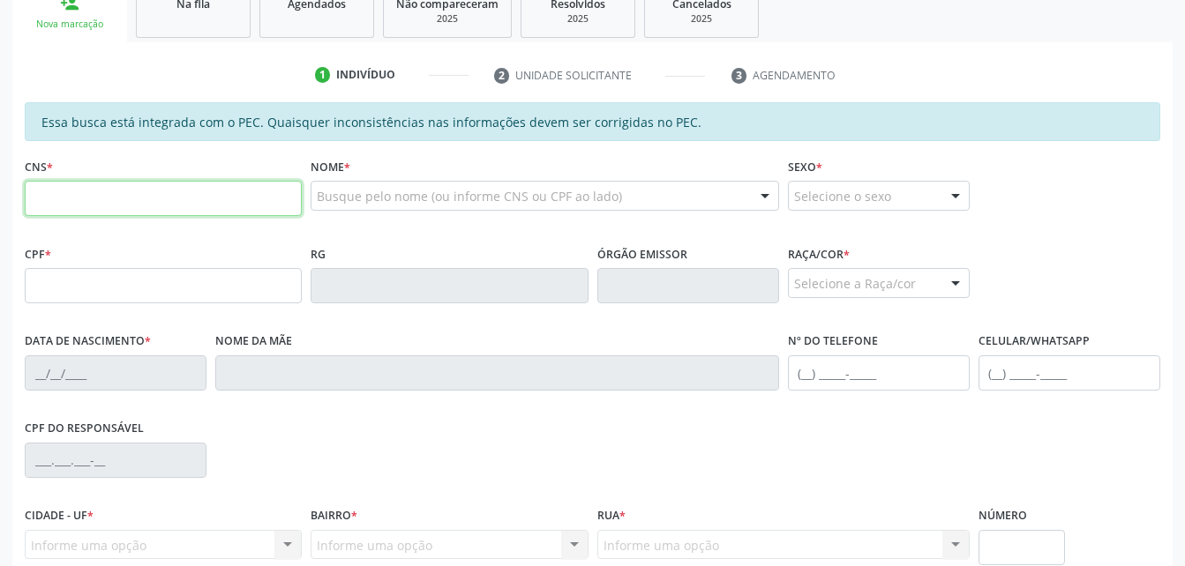
click at [226, 198] on input "text" at bounding box center [163, 198] width 277 height 35
type input "702 1007 2679 2691"
type input "377.122.684-87"
type input "[DATE]"
type input "[PERSON_NAME]"
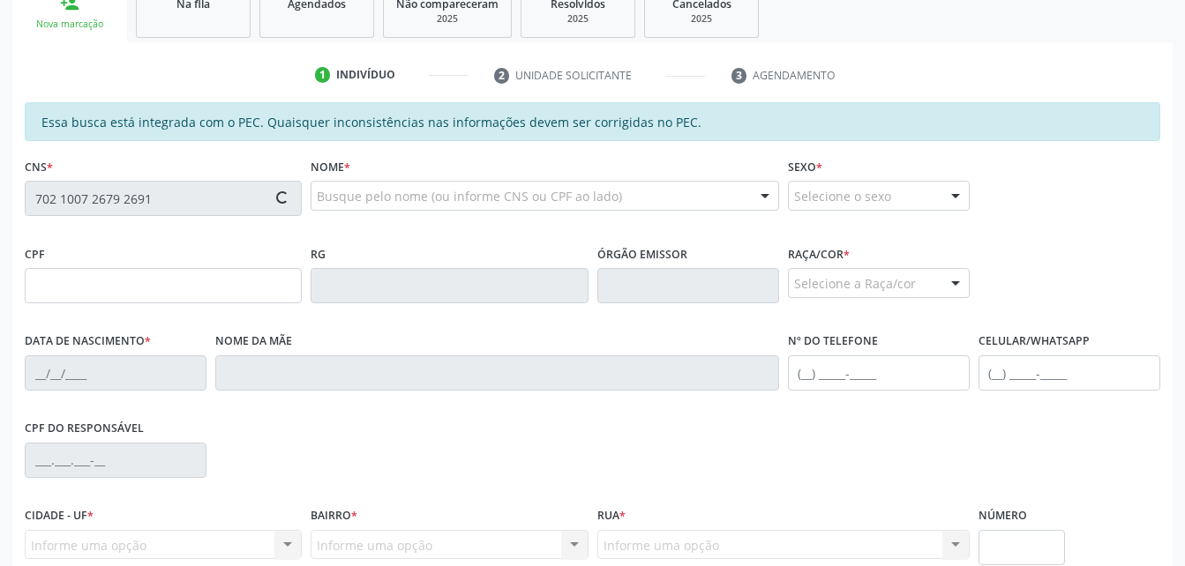
type input "[PHONE_NUMBER]"
type input "529"
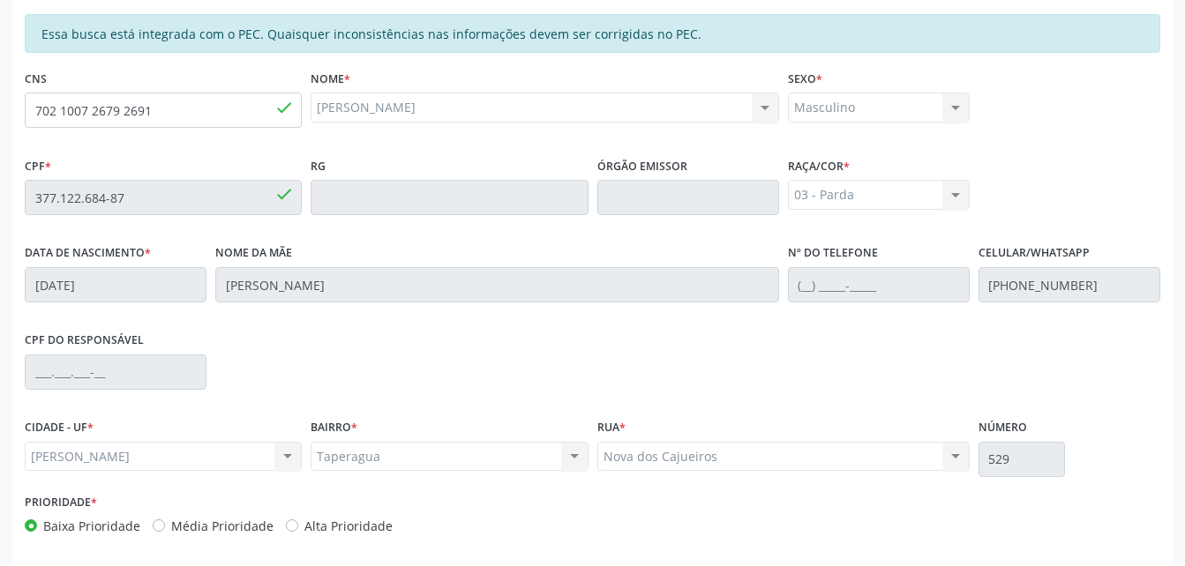
scroll to position [466, 0]
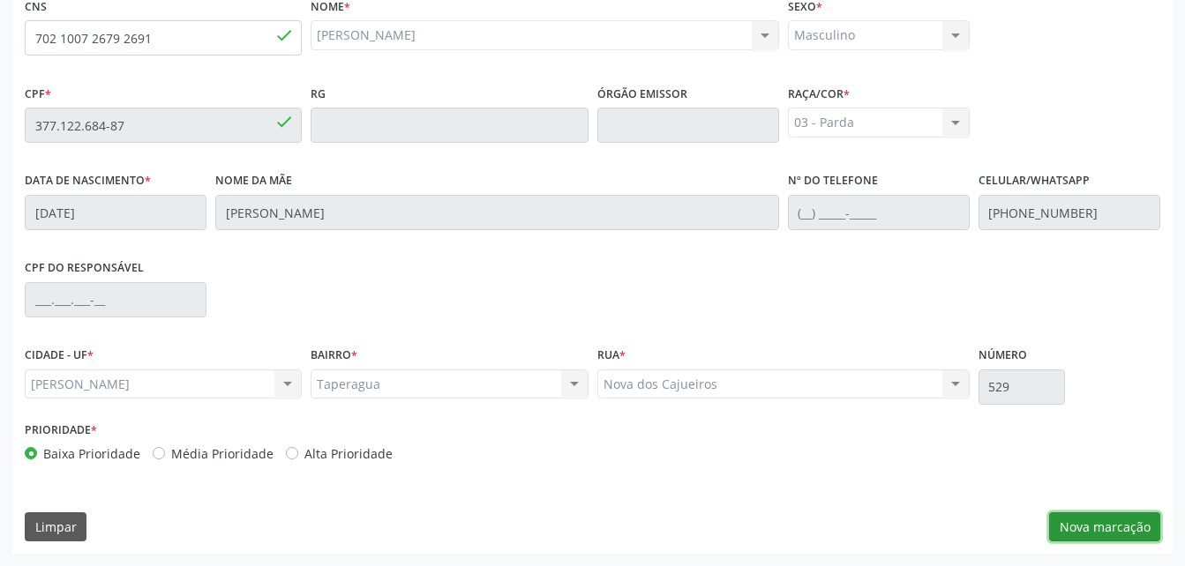
click at [1065, 516] on button "Nova marcação" at bounding box center [1104, 527] width 111 height 30
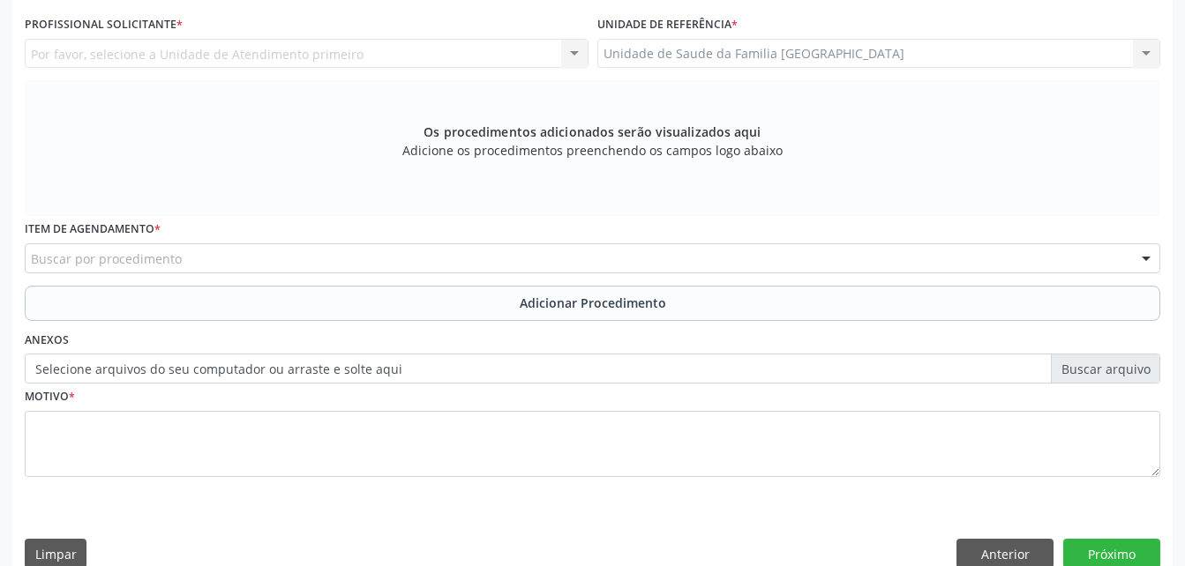
scroll to position [378, 0]
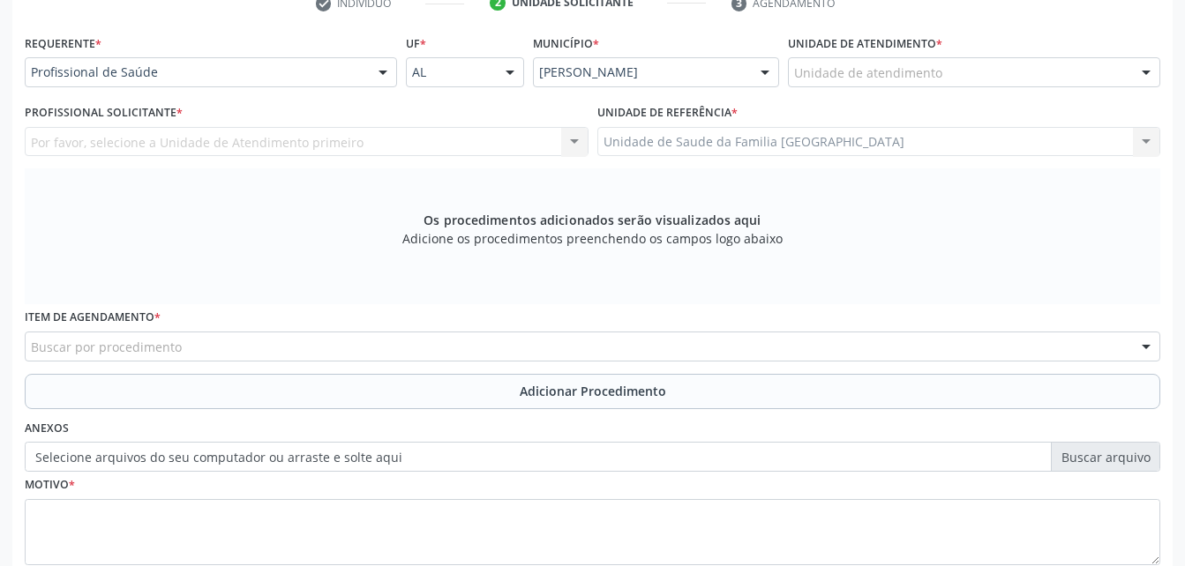
click at [849, 63] on div "Unidade de atendimento" at bounding box center [974, 72] width 372 height 30
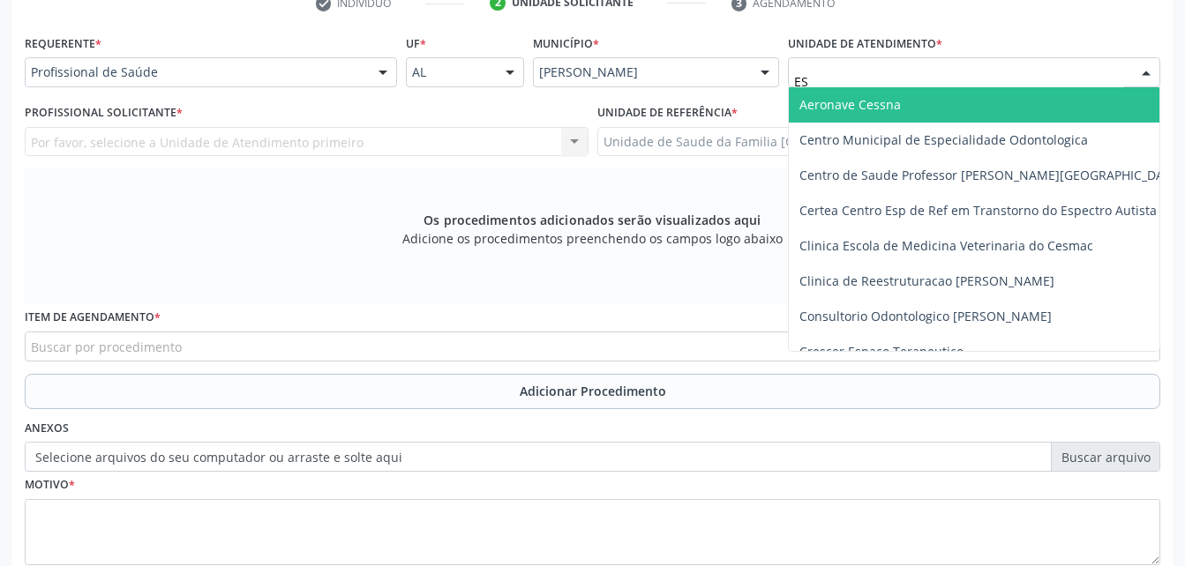
type input "EST"
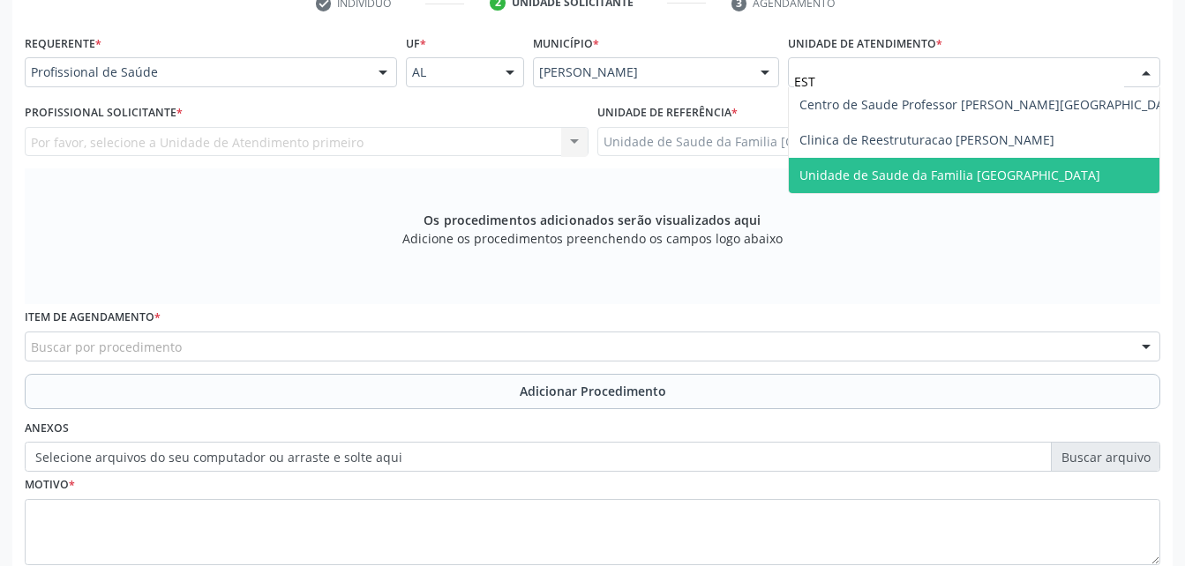
click at [898, 158] on span "Unidade de Saude da Familia [GEOGRAPHIC_DATA]" at bounding box center [991, 175] width 405 height 35
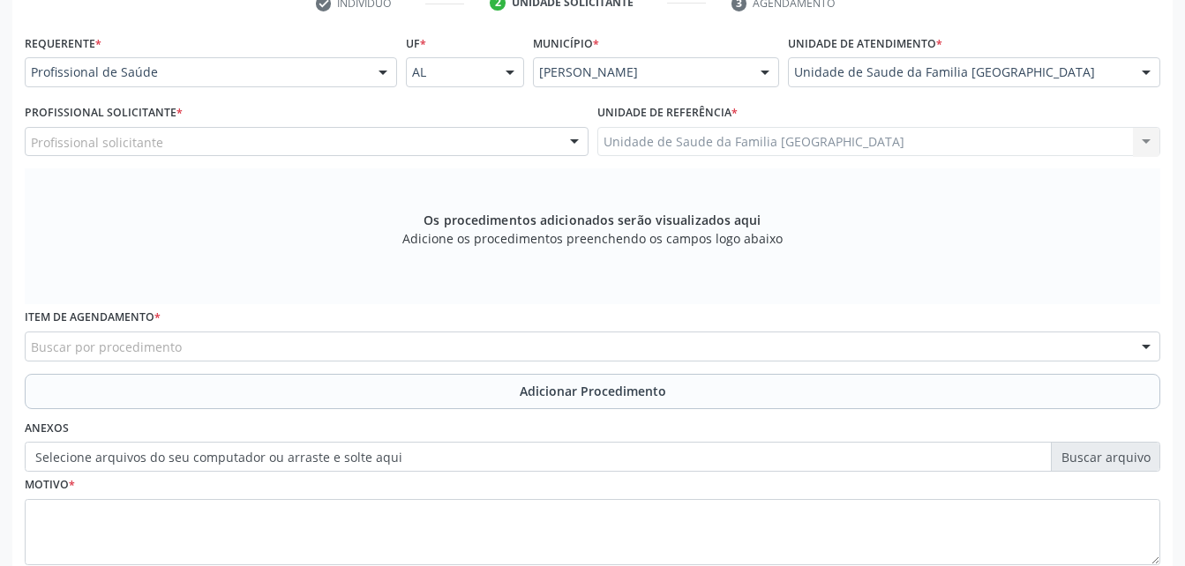
click at [237, 140] on div "Profissional solicitante" at bounding box center [307, 142] width 564 height 30
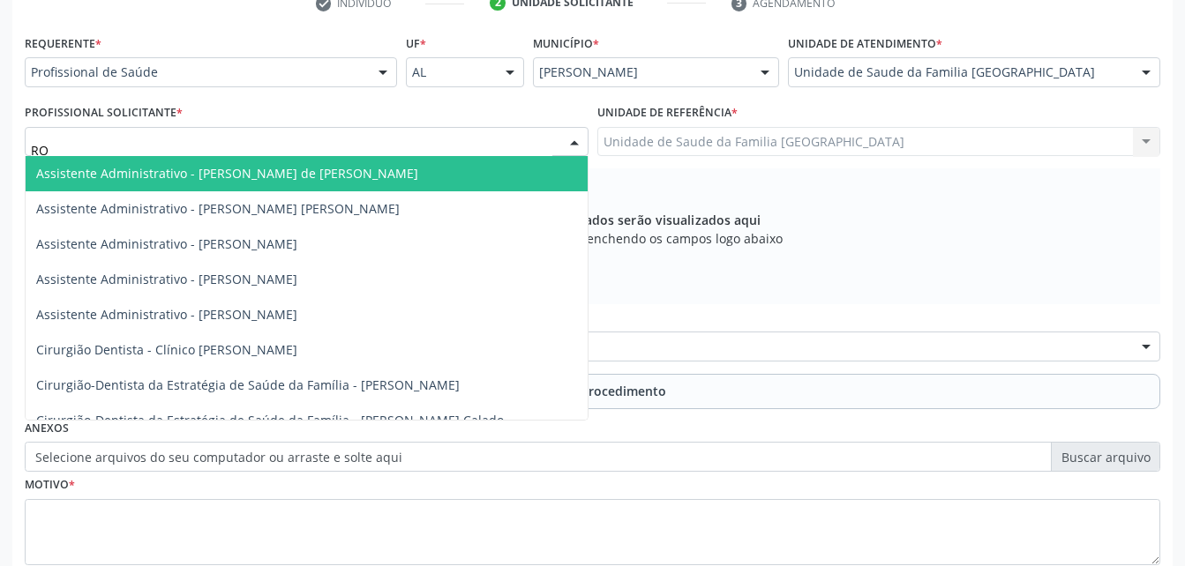
type input "ROD"
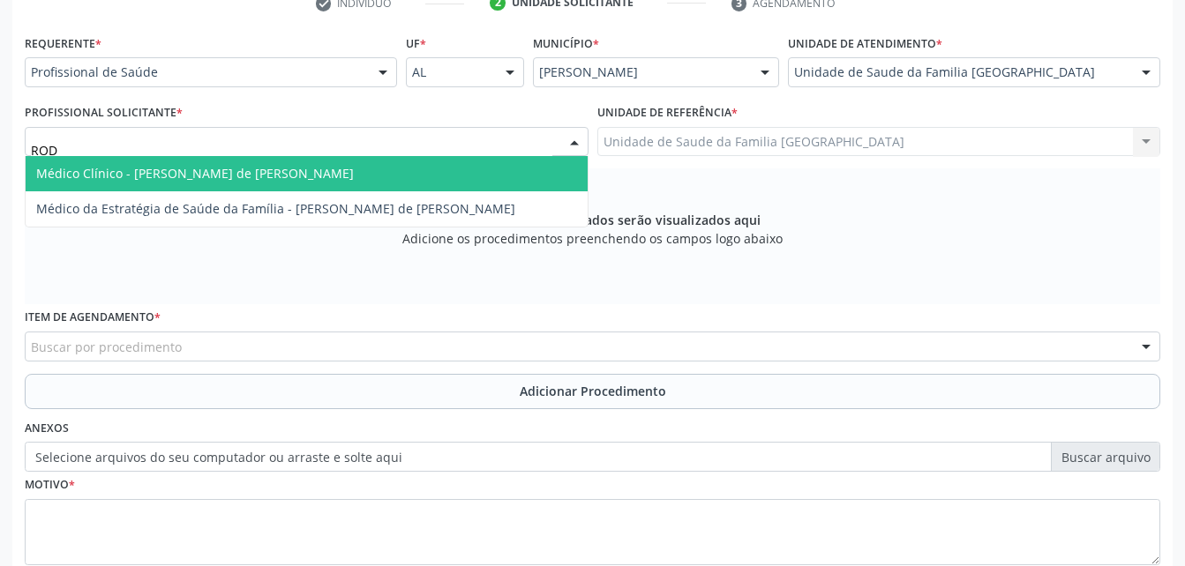
click at [267, 175] on span "Médico Clínico - [PERSON_NAME] de [PERSON_NAME]" at bounding box center [195, 173] width 318 height 17
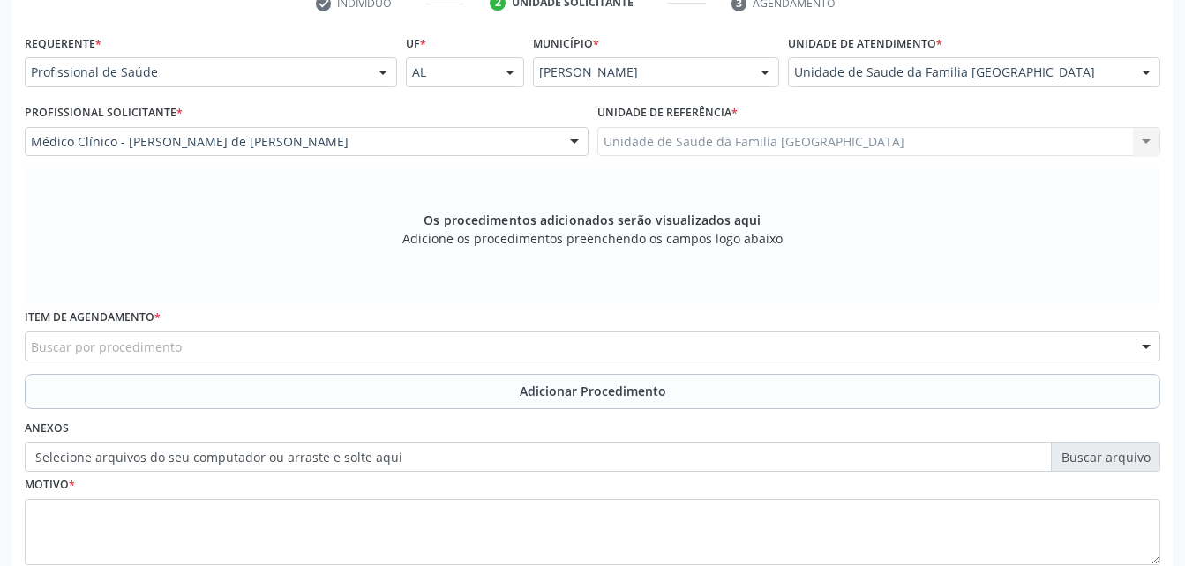
click at [326, 343] on div "Buscar por procedimento" at bounding box center [592, 347] width 1135 height 30
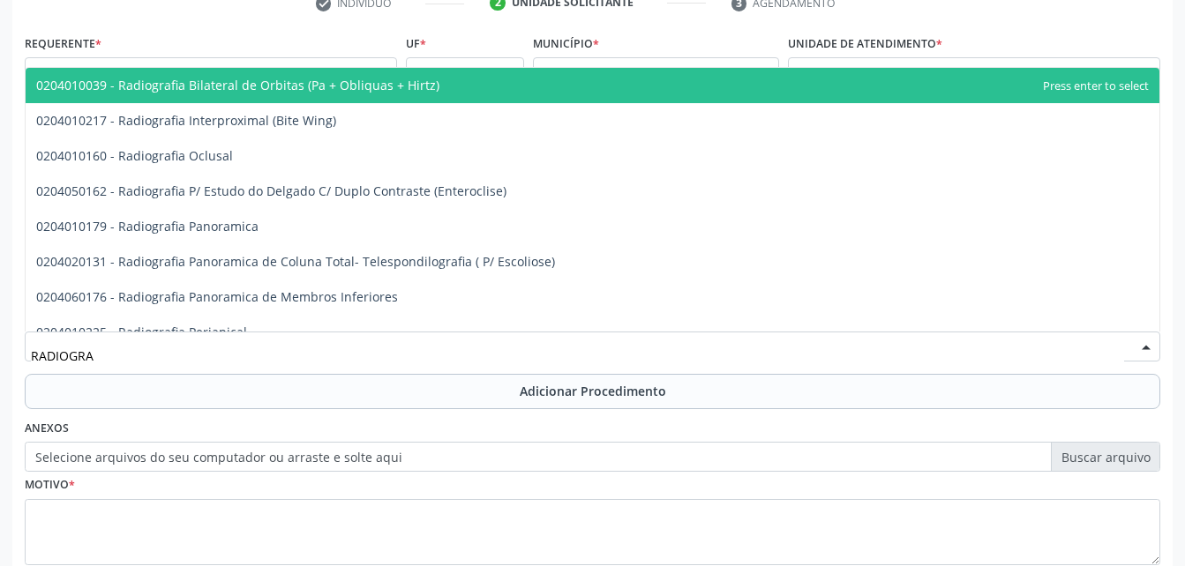
type input "RADIOGRAF"
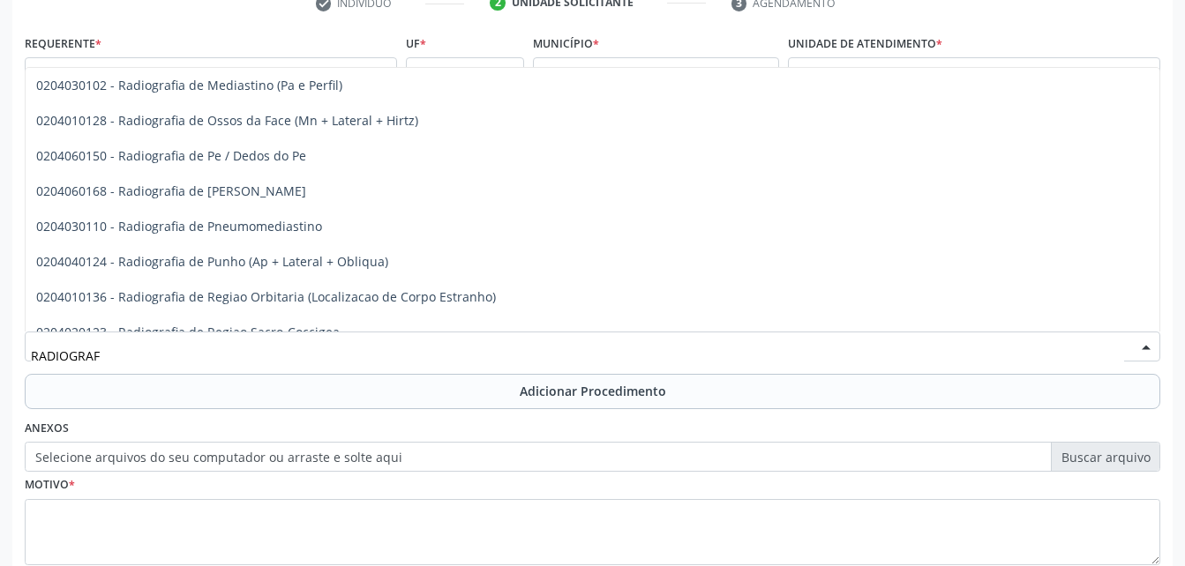
scroll to position [2277, 0]
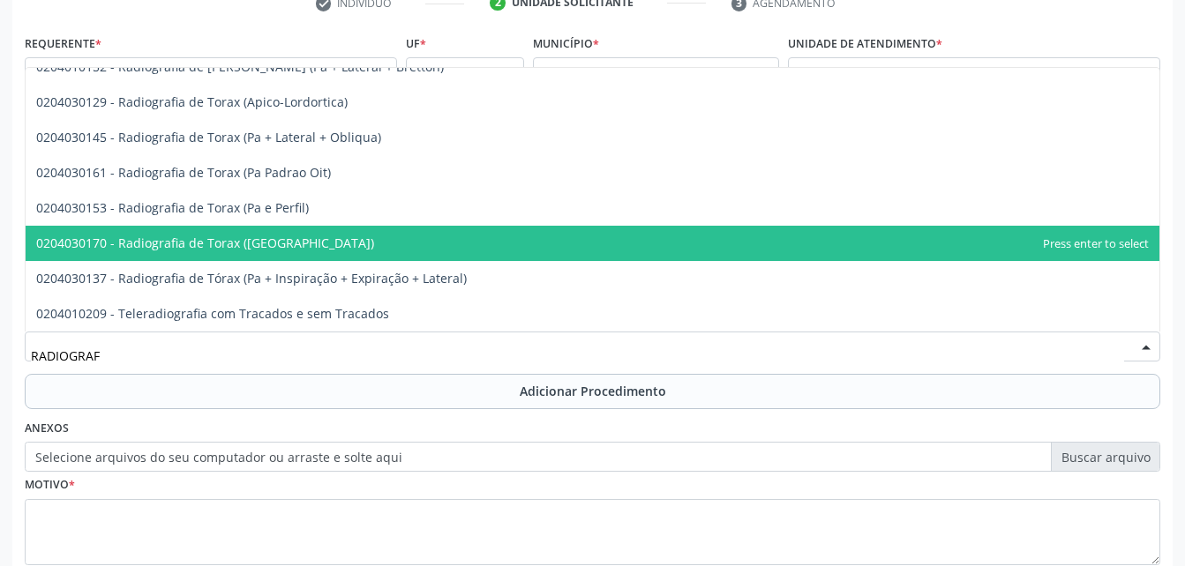
click at [389, 248] on span "0204030170 - Radiografia de Torax ([GEOGRAPHIC_DATA])" at bounding box center [592, 243] width 1133 height 35
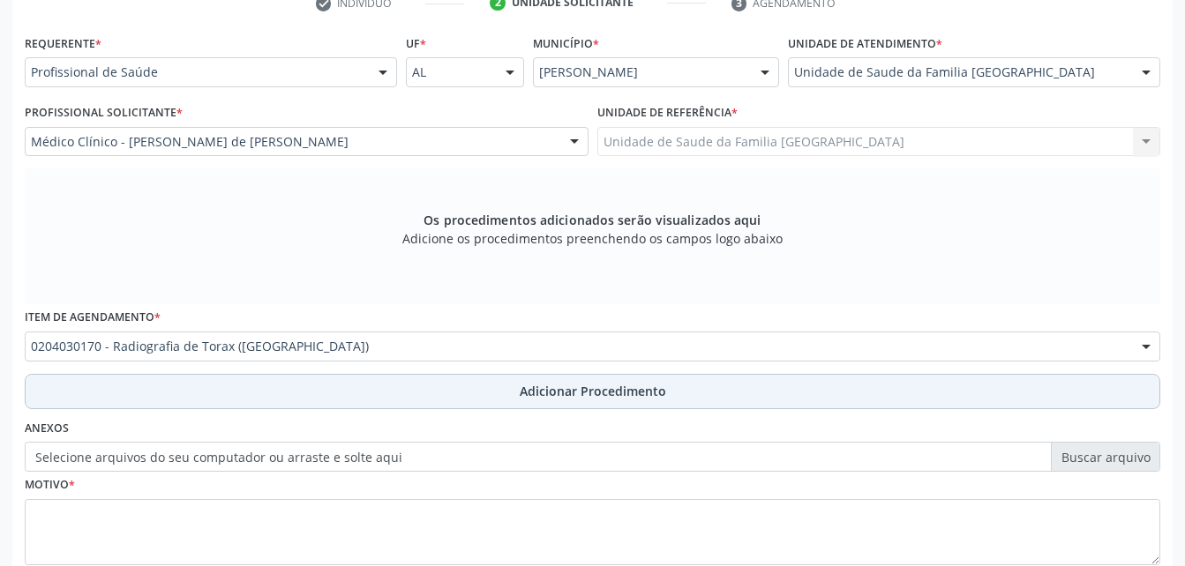
click at [451, 389] on button "Adicionar Procedimento" at bounding box center [592, 391] width 1135 height 35
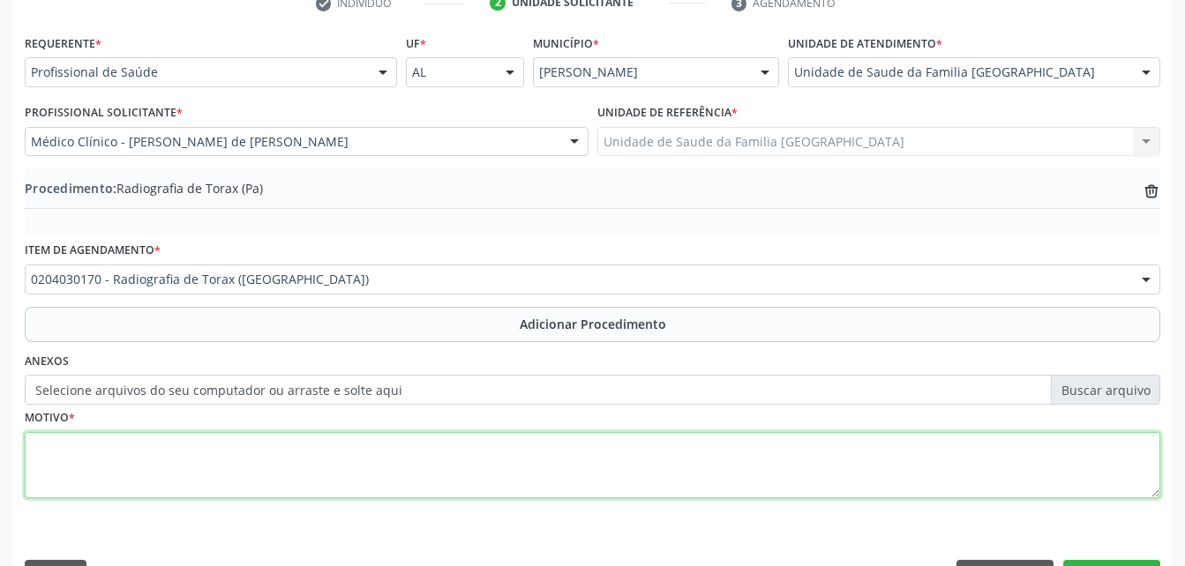
click at [467, 491] on textarea at bounding box center [592, 465] width 1135 height 67
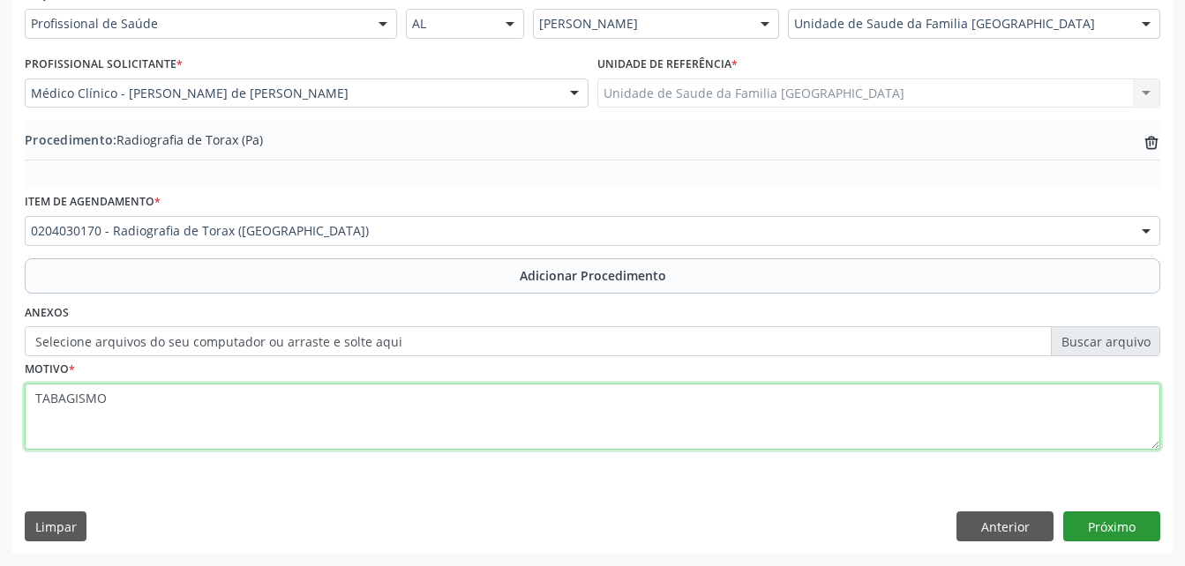
type textarea "TABAGISMO"
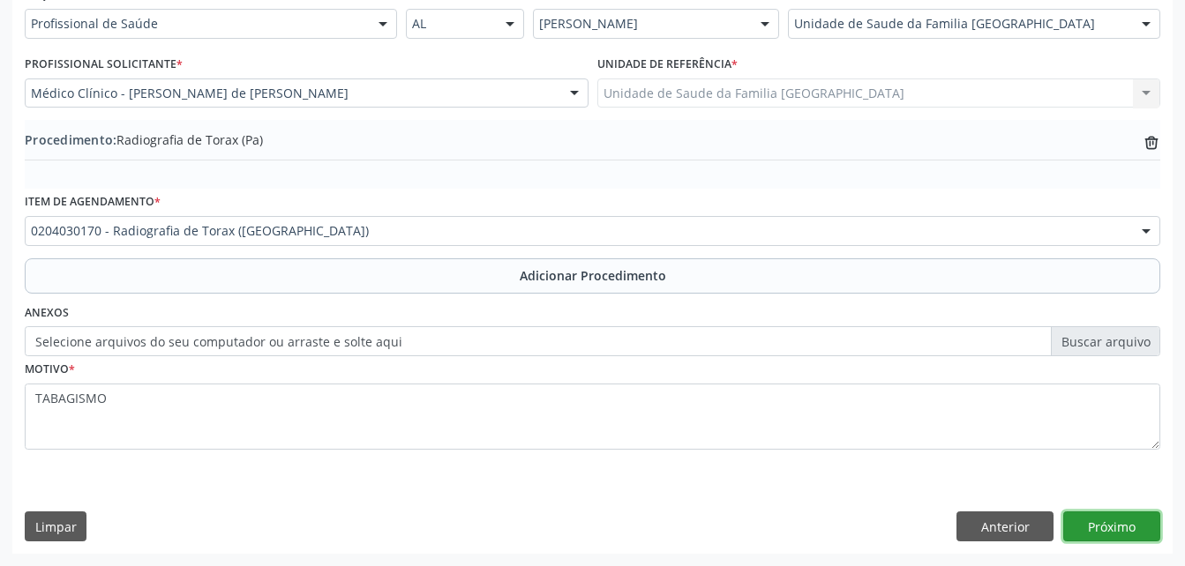
click at [1121, 527] on button "Próximo" at bounding box center [1111, 527] width 97 height 30
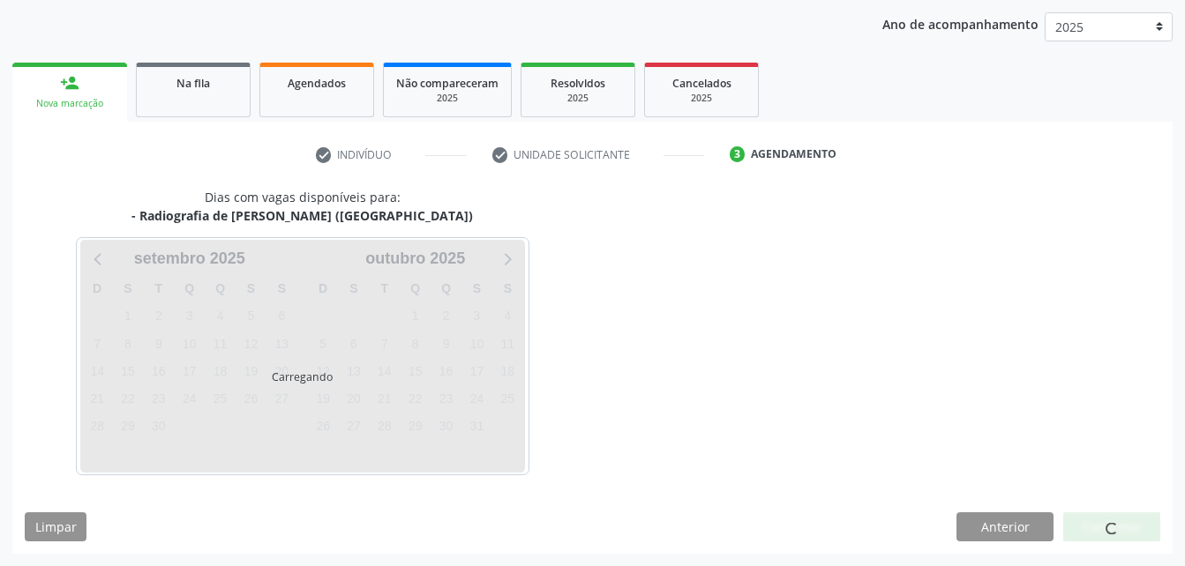
scroll to position [278, 0]
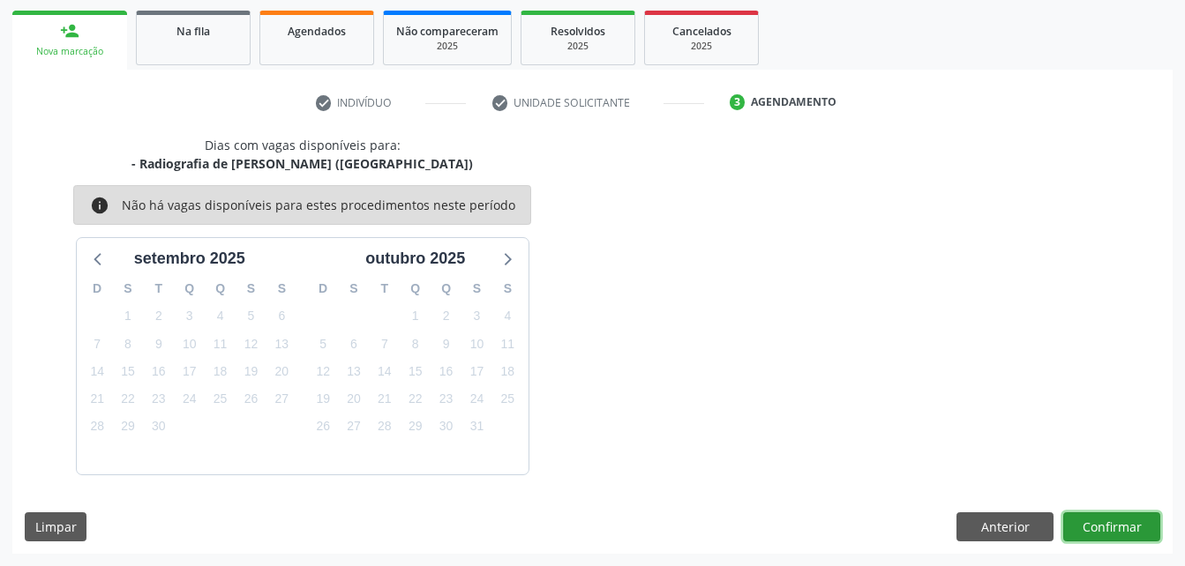
click at [1128, 531] on button "Confirmar" at bounding box center [1111, 527] width 97 height 30
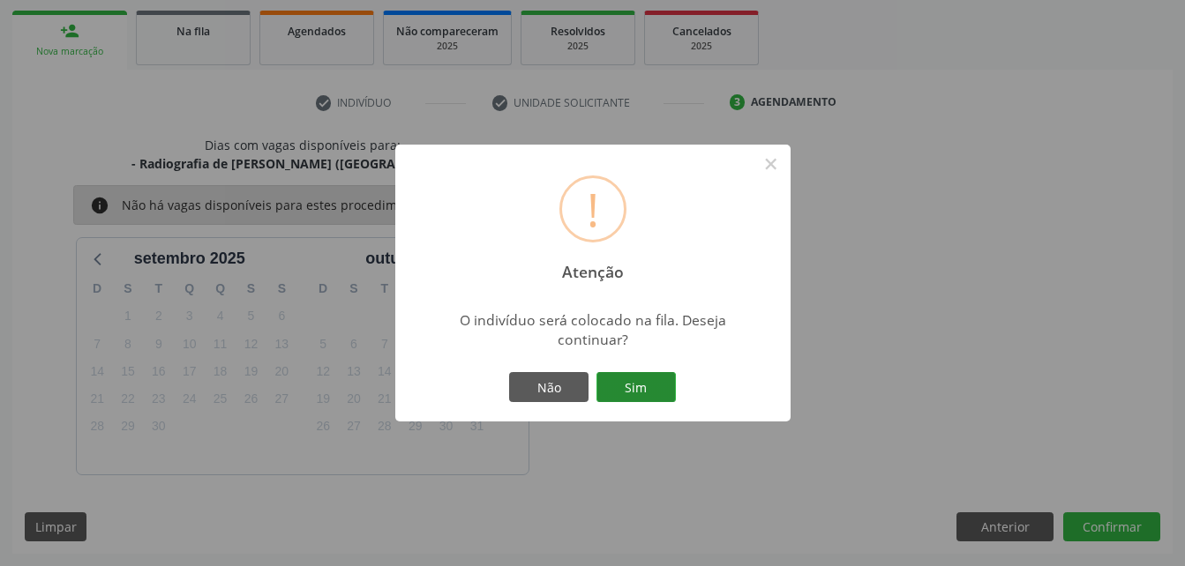
click at [651, 378] on button "Sim" at bounding box center [635, 387] width 79 height 30
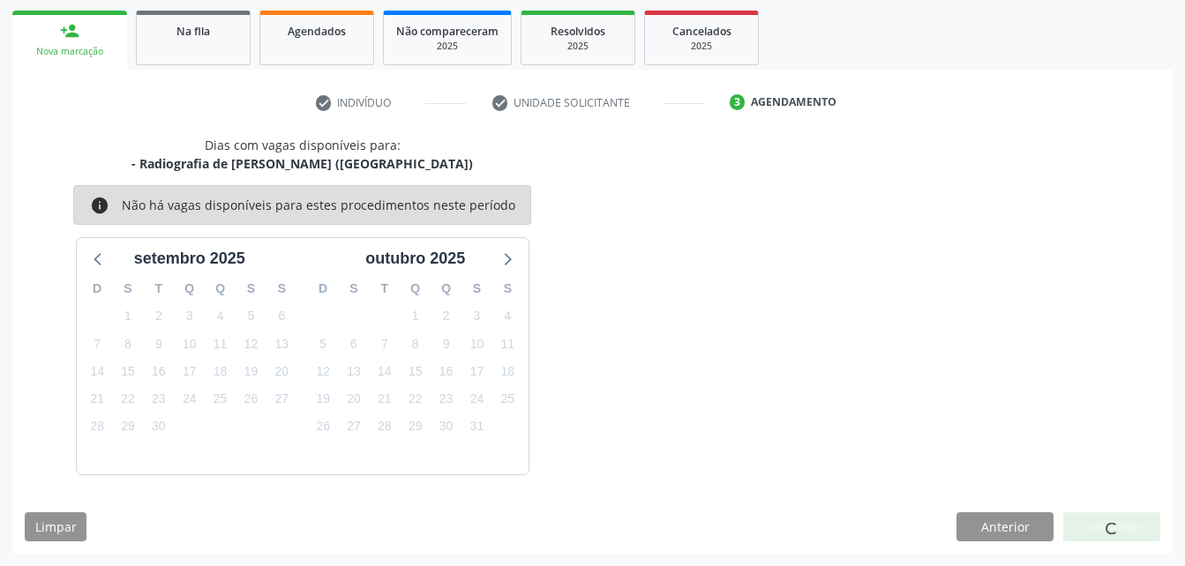
scroll to position [41, 0]
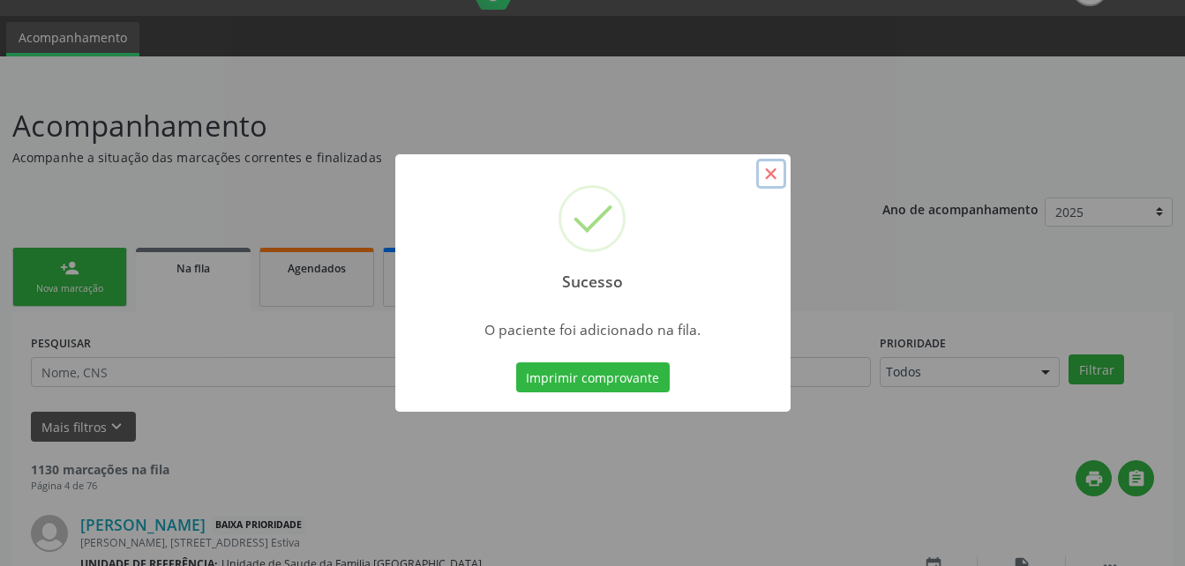
click at [773, 179] on button "×" at bounding box center [771, 174] width 30 height 30
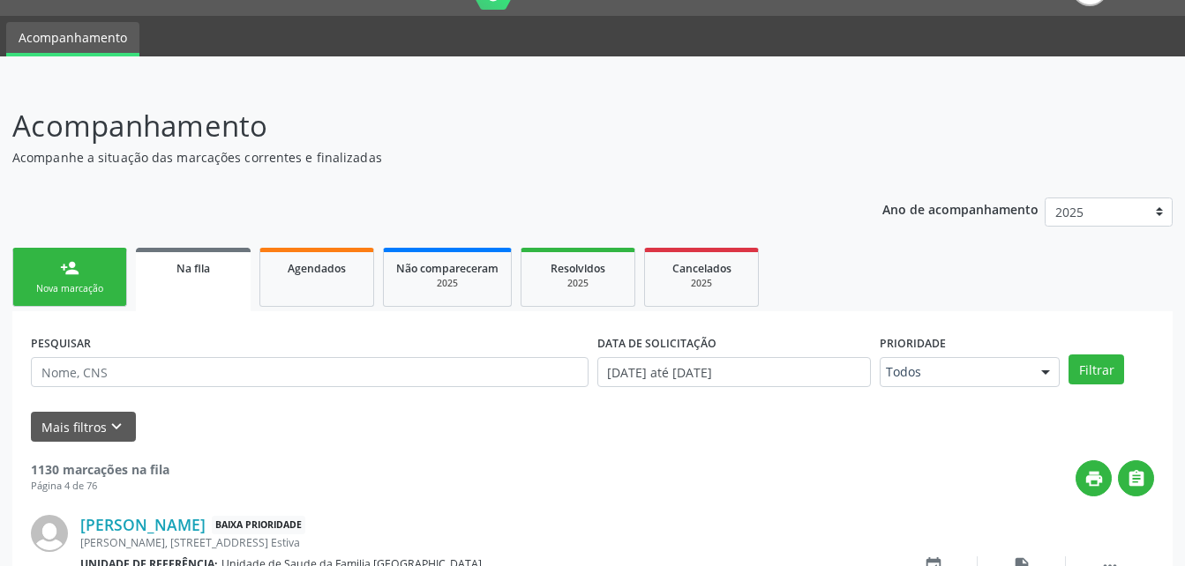
click at [86, 289] on div "Nova marcação" at bounding box center [70, 288] width 88 height 13
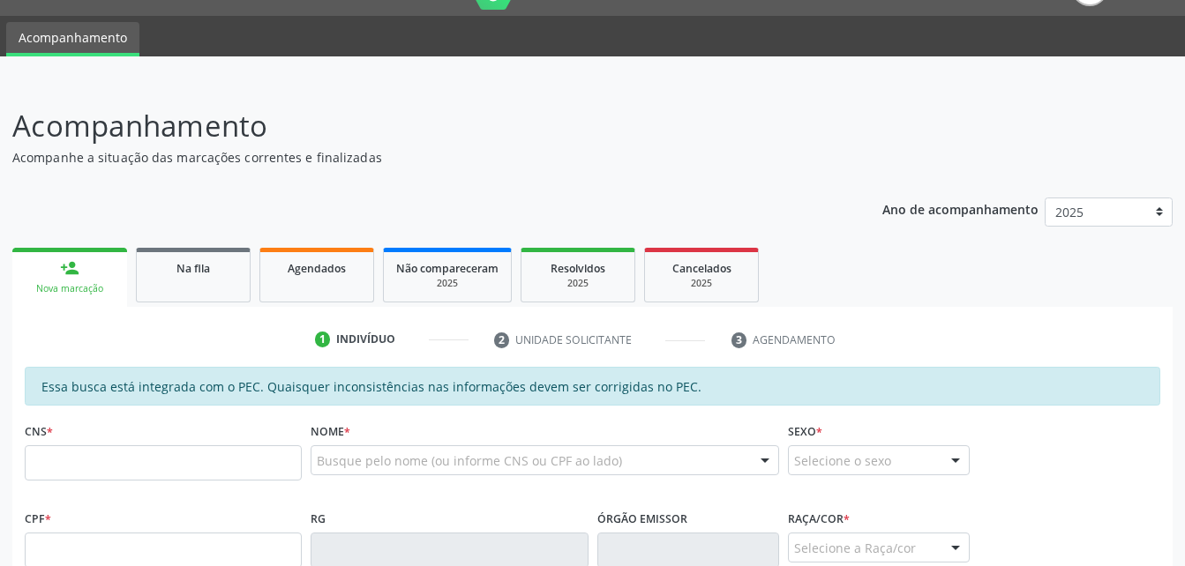
scroll to position [217, 0]
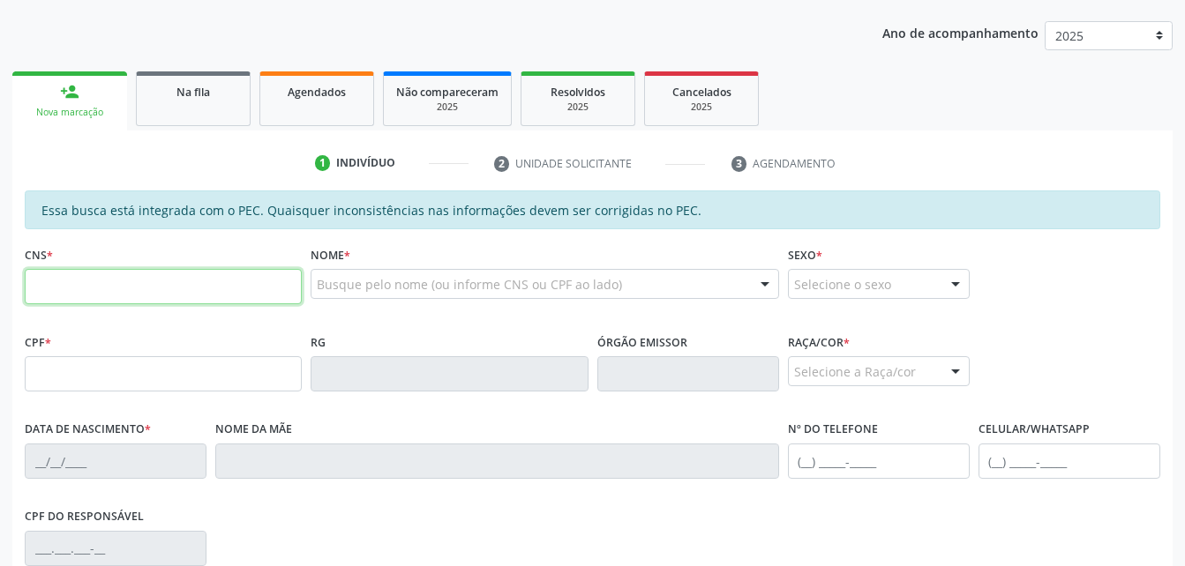
click at [192, 283] on input "text" at bounding box center [163, 286] width 277 height 35
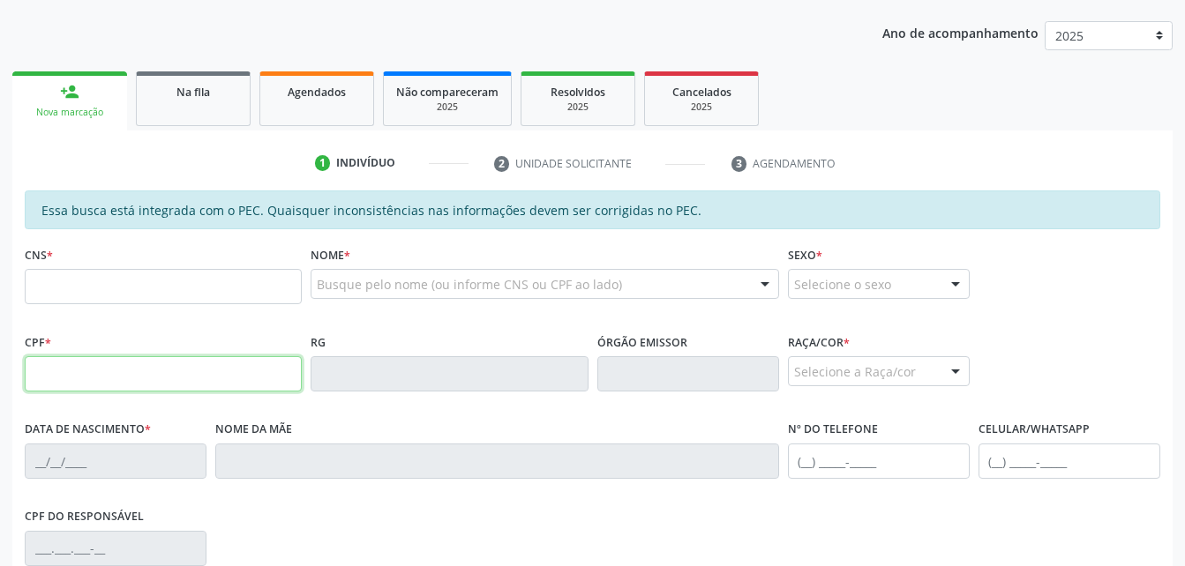
click at [42, 383] on input "text" at bounding box center [163, 373] width 277 height 35
type input "030.3"
click at [184, 375] on input "030.3" at bounding box center [163, 373] width 277 height 35
type input "030.331.214-97"
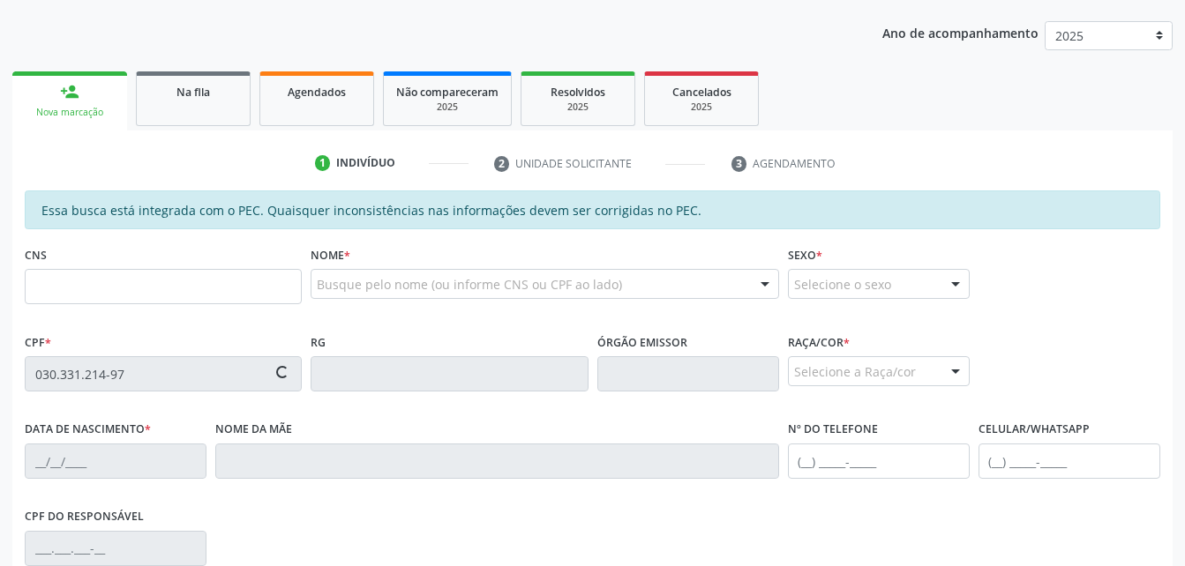
type input "700 0063 5272 5907"
type input "[DATE]"
type input "[PERSON_NAME]"
type input "[PHONE_NUMBER]"
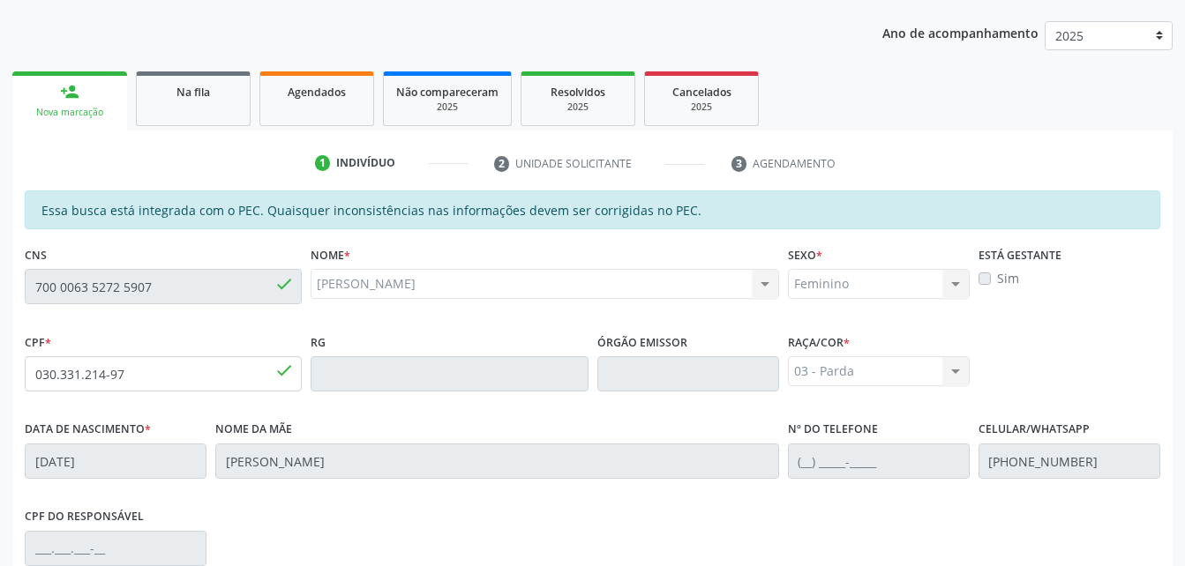
scroll to position [466, 0]
